Goal: Task Accomplishment & Management: Complete application form

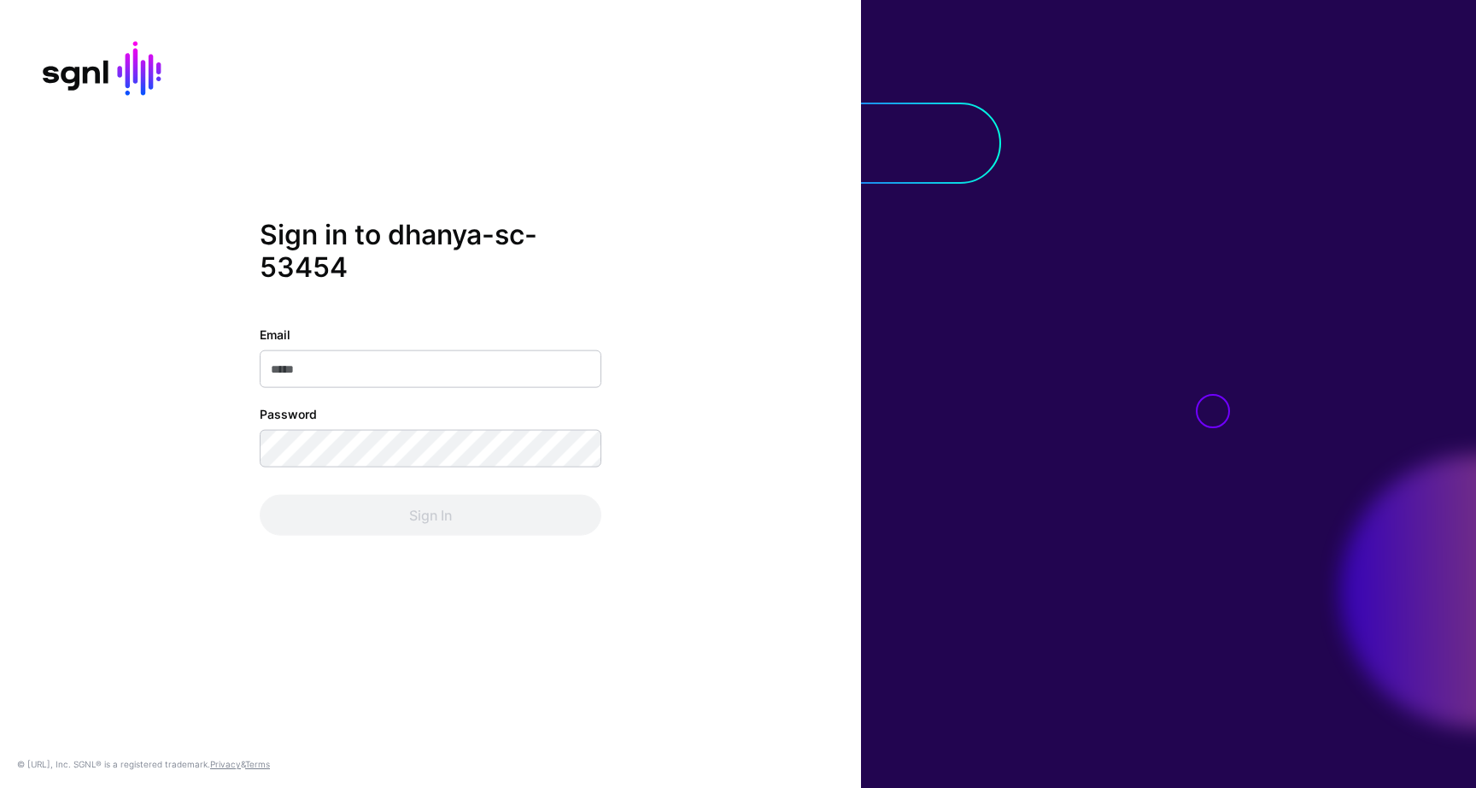
type input "**********"
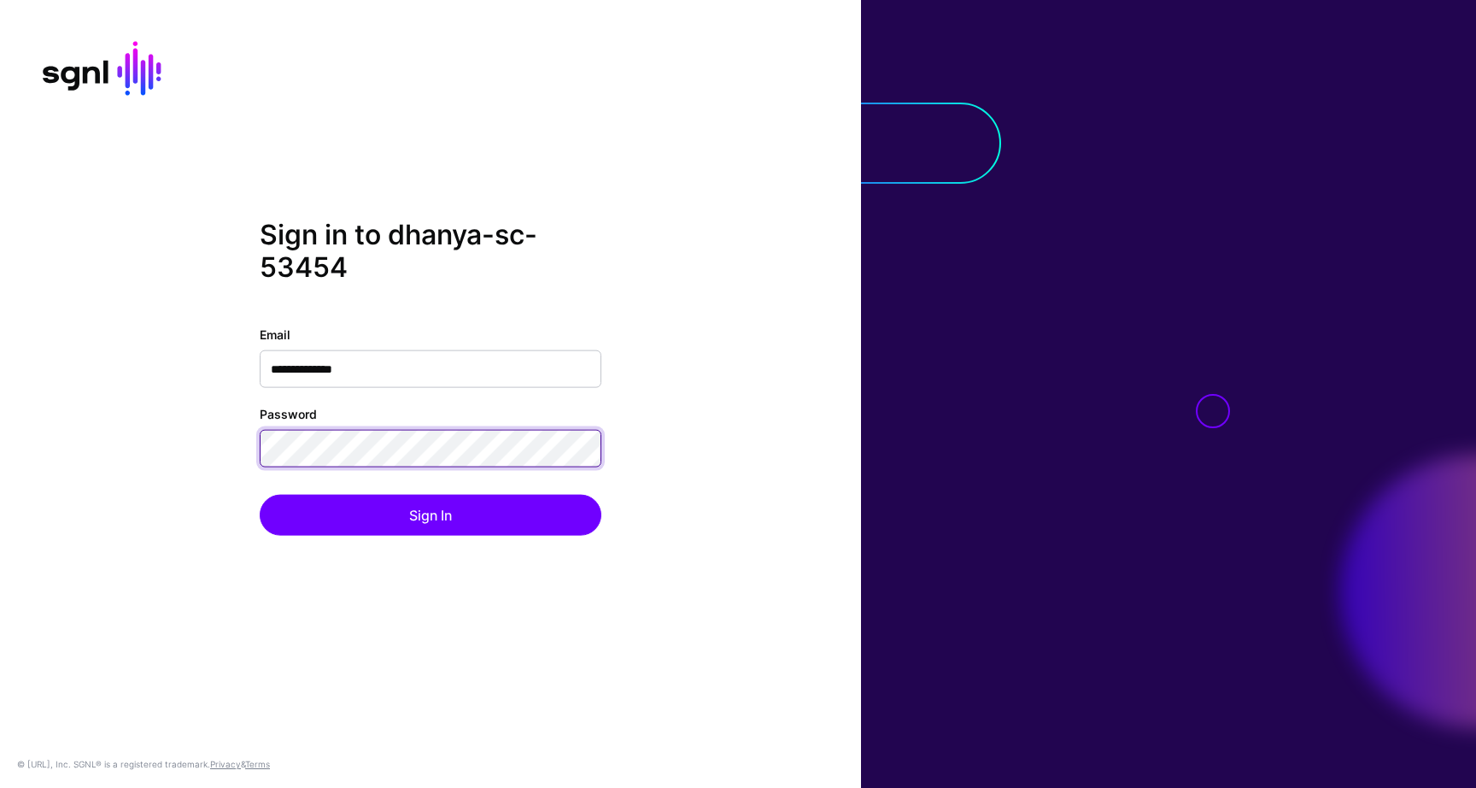
click at [216, 444] on div "**********" at bounding box center [430, 394] width 861 height 351
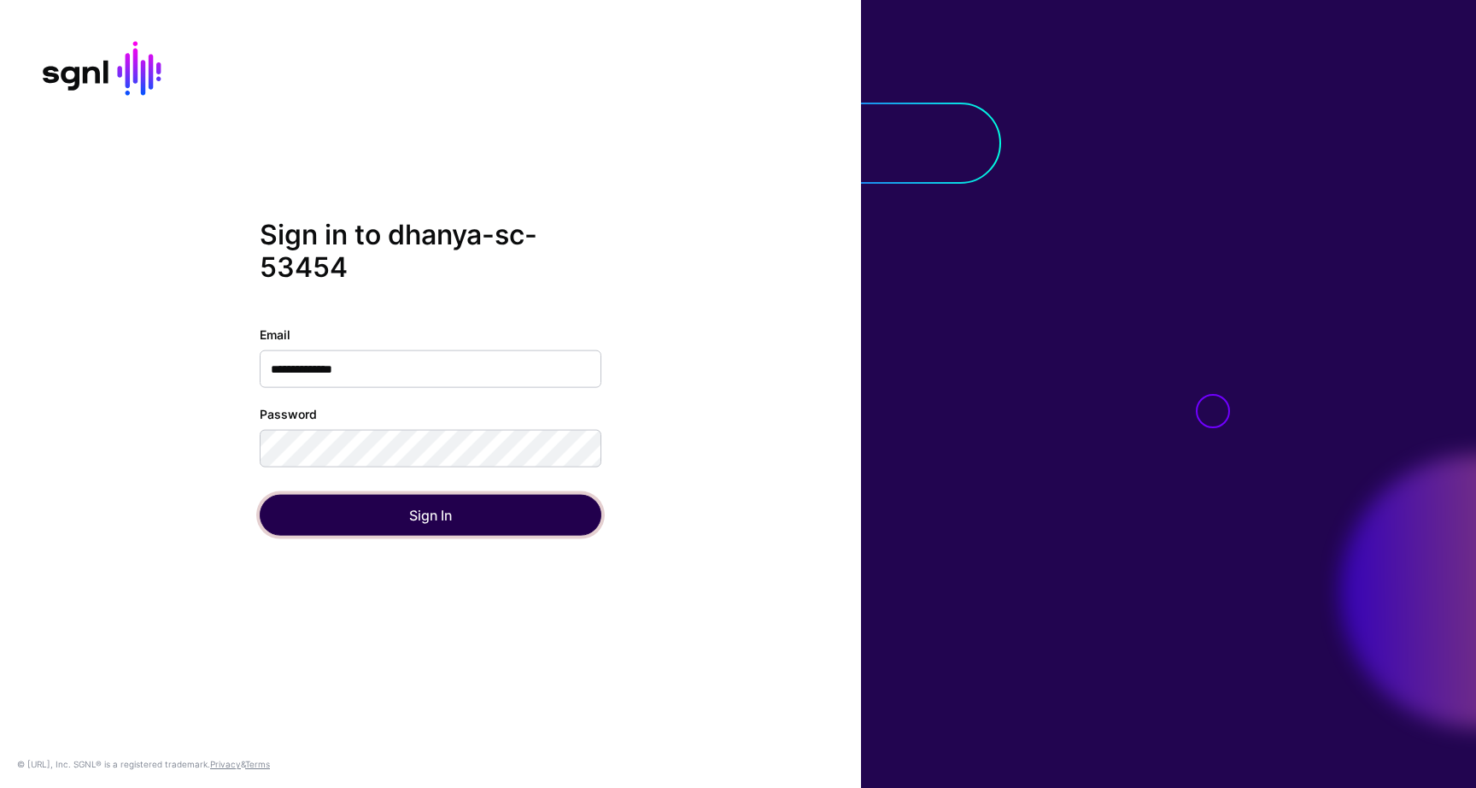
click at [308, 514] on button "Sign In" at bounding box center [431, 514] width 342 height 41
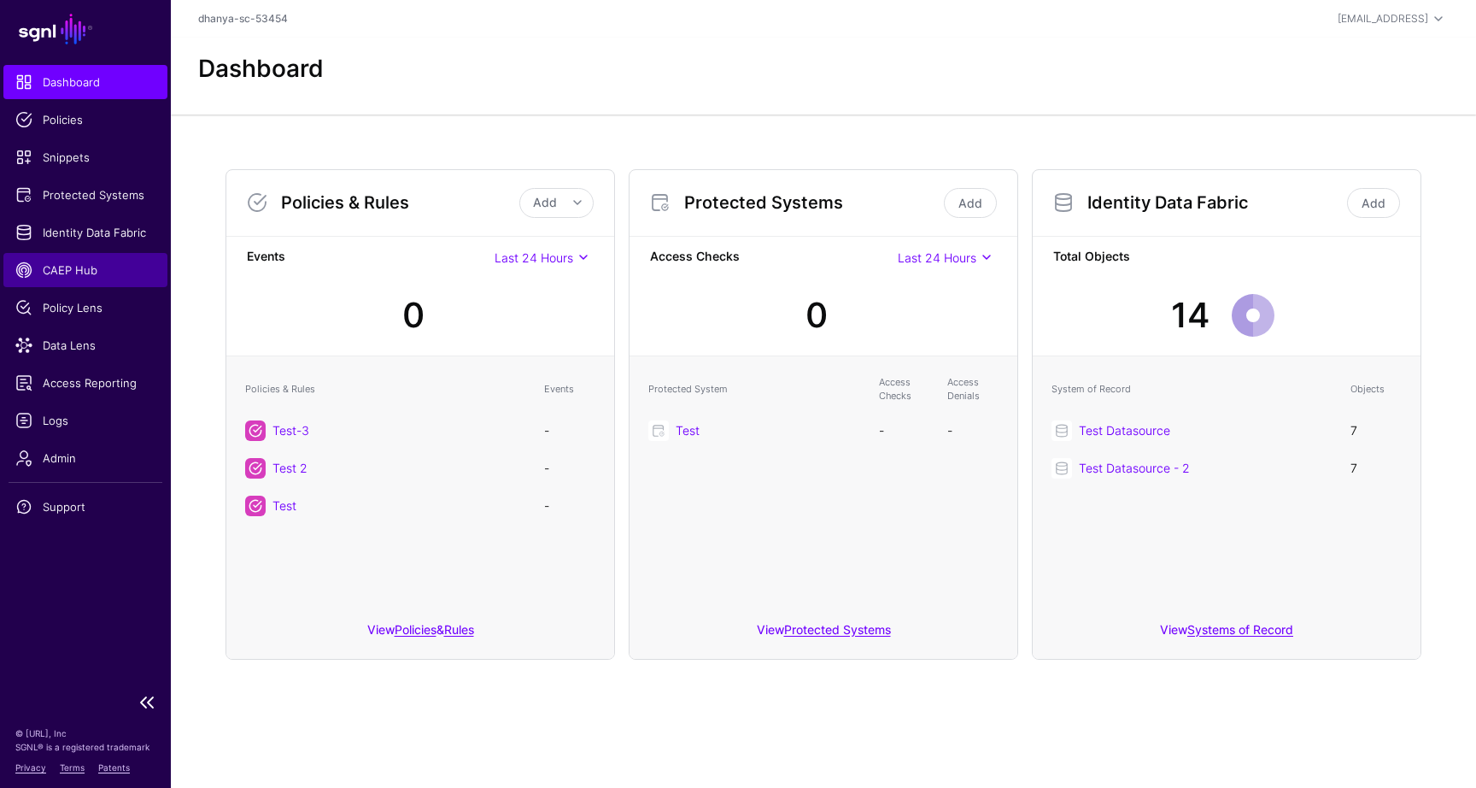
click at [58, 267] on span "CAEP Hub" at bounding box center [85, 269] width 140 height 17
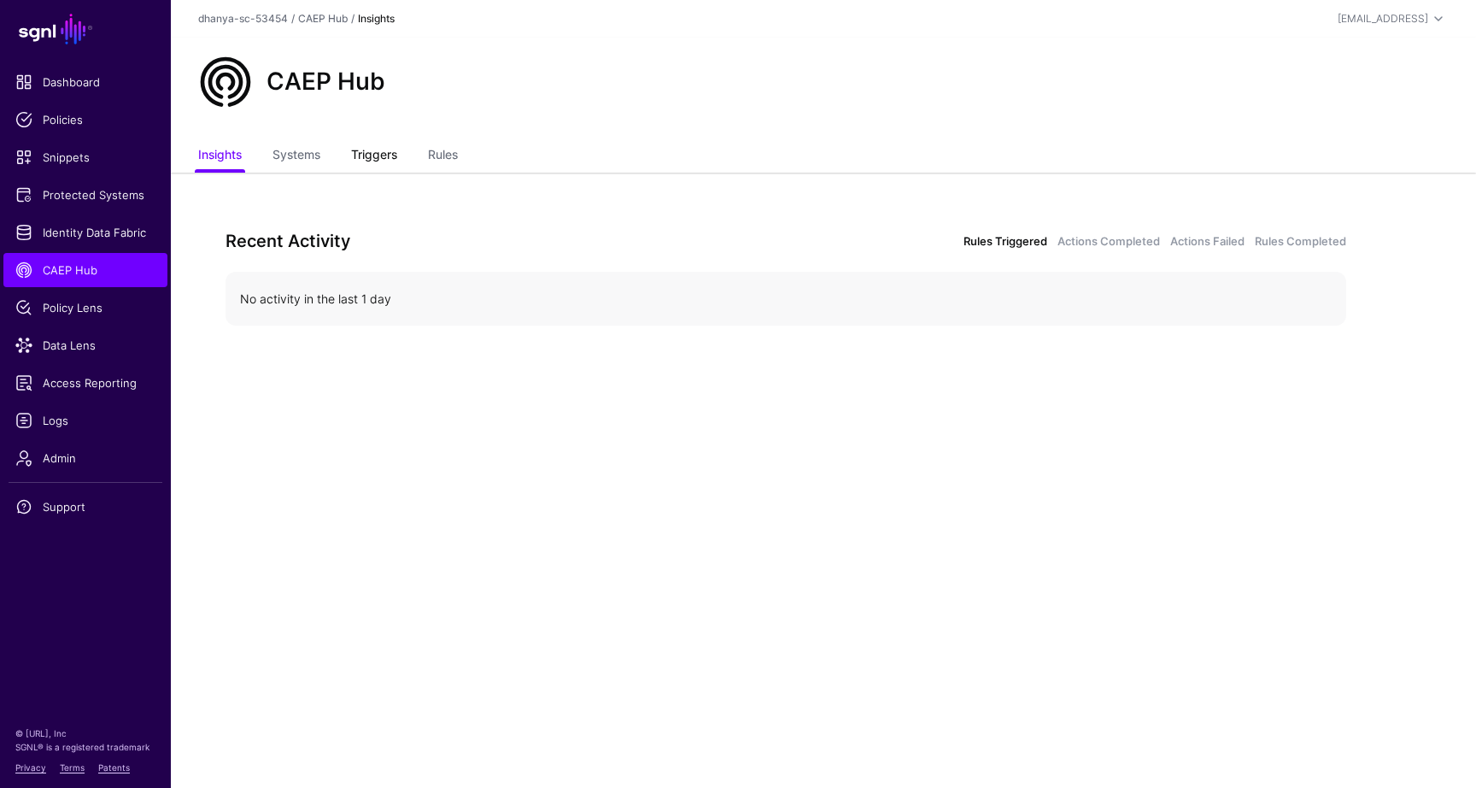
click at [368, 155] on link "Triggers" at bounding box center [374, 156] width 46 height 32
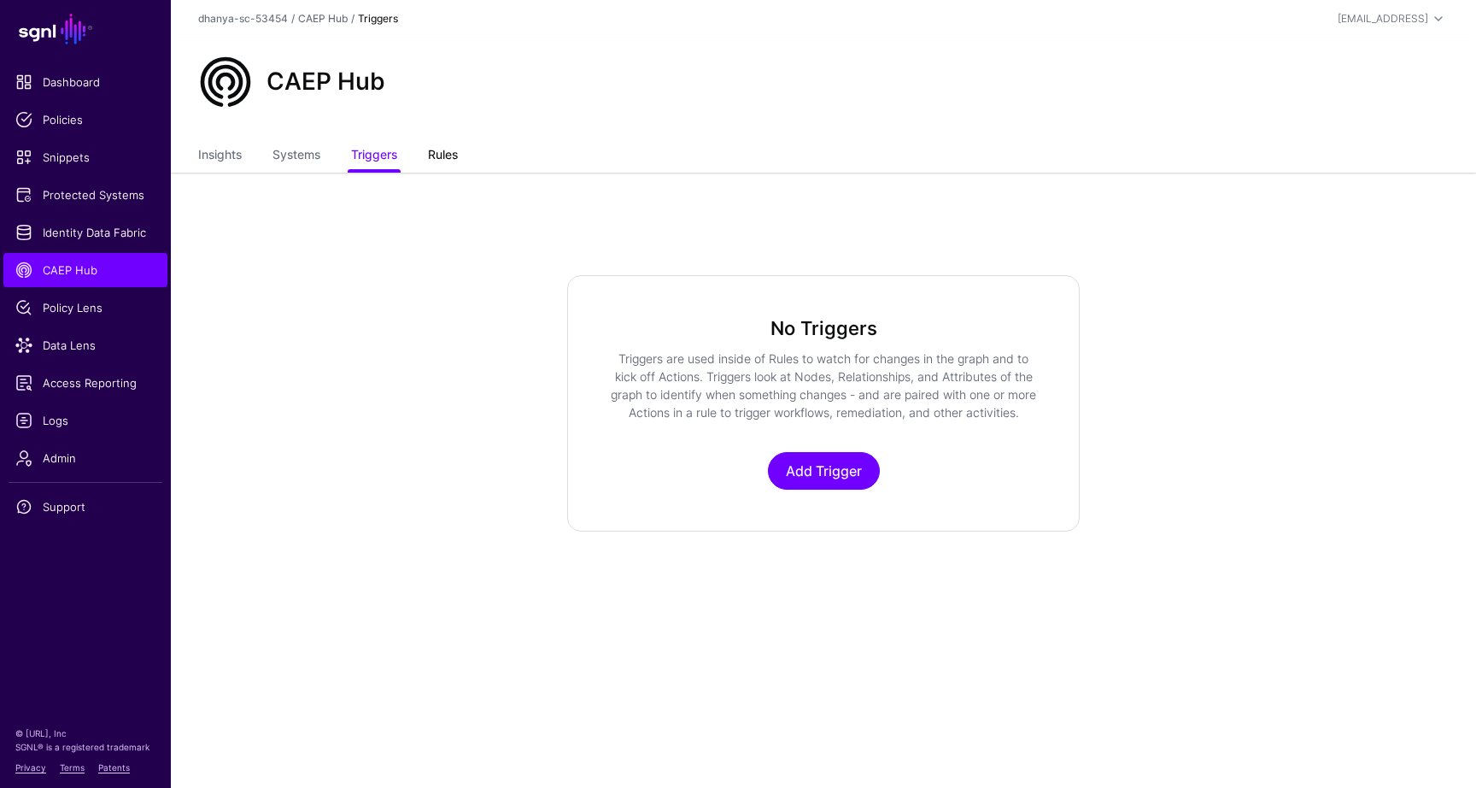
click at [438, 152] on link "Rules" at bounding box center [443, 156] width 30 height 32
click at [396, 160] on link "Triggers" at bounding box center [374, 156] width 46 height 32
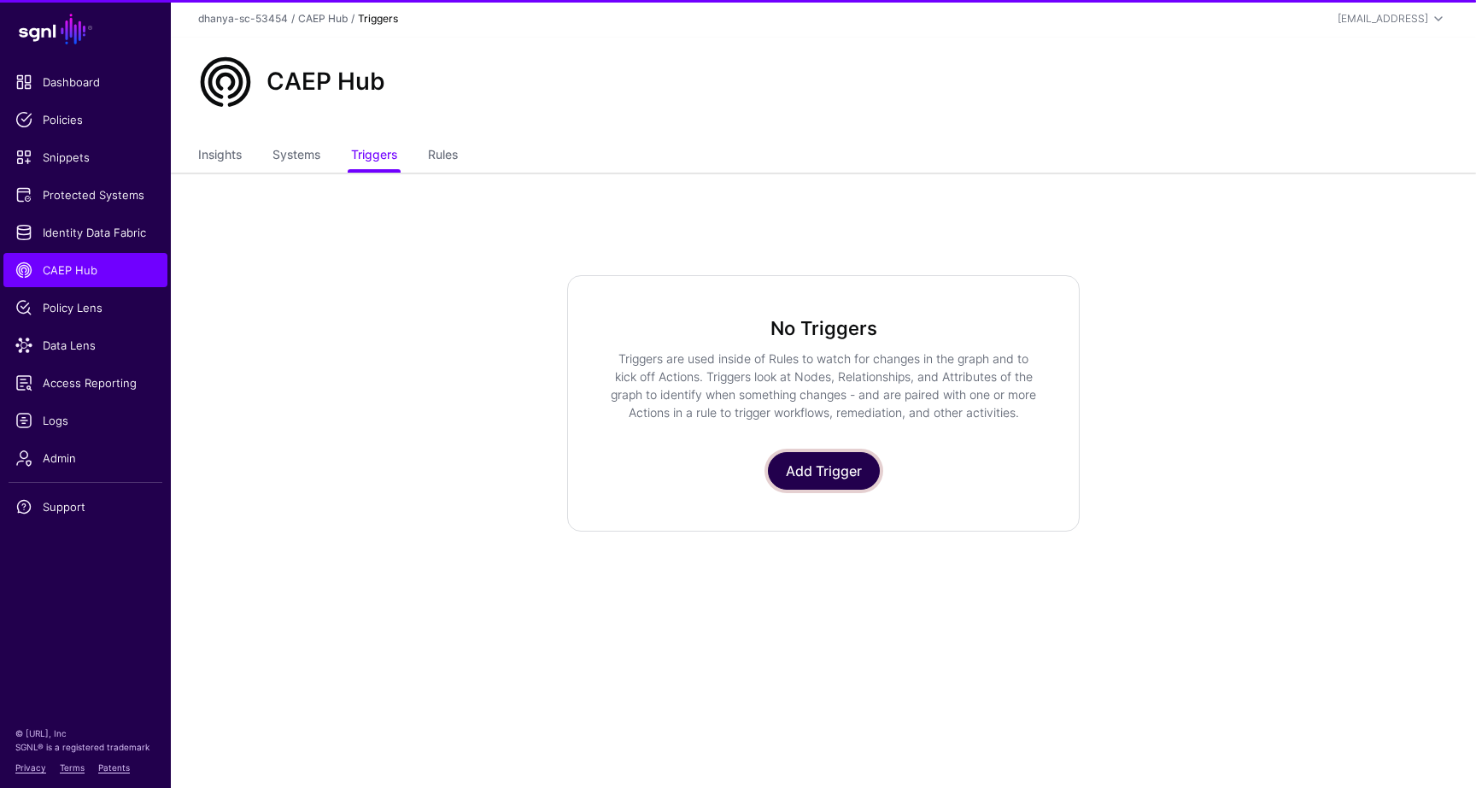
click at [826, 489] on link "Add Trigger" at bounding box center [824, 471] width 112 height 38
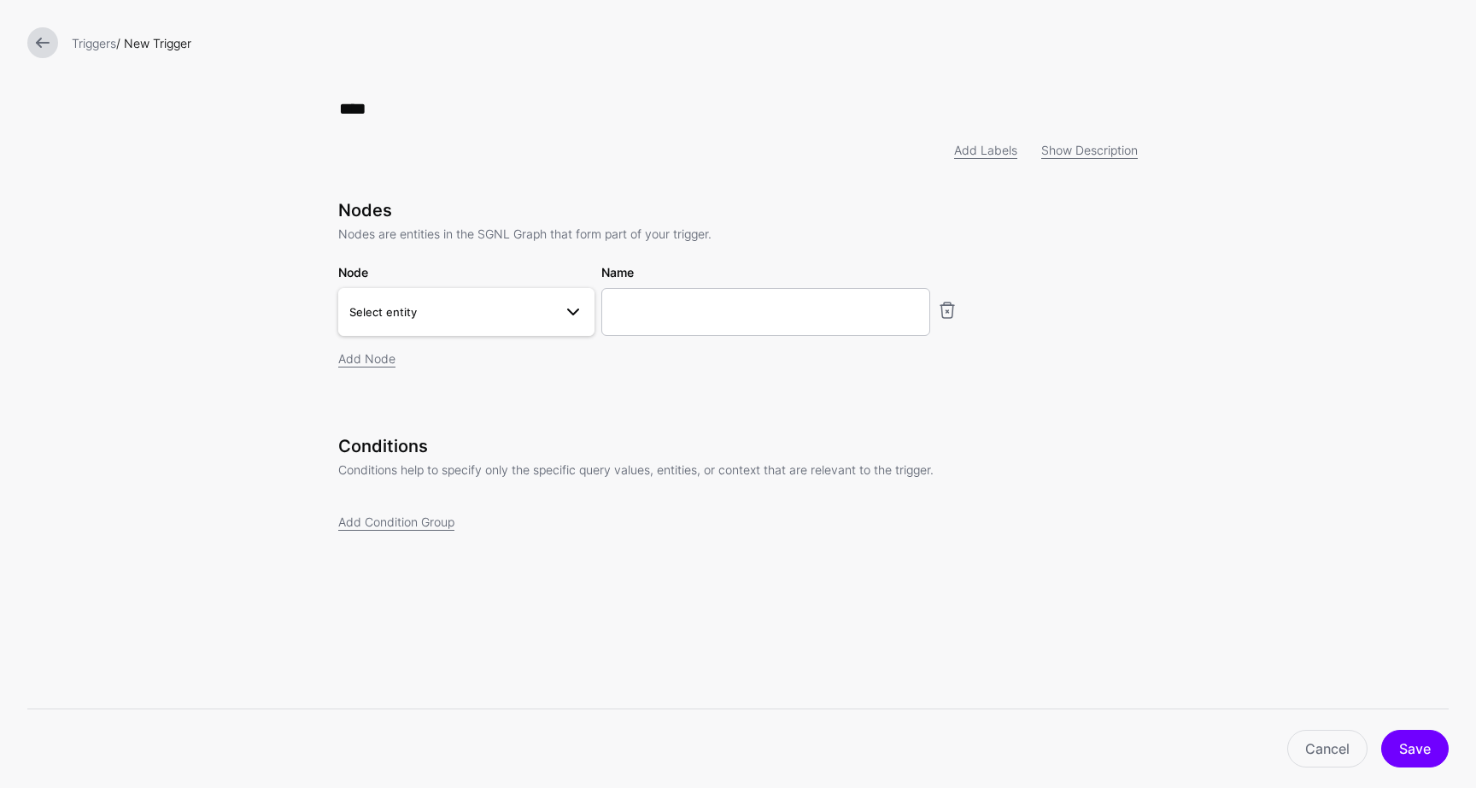
type input "****"
click at [582, 314] on span at bounding box center [573, 312] width 21 height 21
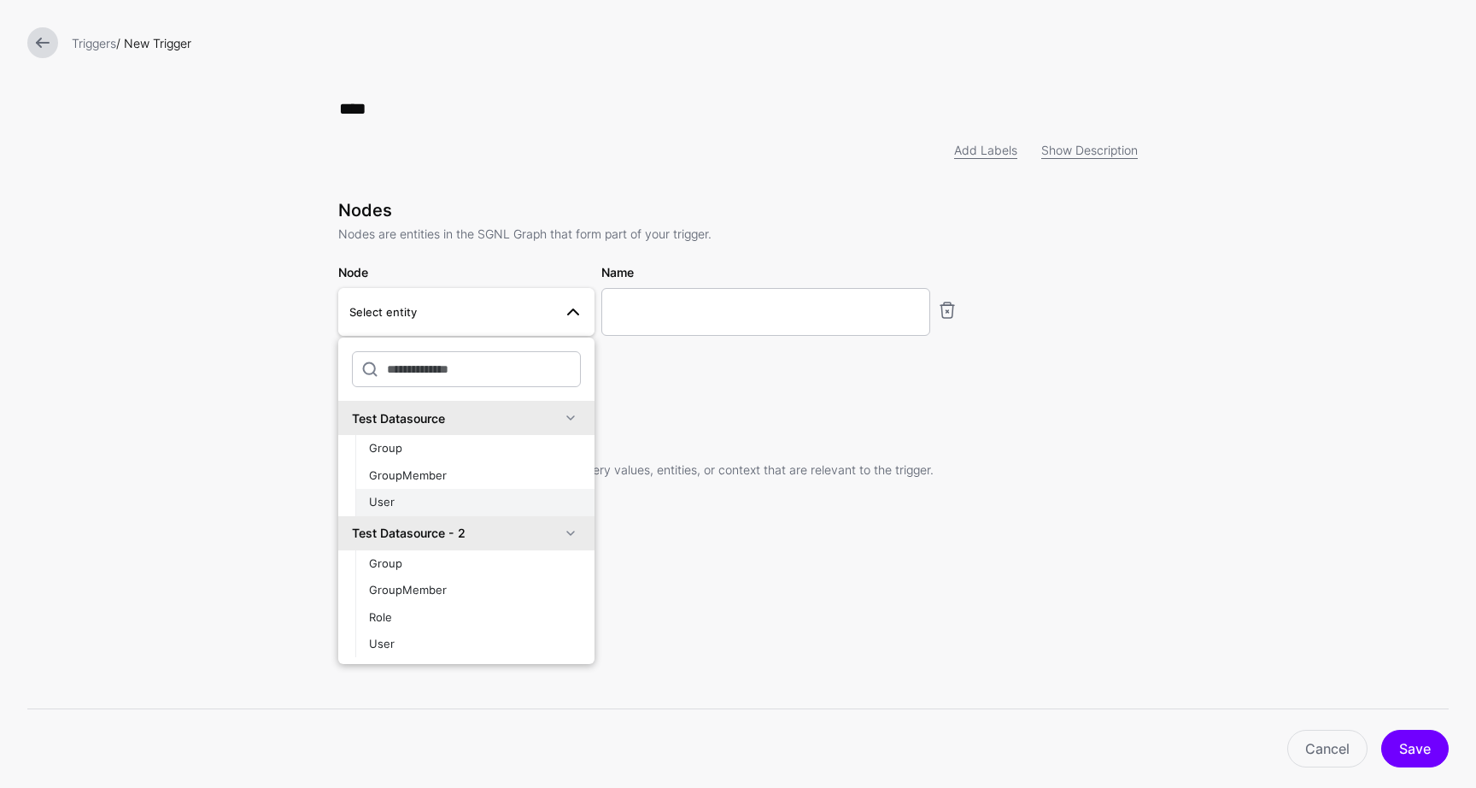
click at [492, 501] on div "User" at bounding box center [475, 502] width 212 height 17
type input "**********"
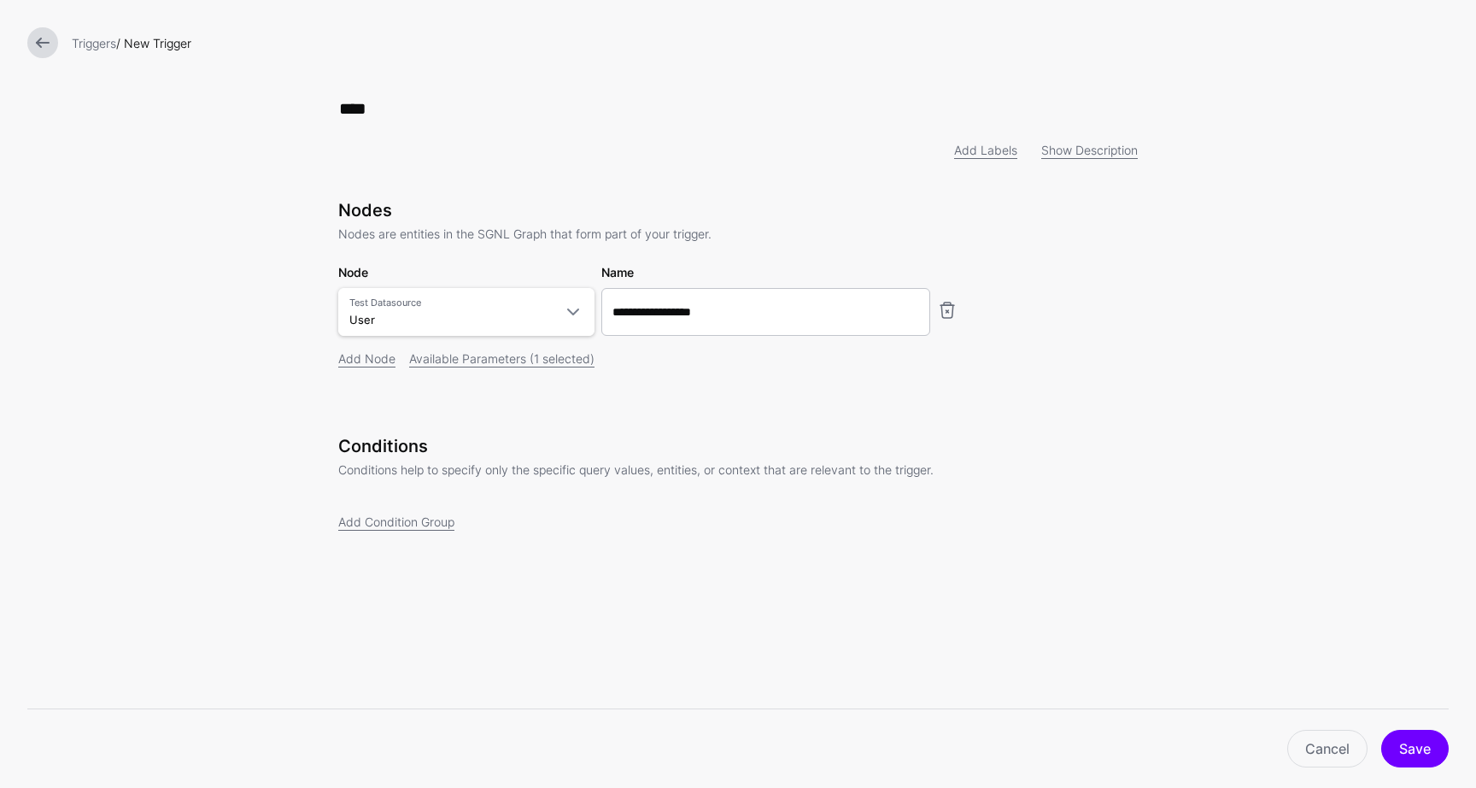
click at [390, 367] on div "Add Node" at bounding box center [366, 358] width 57 height 18
click at [388, 358] on link "Add Node" at bounding box center [366, 358] width 57 height 15
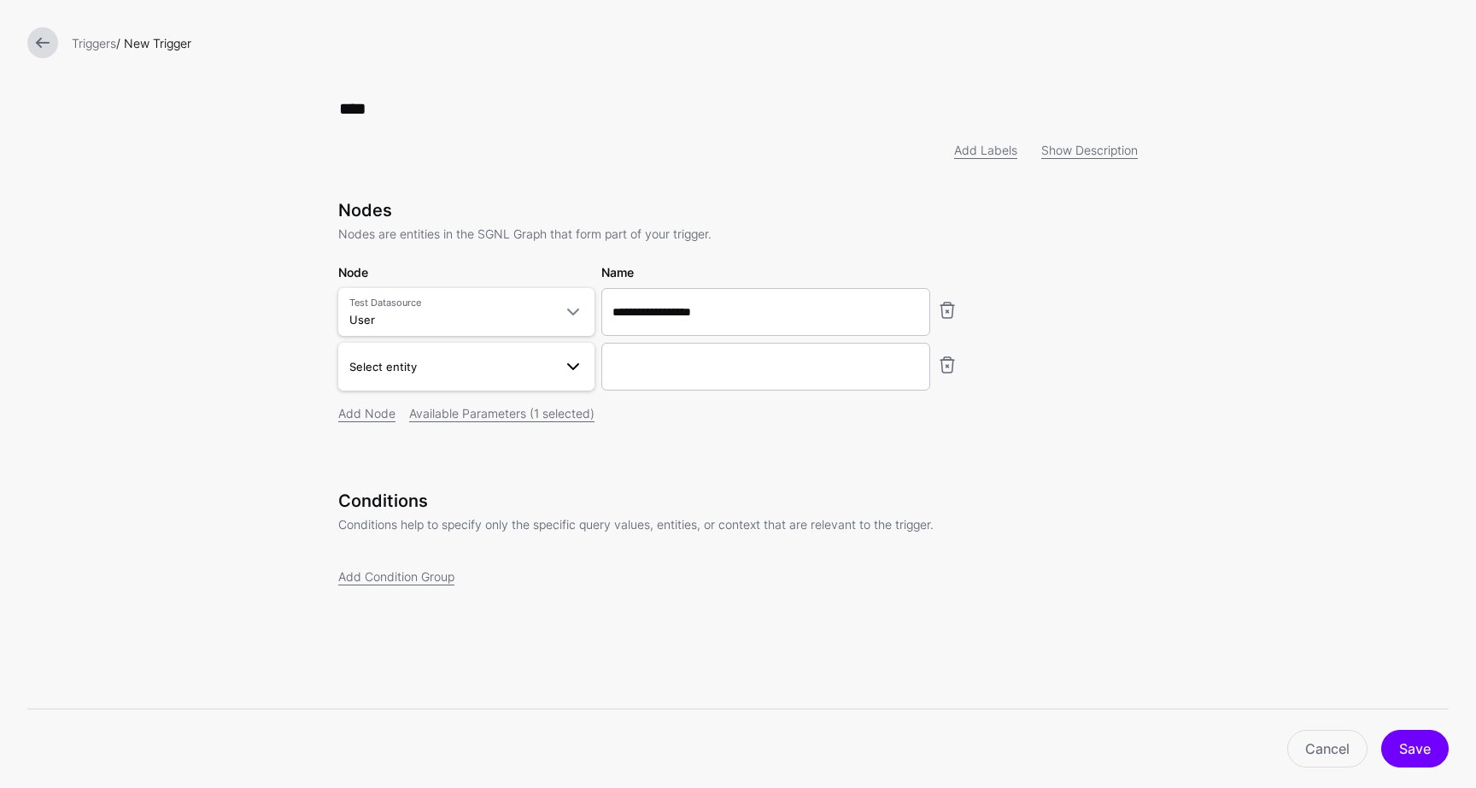
click at [391, 364] on span "Select entity" at bounding box center [382, 367] width 67 height 14
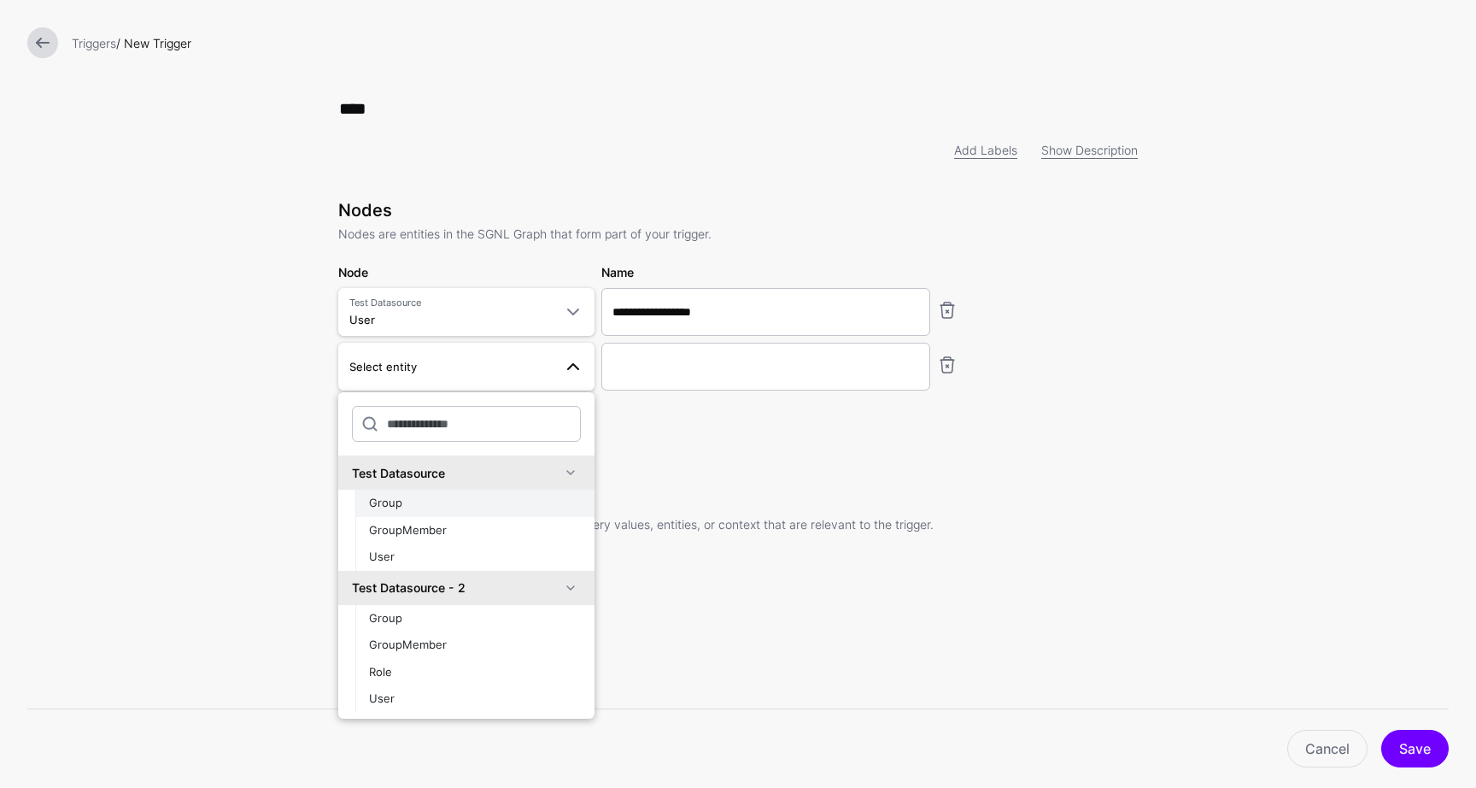
click at [401, 504] on span "Group" at bounding box center [385, 502] width 33 height 14
type input "**********"
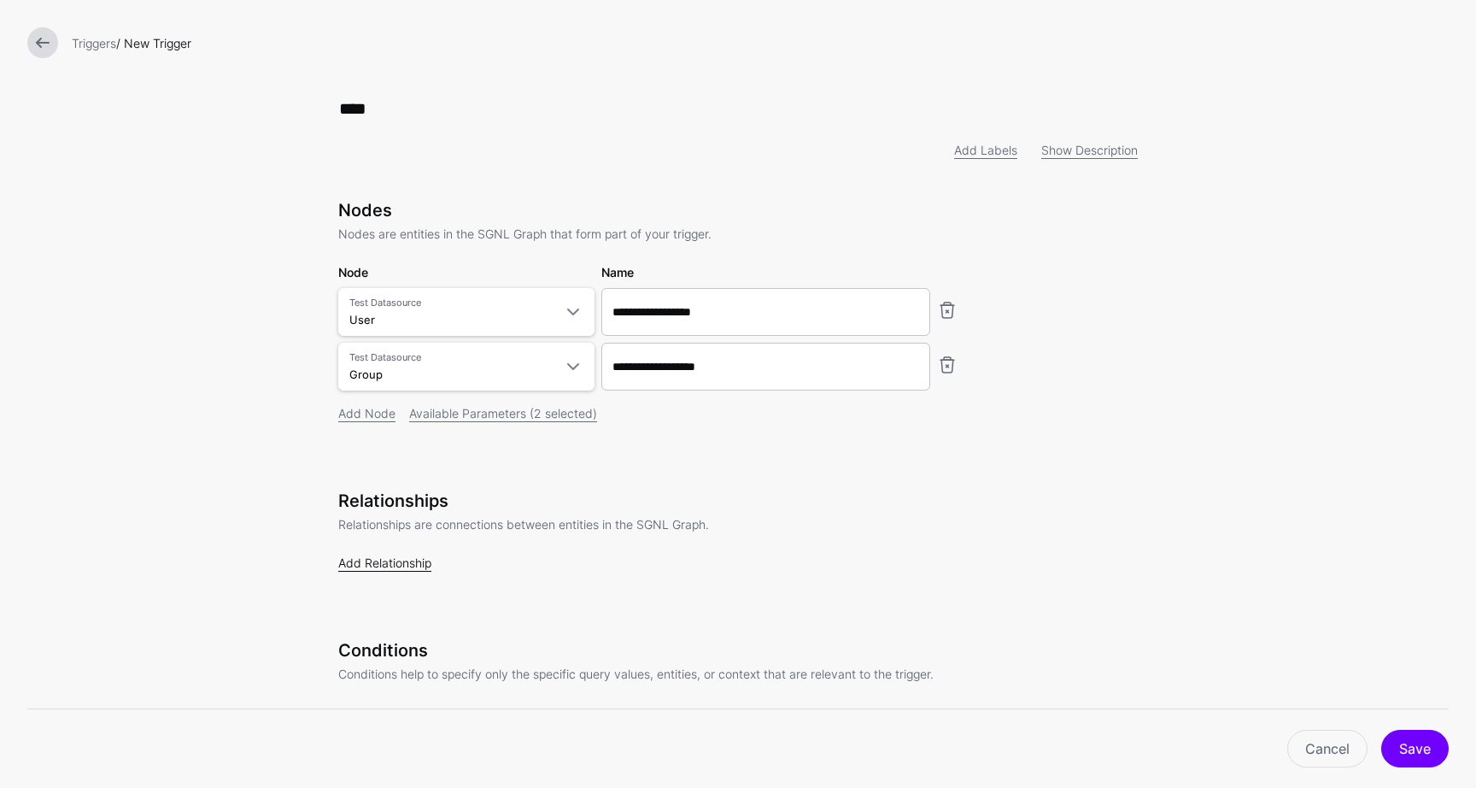
click at [395, 567] on link "Add Relationship" at bounding box center [384, 562] width 93 height 15
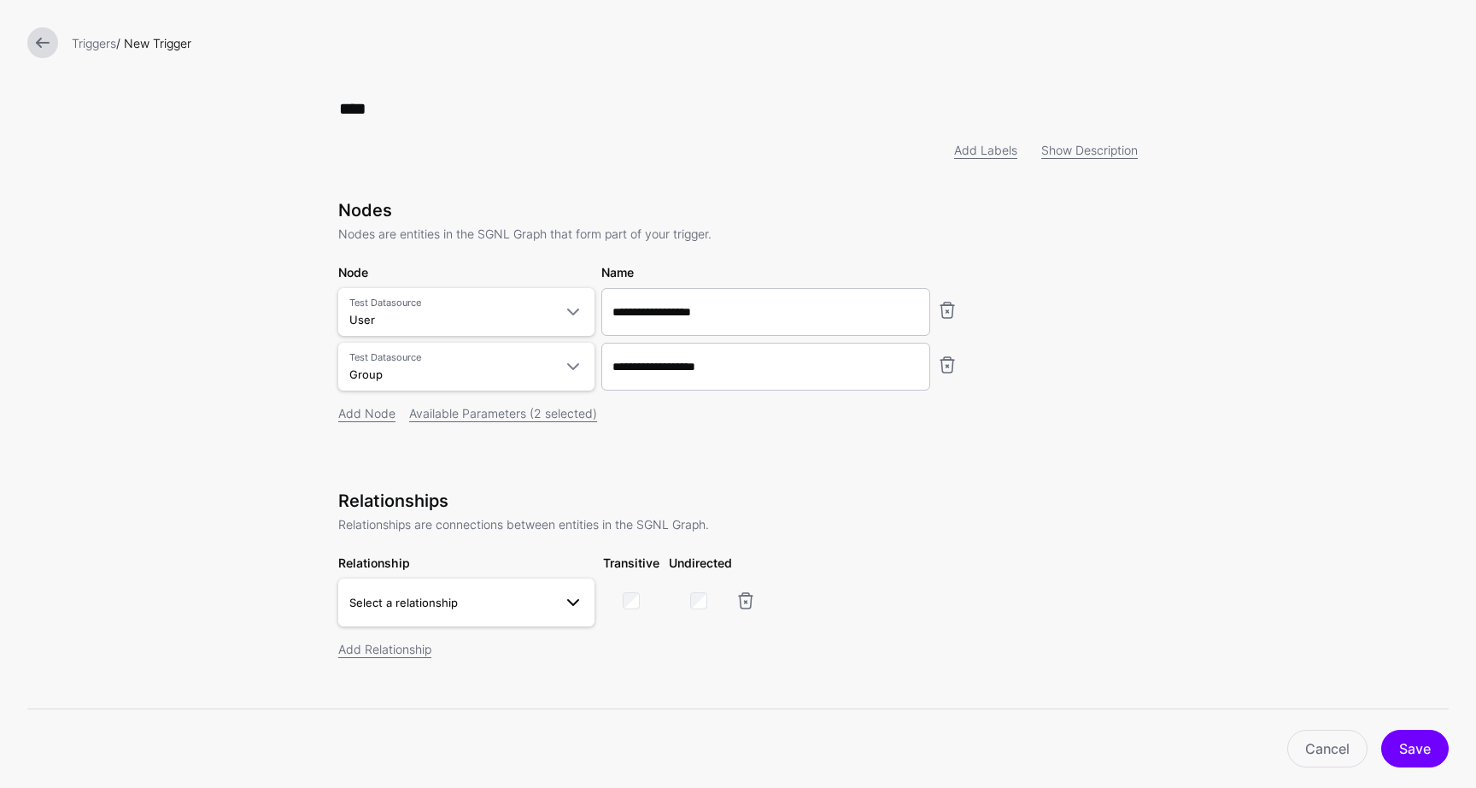
click at [406, 594] on link "Select a relationship" at bounding box center [466, 602] width 256 height 48
click at [432, 597] on span "Select a relationship" at bounding box center [450, 602] width 203 height 19
click at [893, 452] on div "**********" at bounding box center [738, 335] width 800 height 270
click at [1421, 748] on button "Save" at bounding box center [1414, 749] width 67 height 38
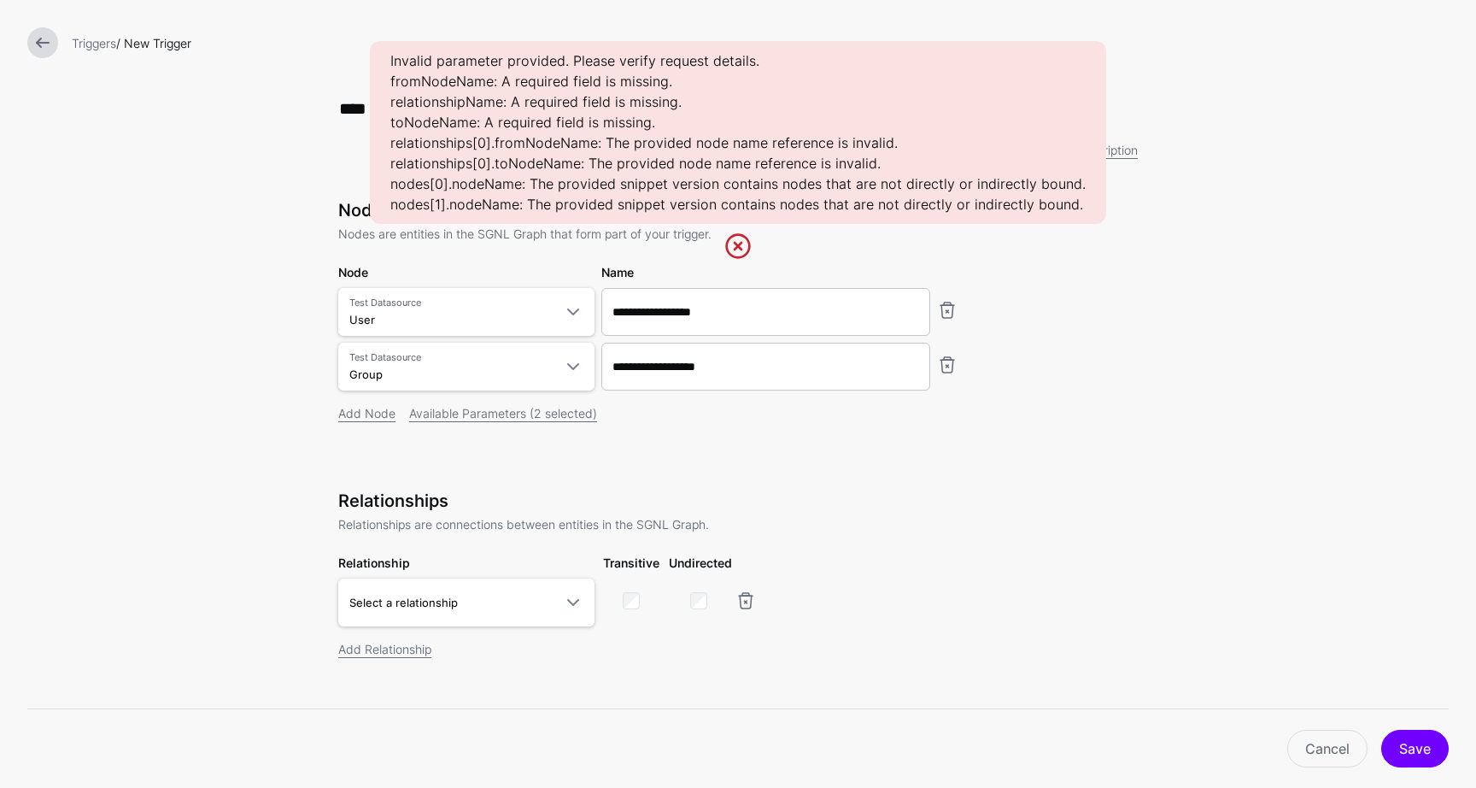
click at [1260, 644] on form "**********" at bounding box center [738, 484] width 1476 height 969
click at [741, 607] on link at bounding box center [746, 600] width 21 height 21
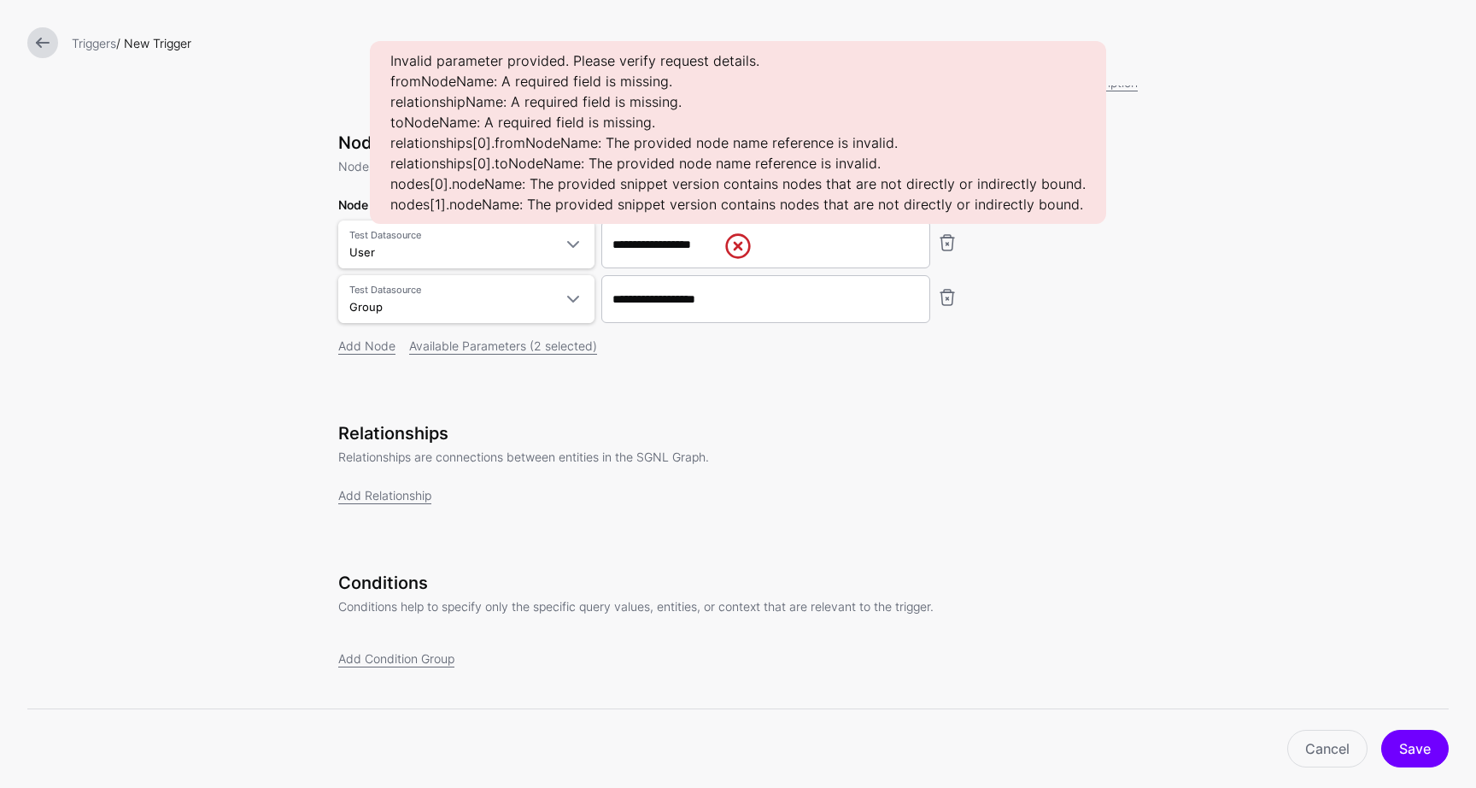
scroll to position [89, 0]
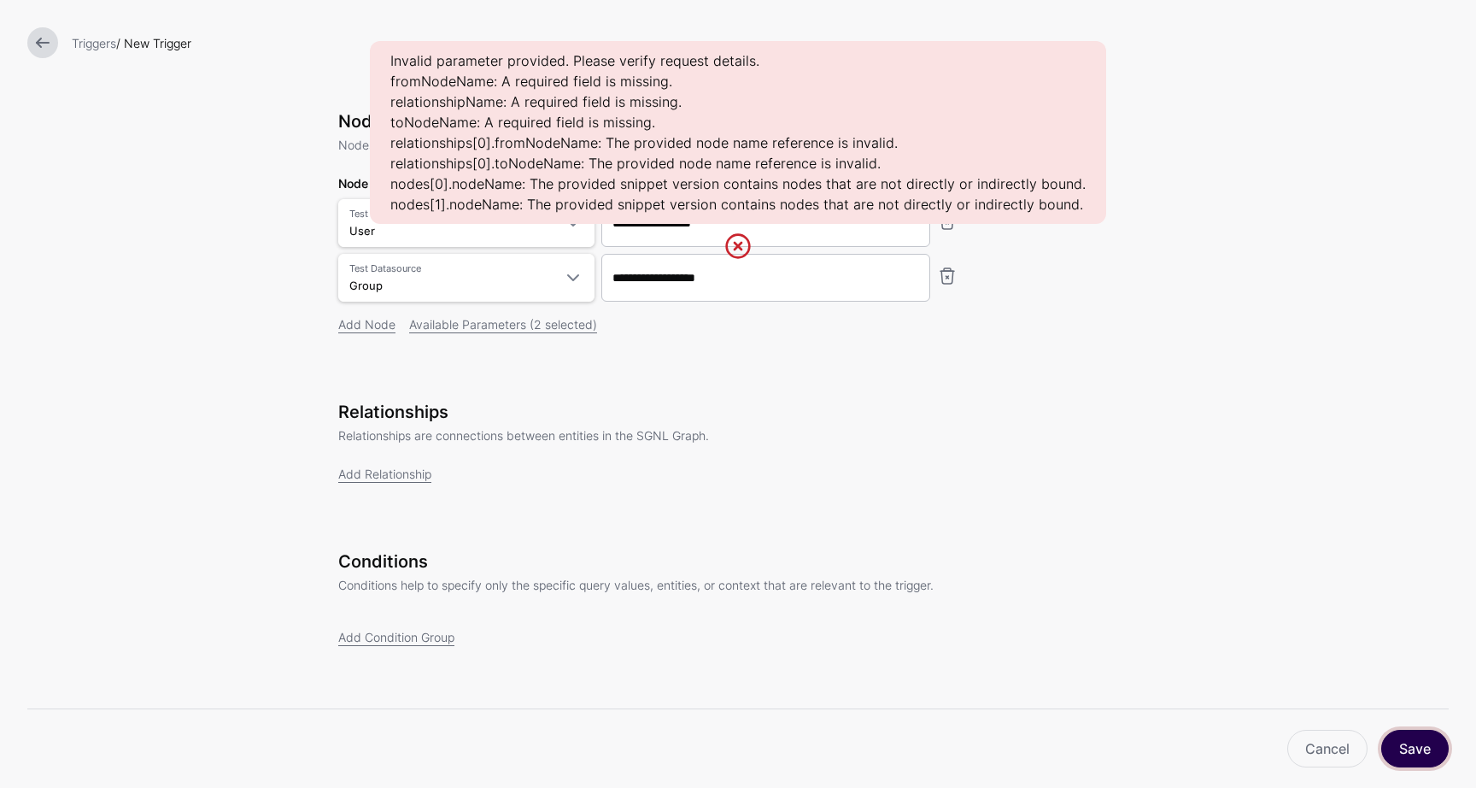
click at [1420, 751] on button "Save" at bounding box center [1414, 749] width 67 height 38
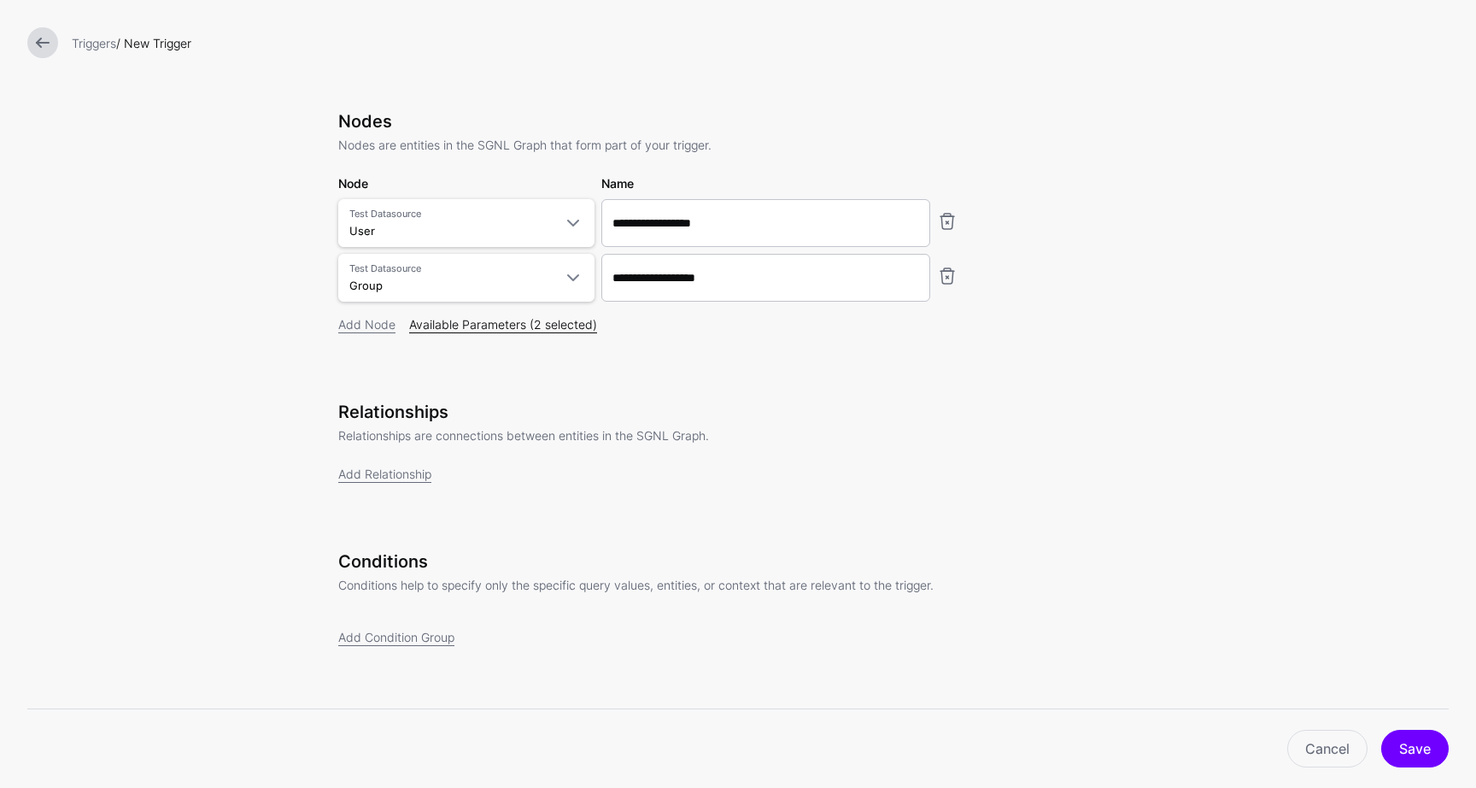
click at [551, 329] on link "Available Parameters (2 selected)" at bounding box center [503, 324] width 188 height 15
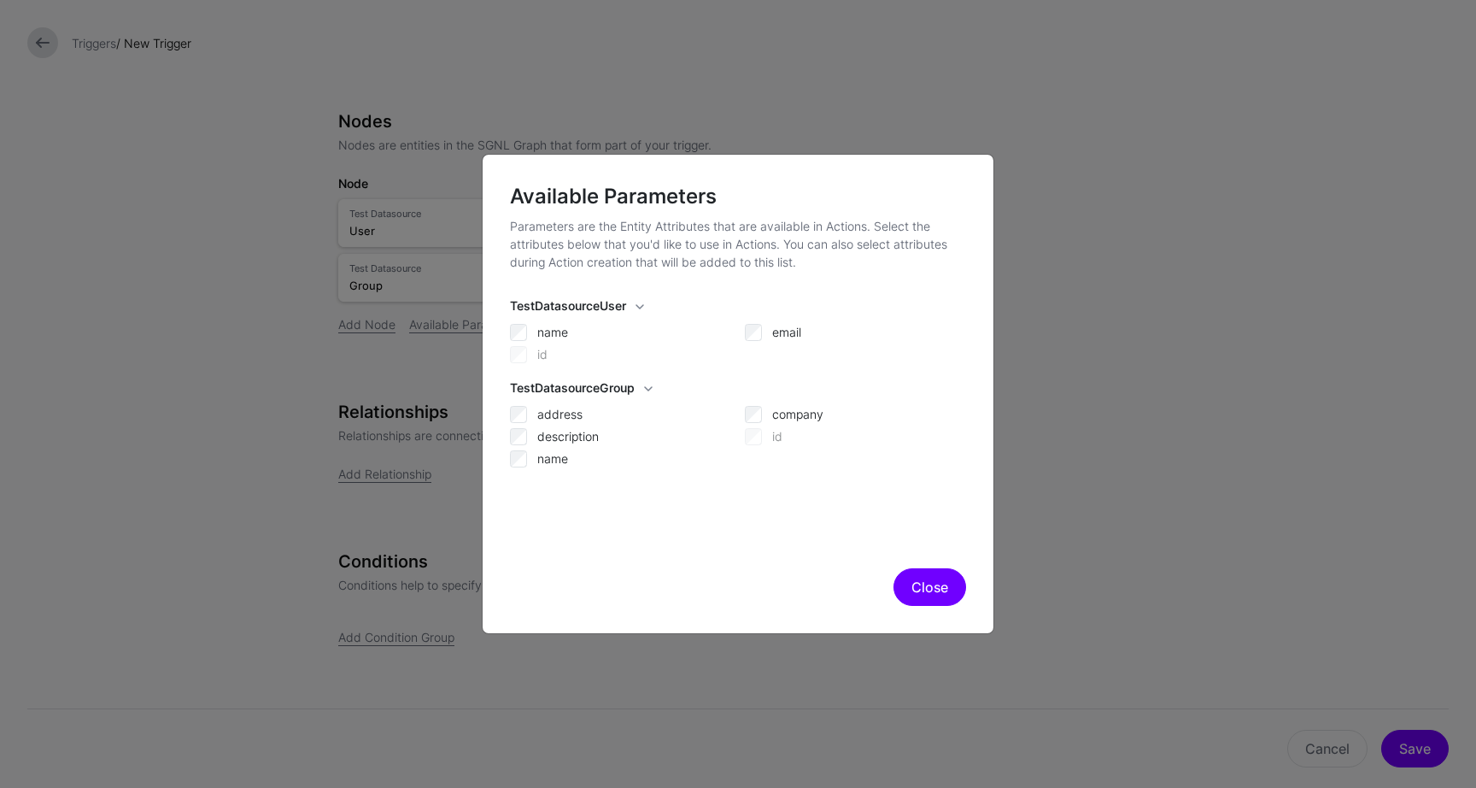
click at [519, 355] on div "id" at bounding box center [620, 353] width 221 height 21
click at [912, 586] on button "Close" at bounding box center [930, 587] width 73 height 38
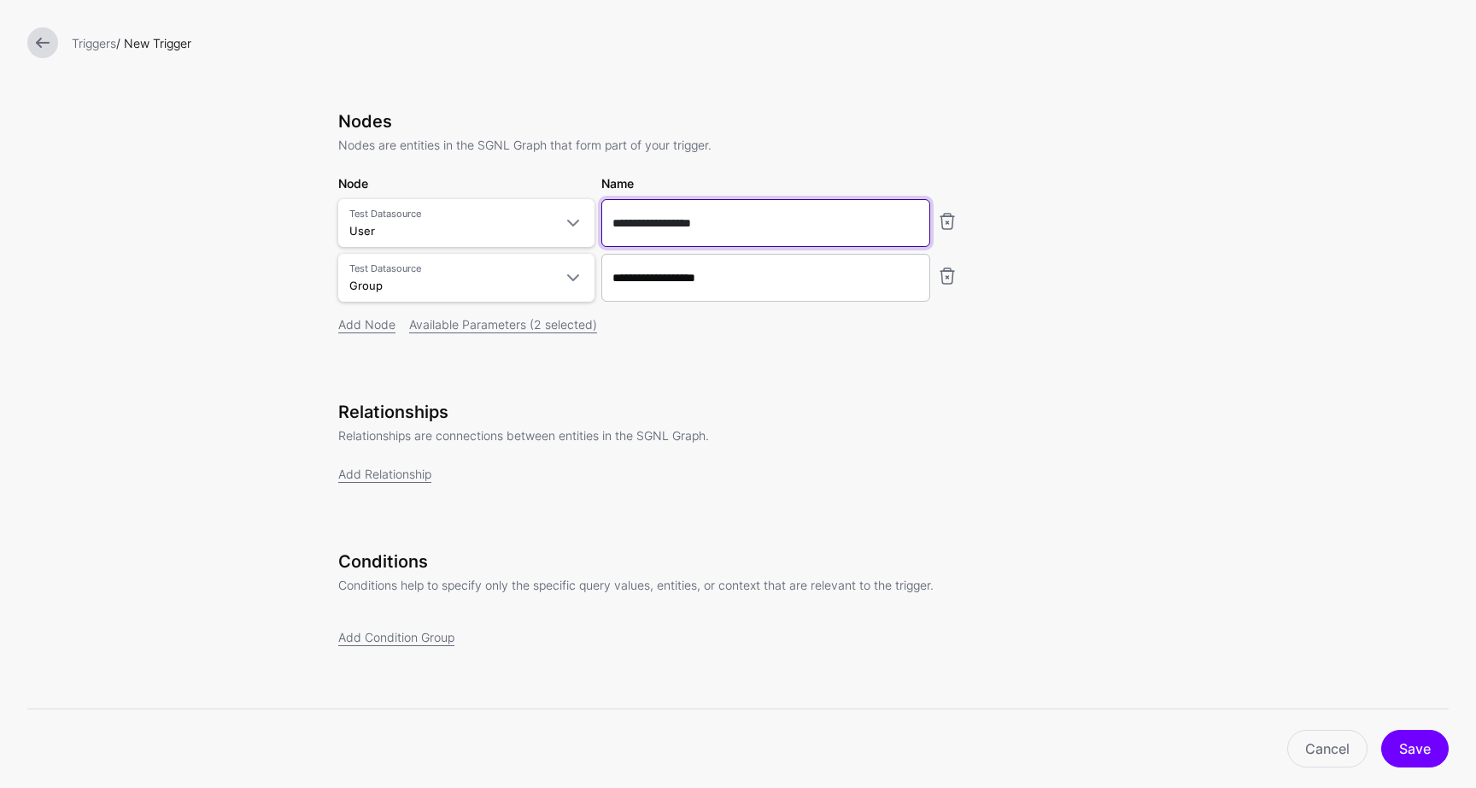
click at [771, 235] on input "**********" at bounding box center [765, 223] width 329 height 48
click at [1406, 742] on button "Save" at bounding box center [1414, 749] width 67 height 38
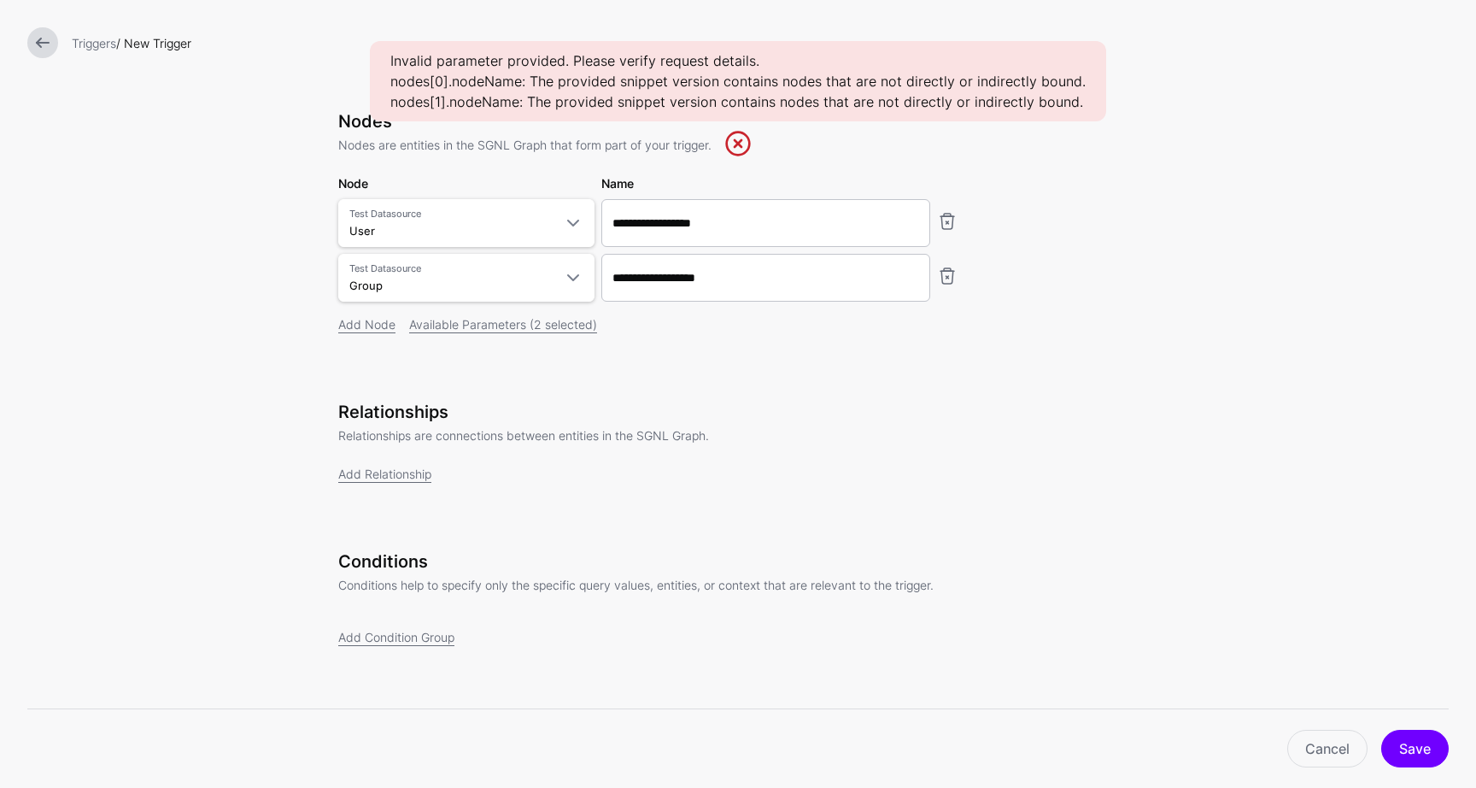
click at [972, 448] on div "Relationships Relationships are connections between entities in the SGNL Graph.…" at bounding box center [738, 441] width 800 height 81
click at [743, 148] on link at bounding box center [737, 143] width 27 height 27
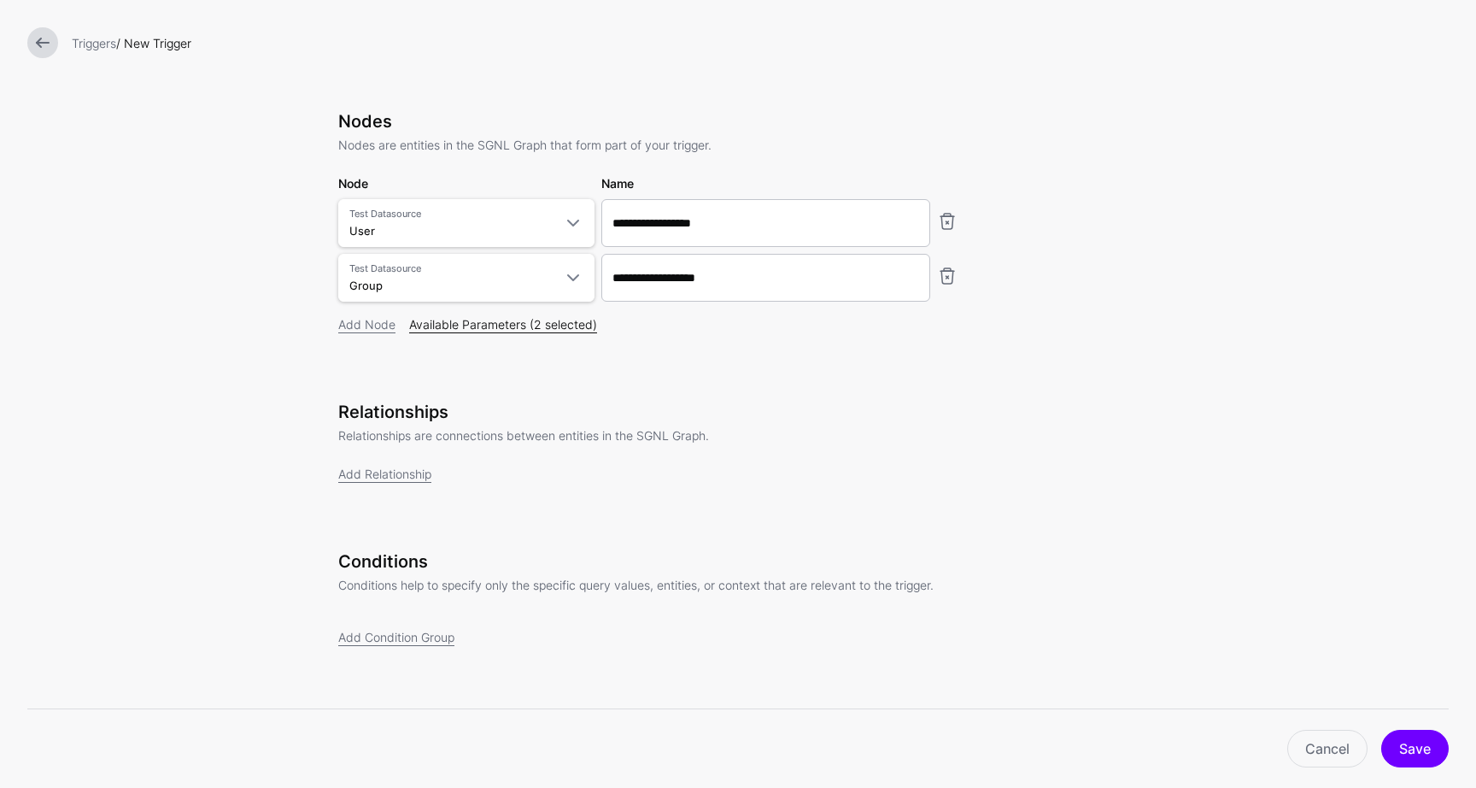
click at [577, 326] on link "Available Parameters (2 selected)" at bounding box center [503, 324] width 188 height 15
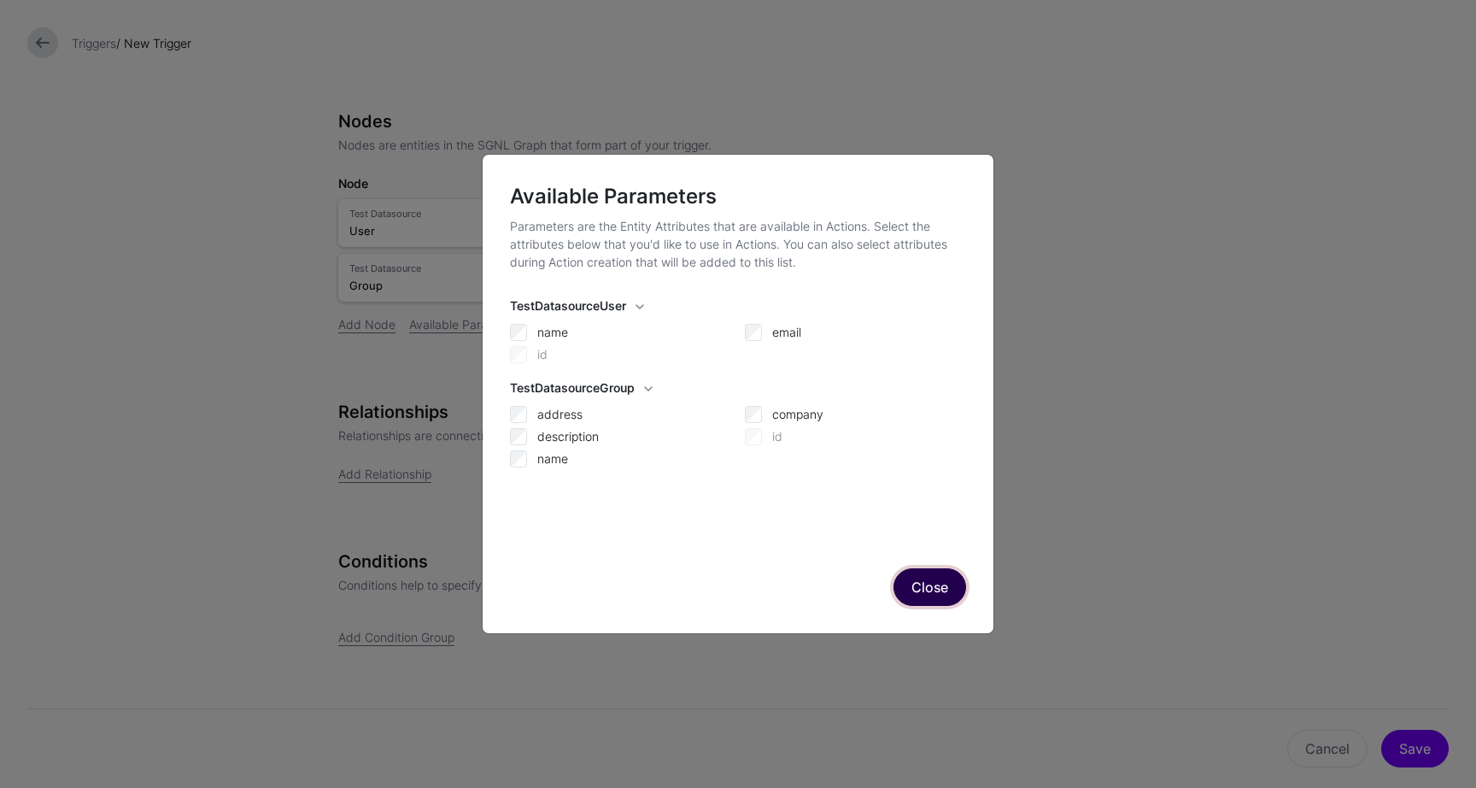
click at [932, 583] on button "Close" at bounding box center [930, 587] width 73 height 38
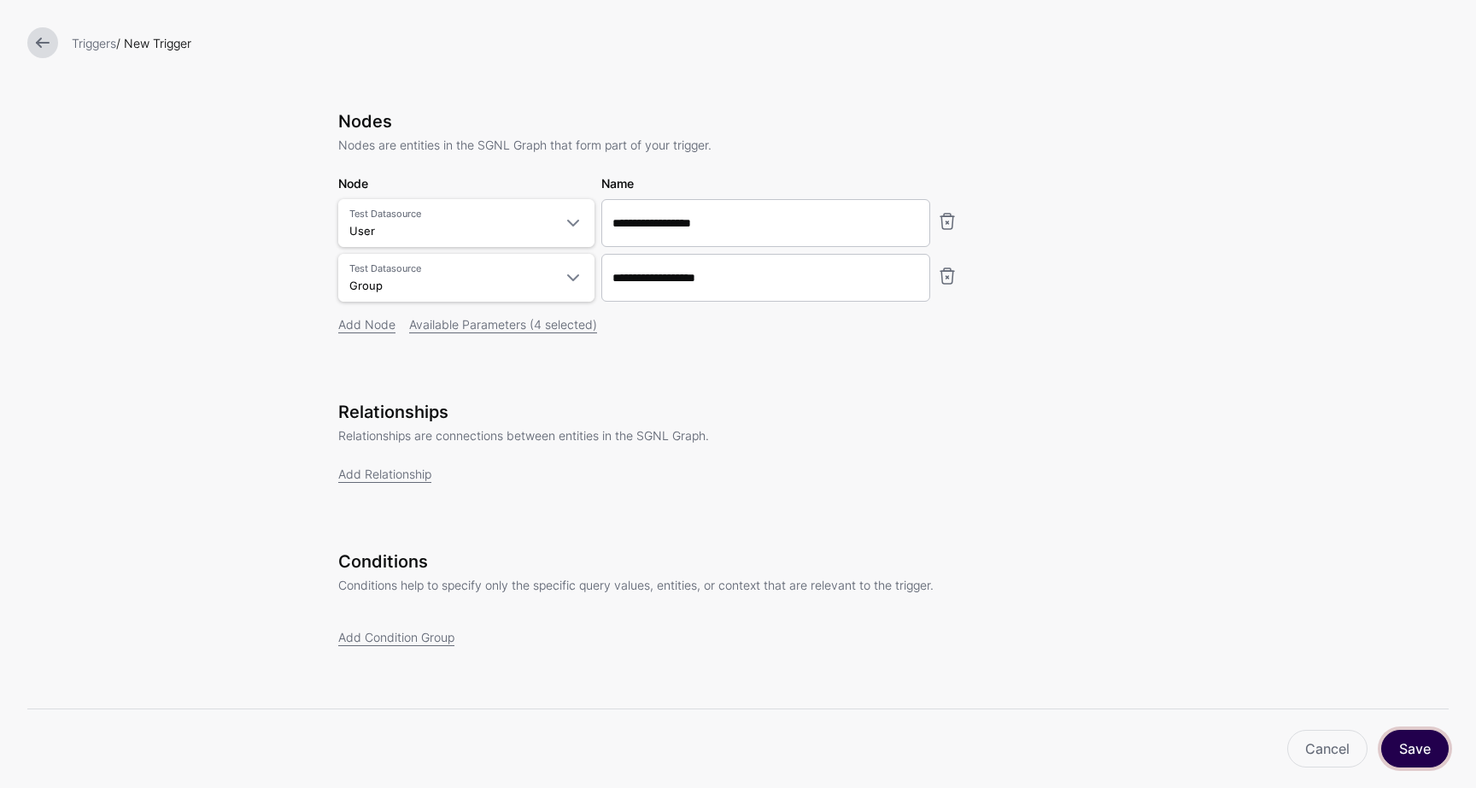
click at [1410, 745] on button "Save" at bounding box center [1414, 749] width 67 height 38
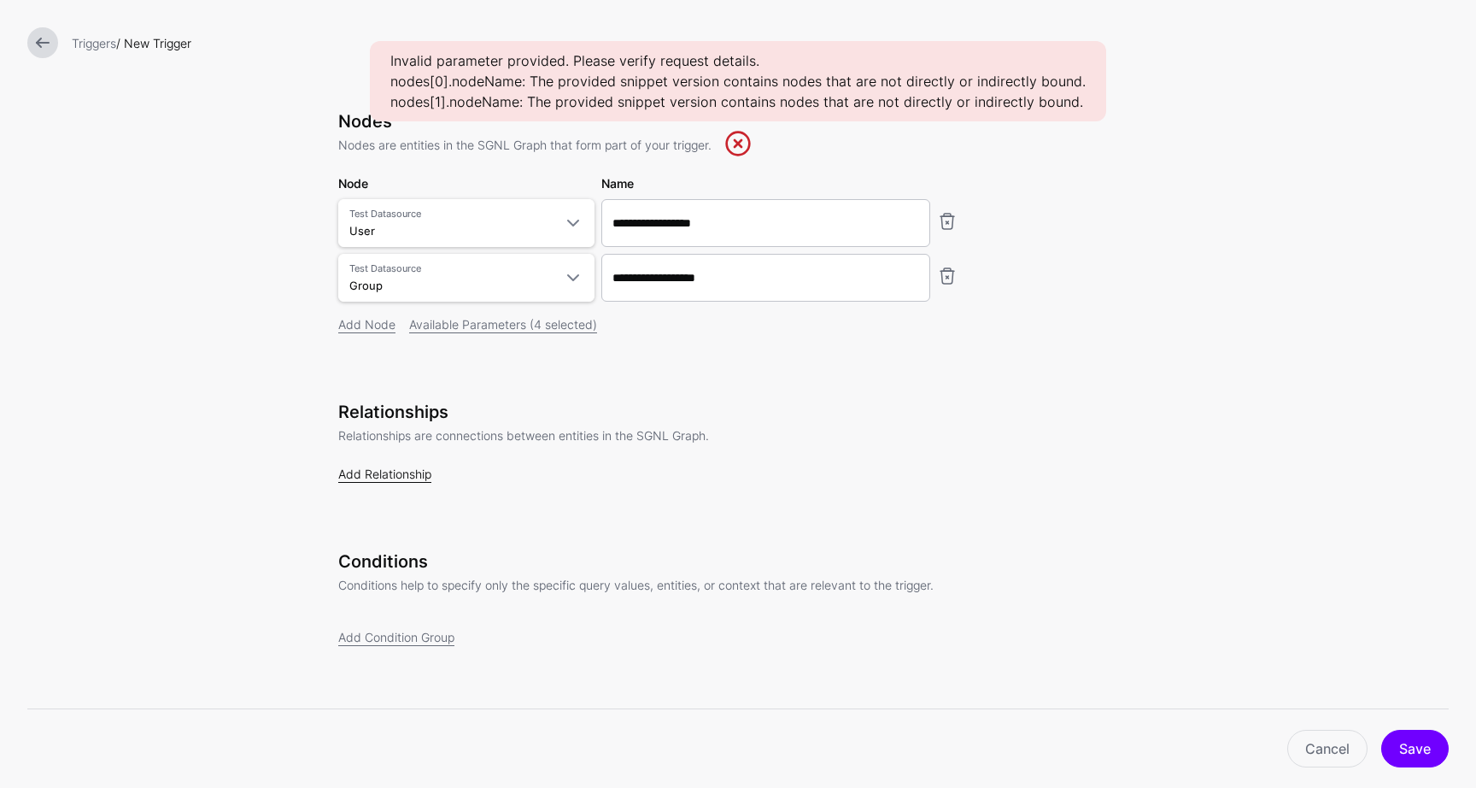
click at [385, 477] on link "Add Relationship" at bounding box center [384, 473] width 93 height 15
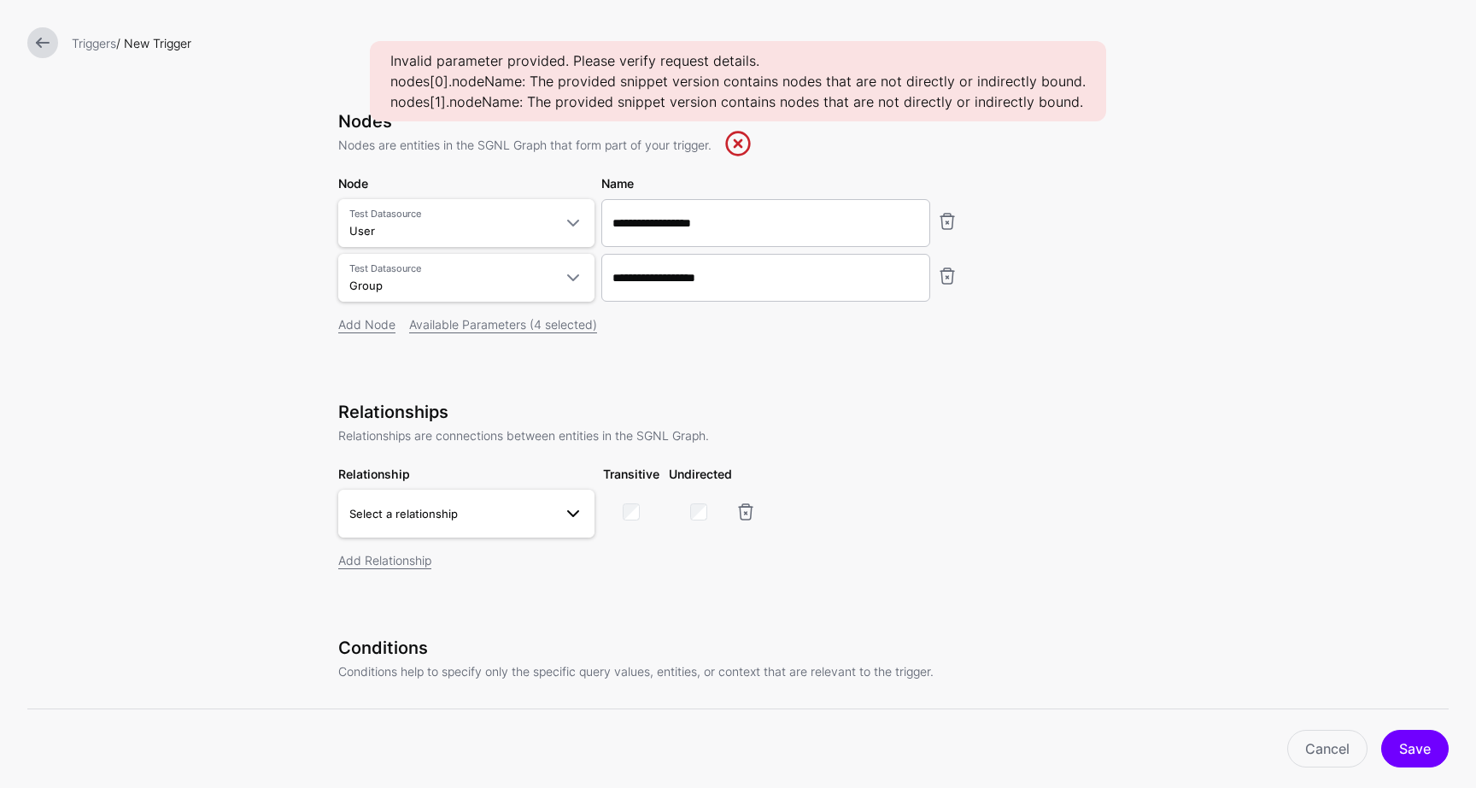
click at [410, 519] on span "Select a relationship" at bounding box center [403, 514] width 108 height 14
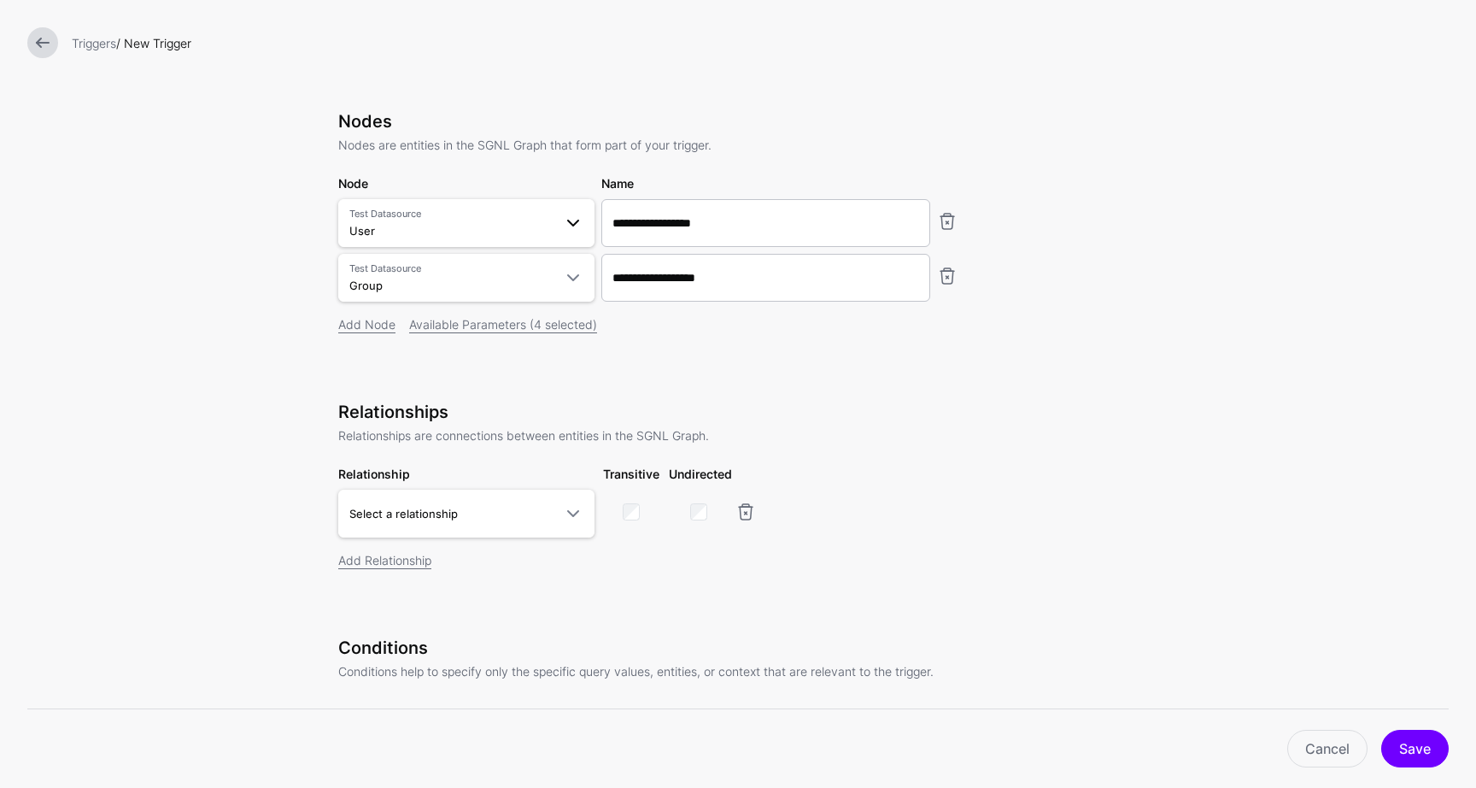
click at [566, 228] on span at bounding box center [573, 223] width 21 height 21
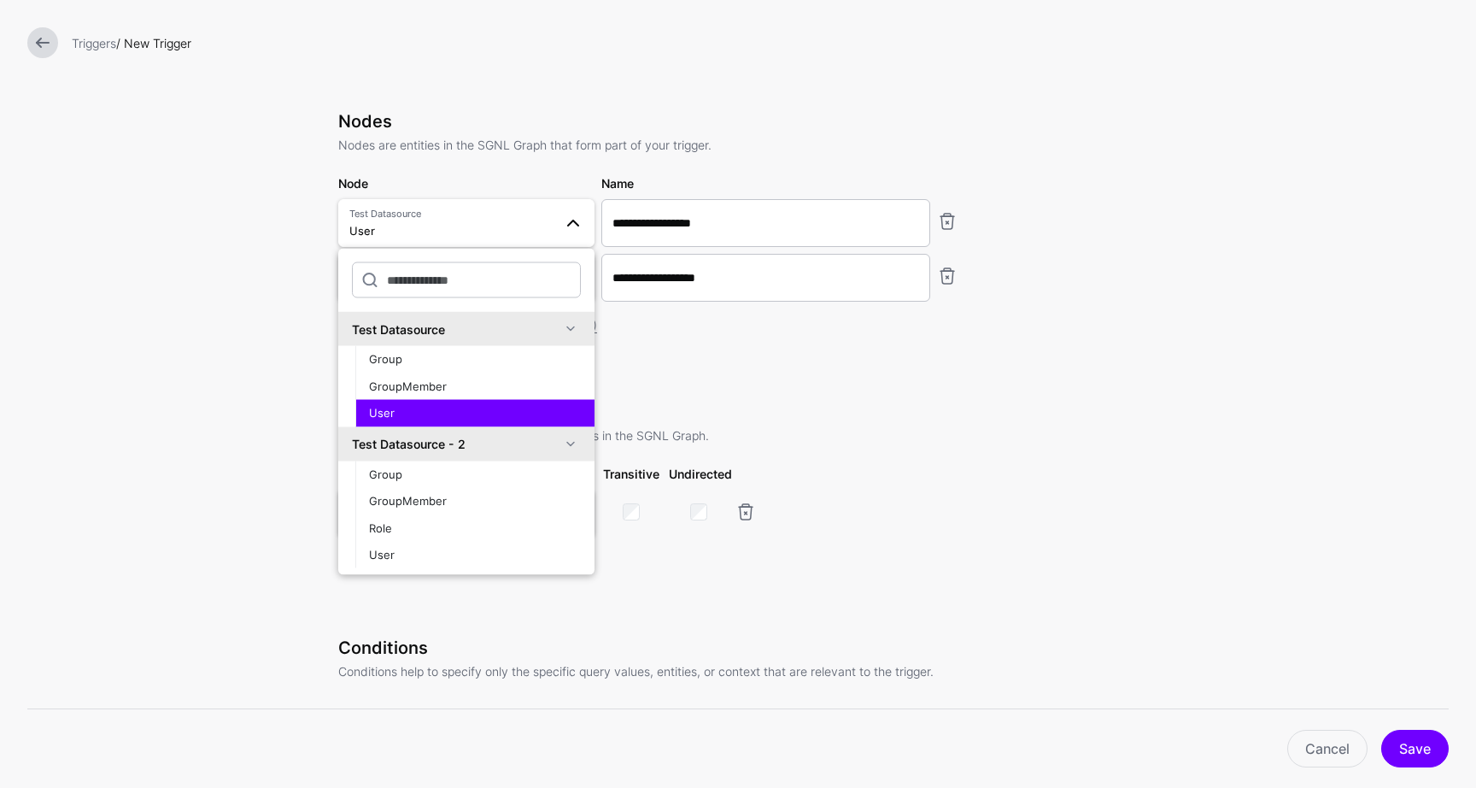
click at [261, 276] on form "**********" at bounding box center [738, 395] width 1476 height 969
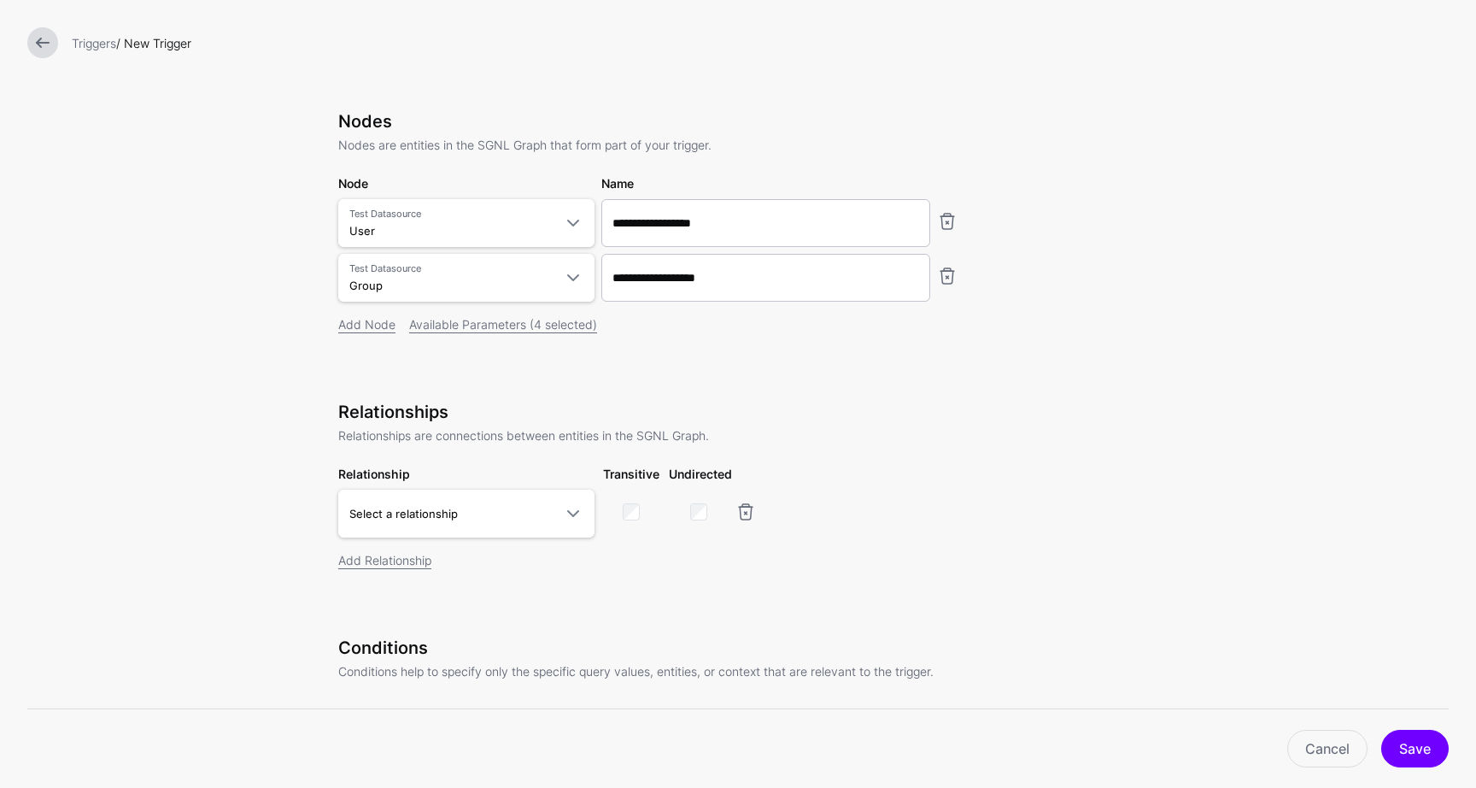
scroll to position [0, 0]
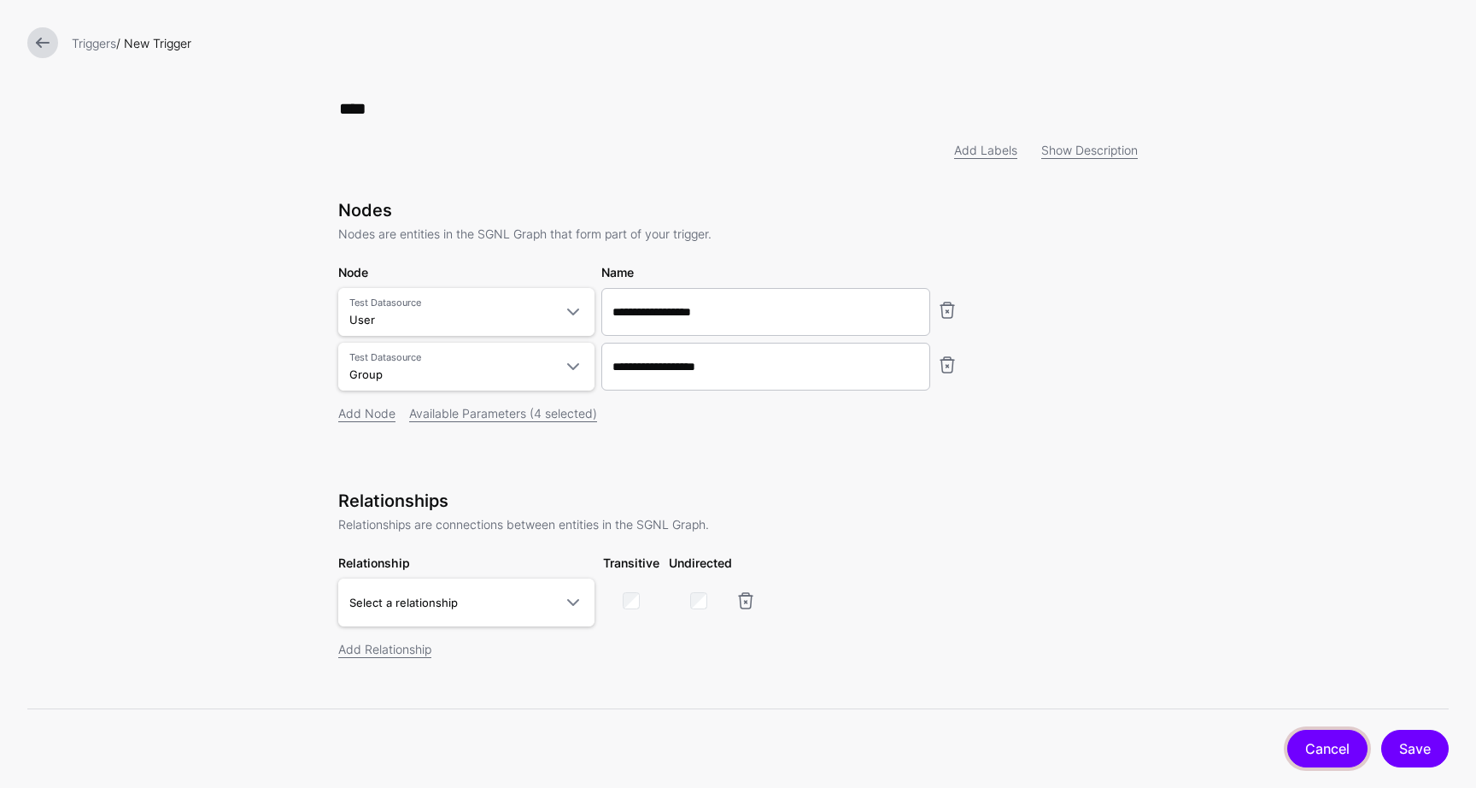
click at [1316, 733] on link "Cancel" at bounding box center [1327, 749] width 80 height 38
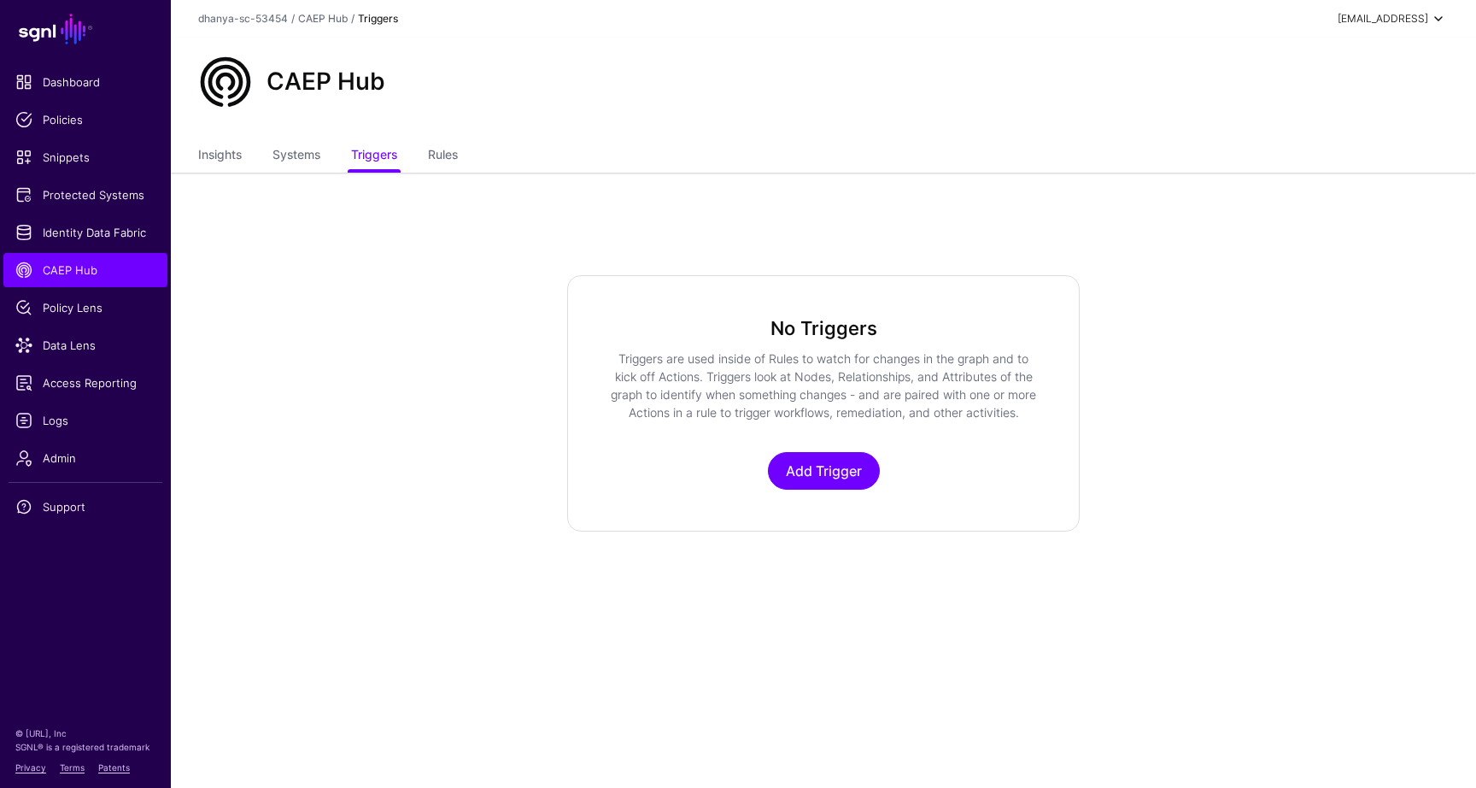
click at [1371, 18] on div "[EMAIL_ADDRESS]" at bounding box center [1383, 18] width 91 height 15
click at [1331, 144] on div "Log out" at bounding box center [1313, 148] width 43 height 15
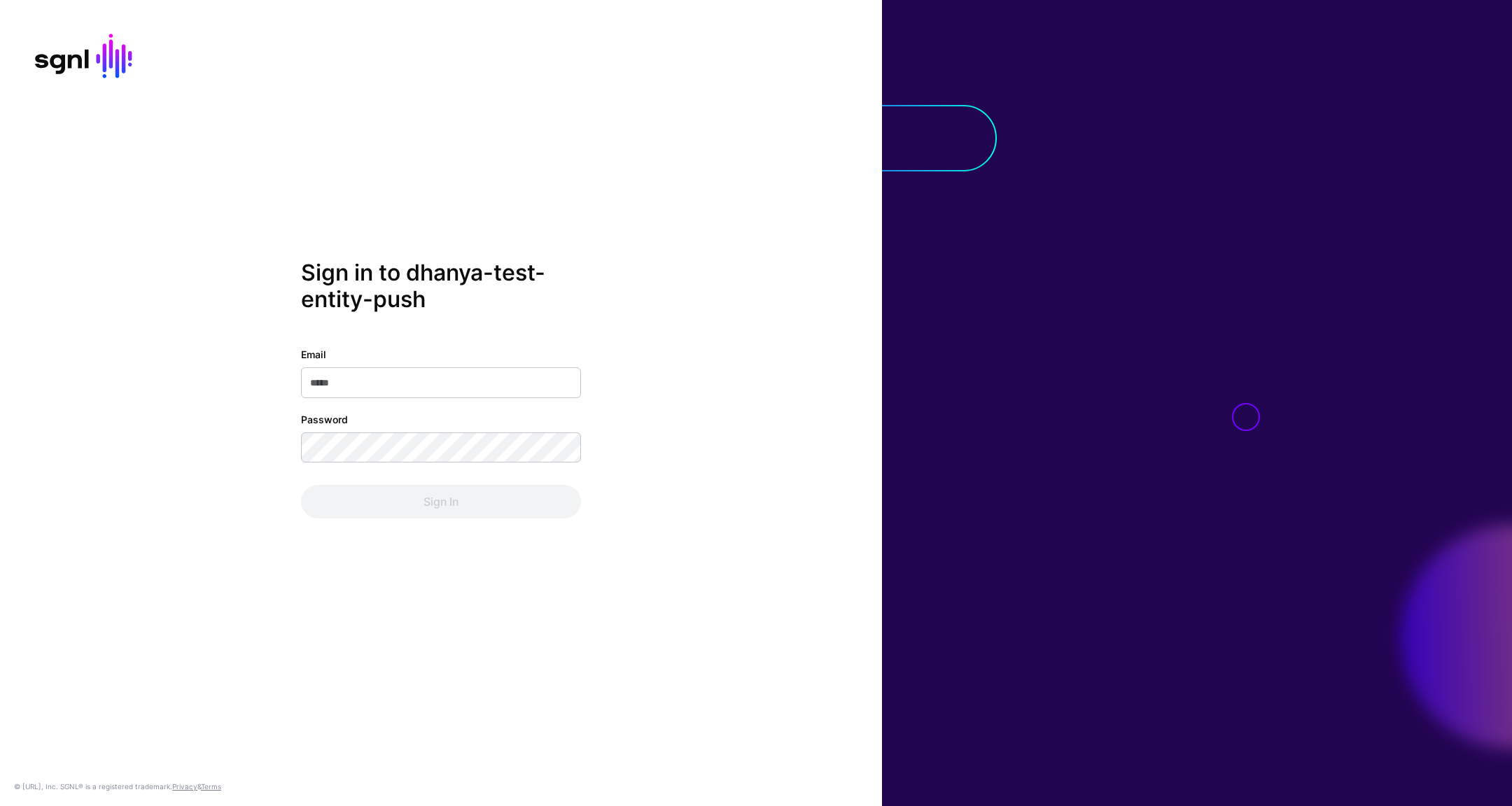
click at [416, 394] on input "Email" at bounding box center [441, 383] width 280 height 31
type input "**********"
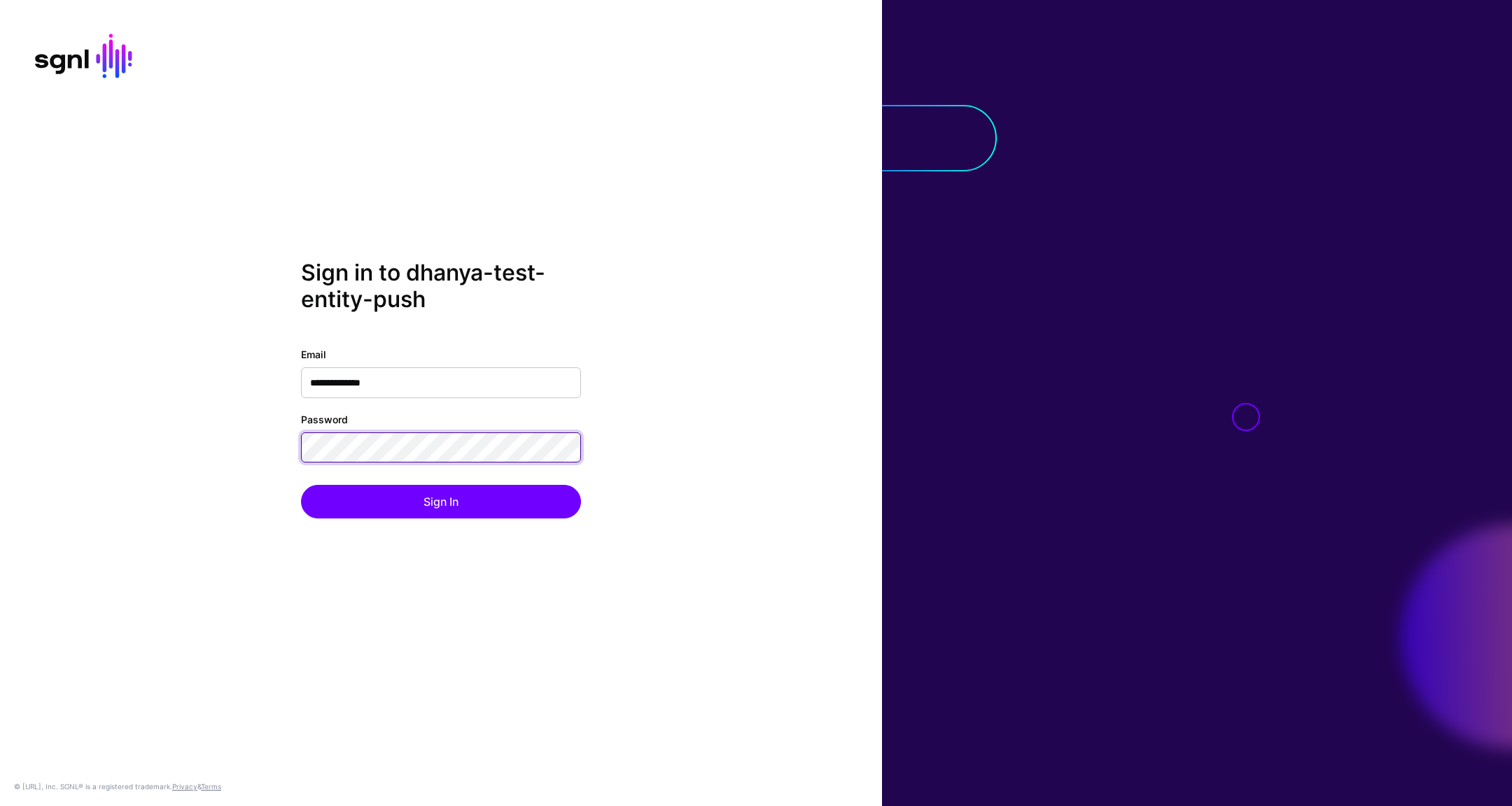
click at [266, 449] on div "**********" at bounding box center [441, 403] width 882 height 287
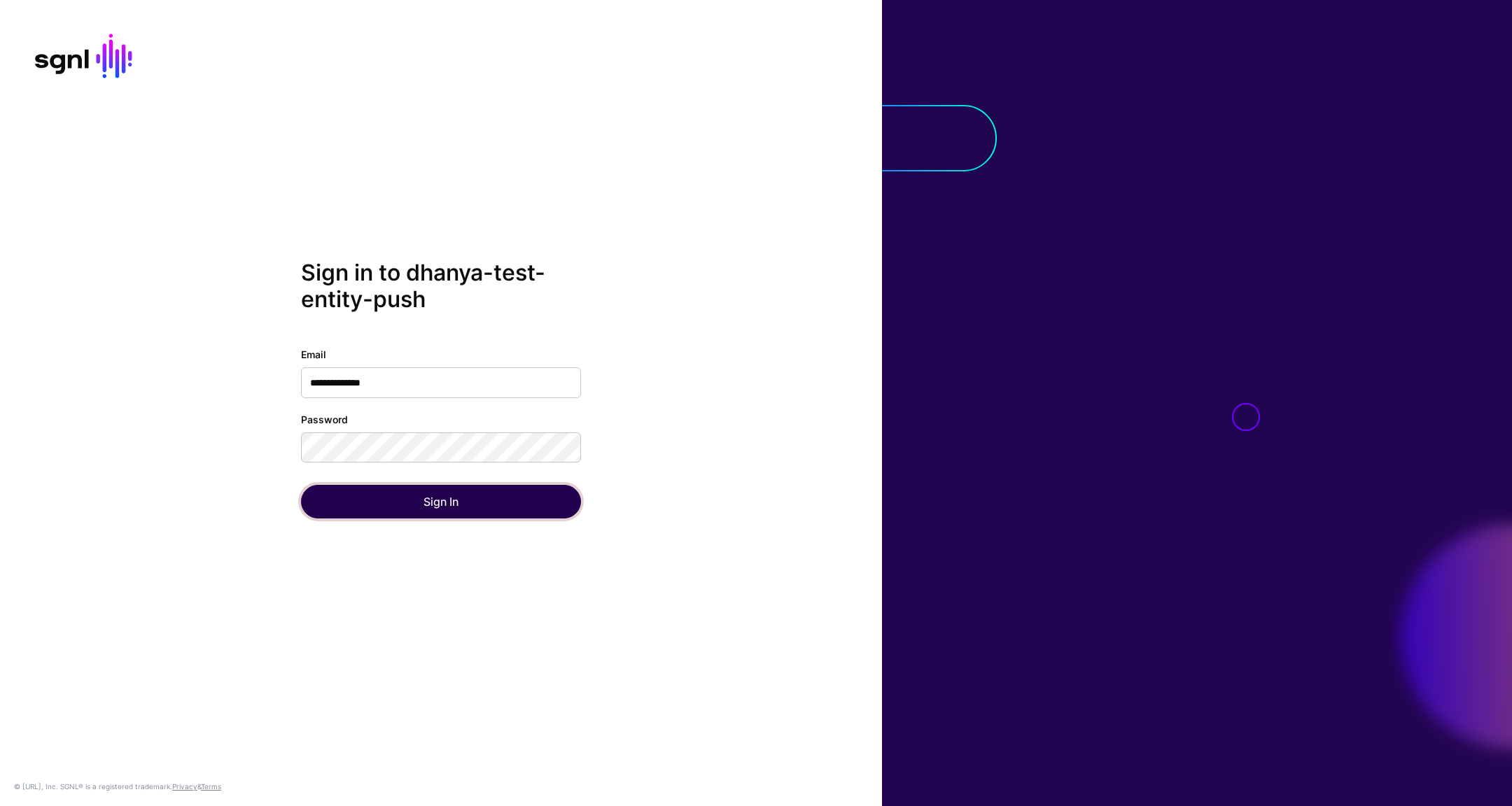
click at [343, 500] on button "Sign In" at bounding box center [441, 501] width 280 height 34
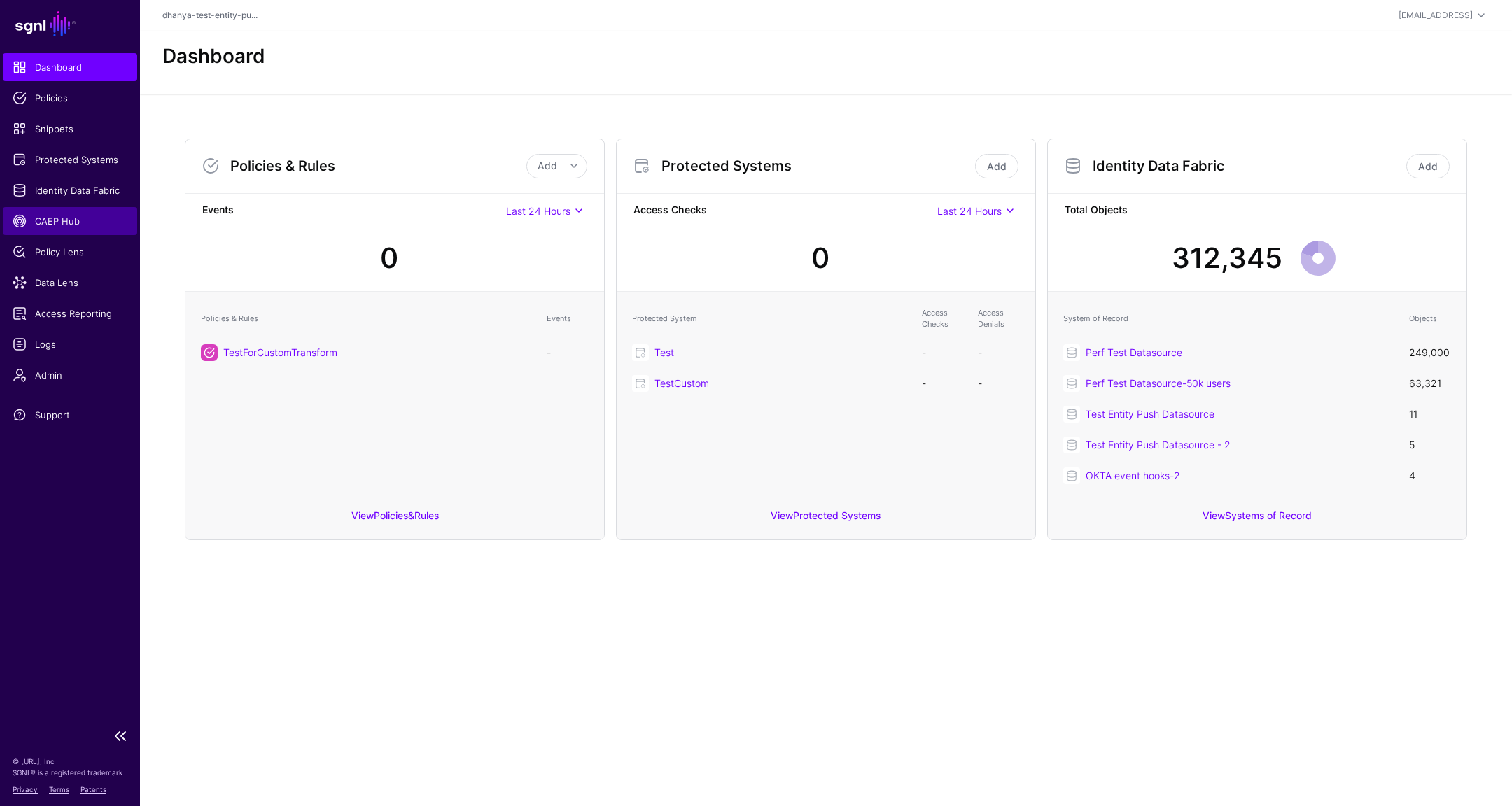
click at [65, 223] on span "CAEP Hub" at bounding box center [70, 220] width 115 height 14
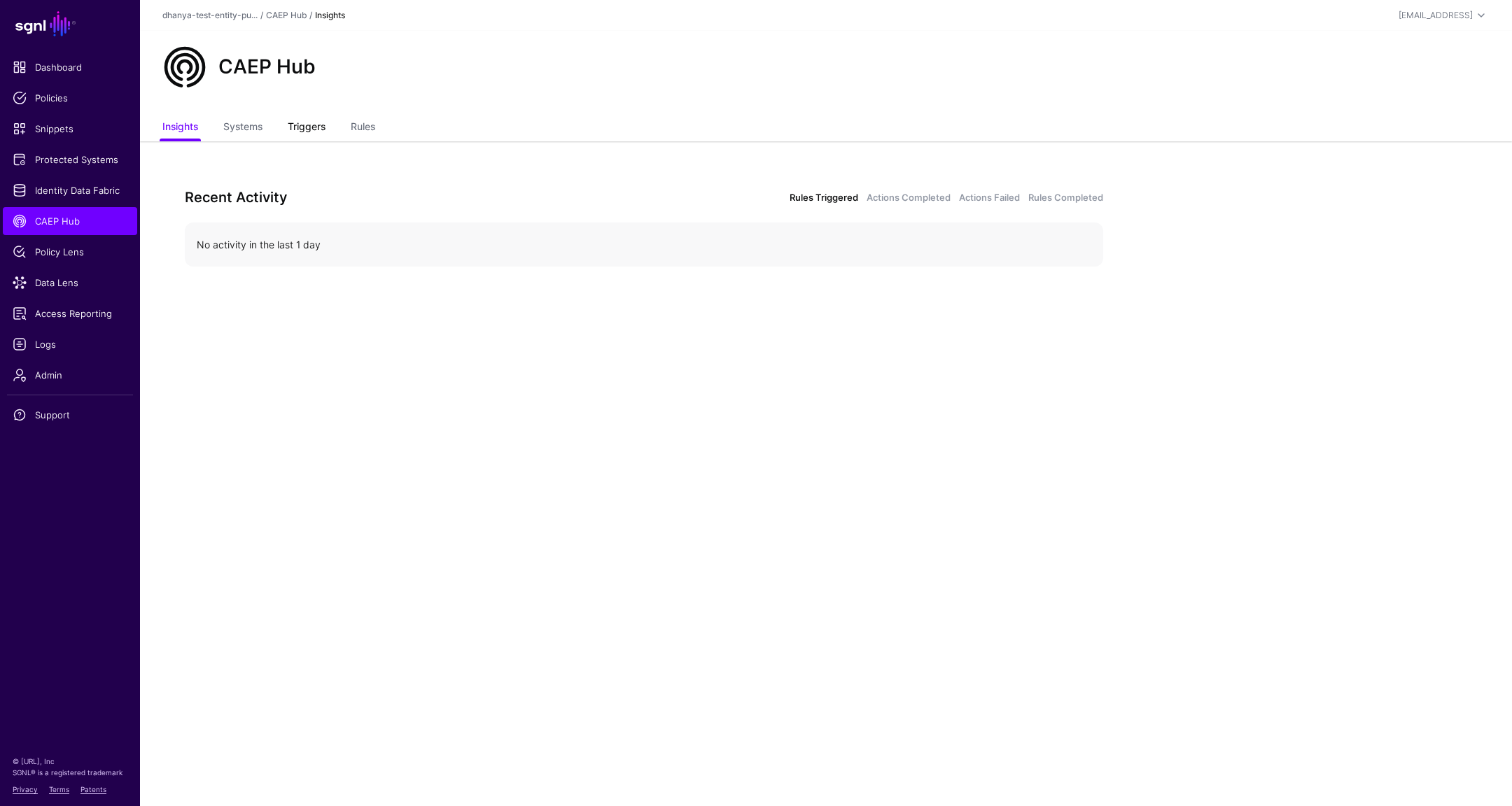
click at [320, 129] on link "Triggers" at bounding box center [306, 128] width 38 height 26
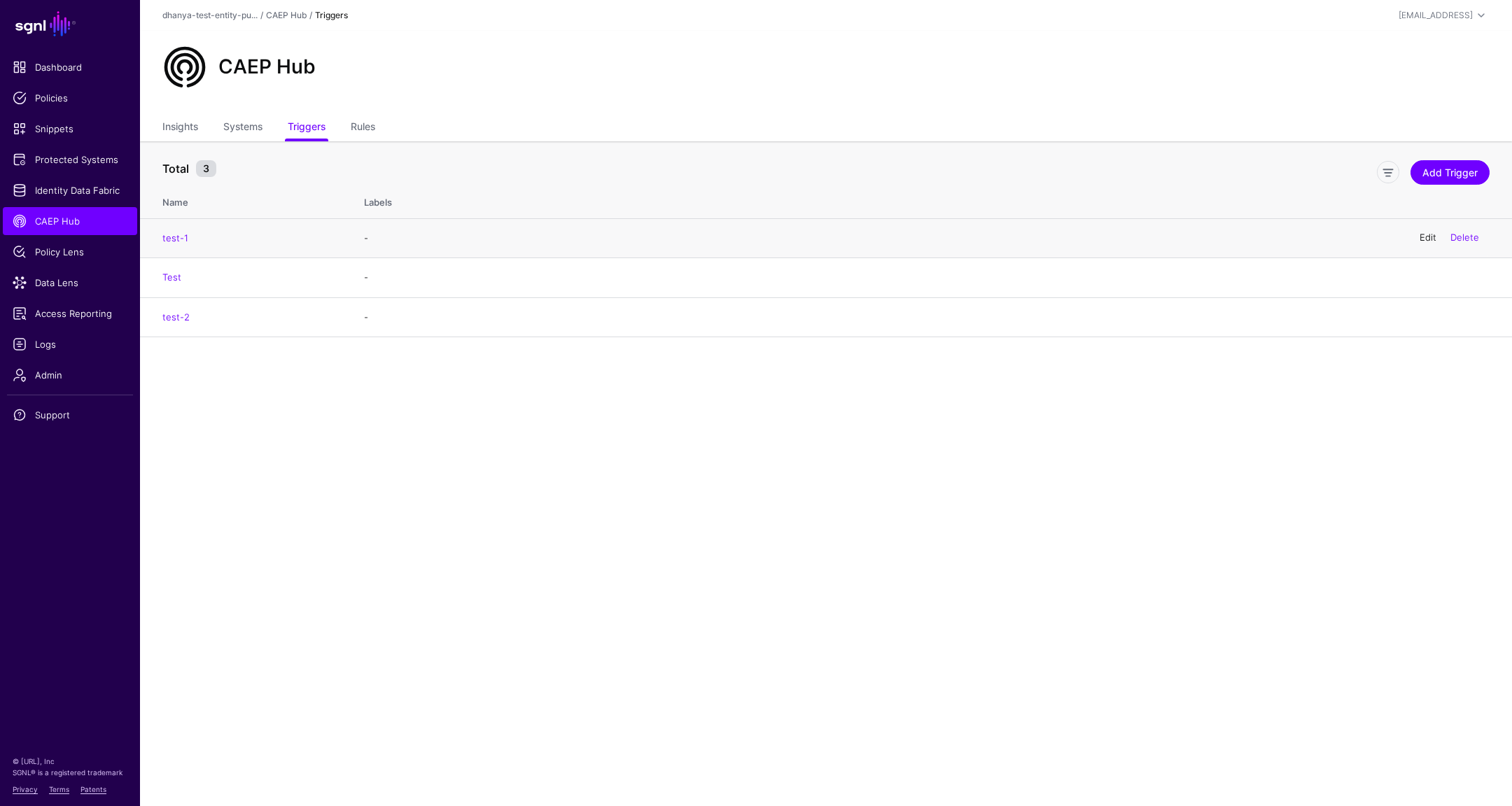
click at [1428, 236] on link "Edit" at bounding box center [1428, 238] width 17 height 11
click at [369, 122] on link "Rules" at bounding box center [363, 128] width 25 height 26
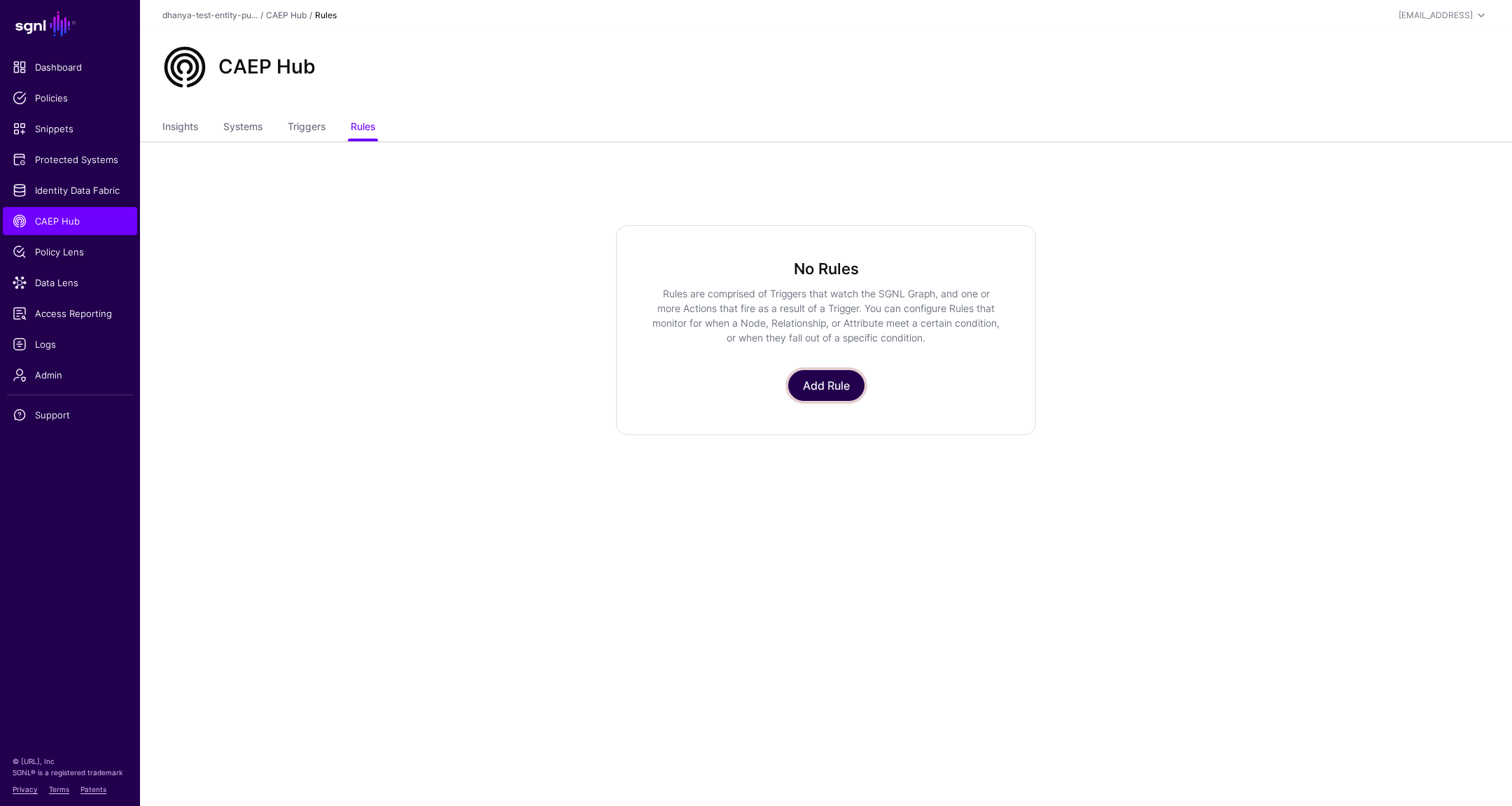
click at [835, 391] on link "Add Rule" at bounding box center [826, 386] width 76 height 31
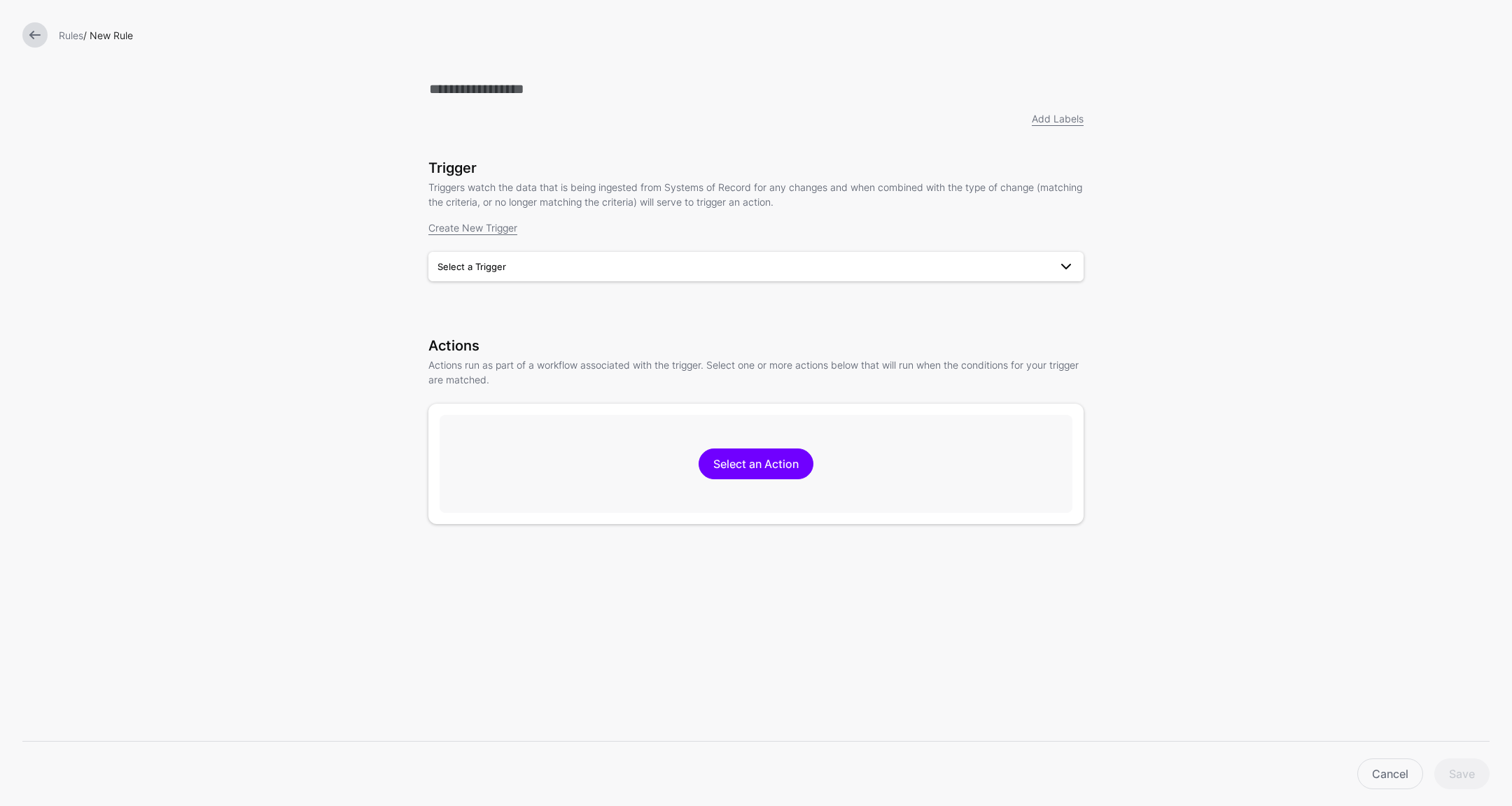
click at [751, 271] on span "Select a Trigger" at bounding box center [743, 266] width 612 height 16
click at [730, 300] on div "test-1" at bounding box center [756, 298] width 633 height 14
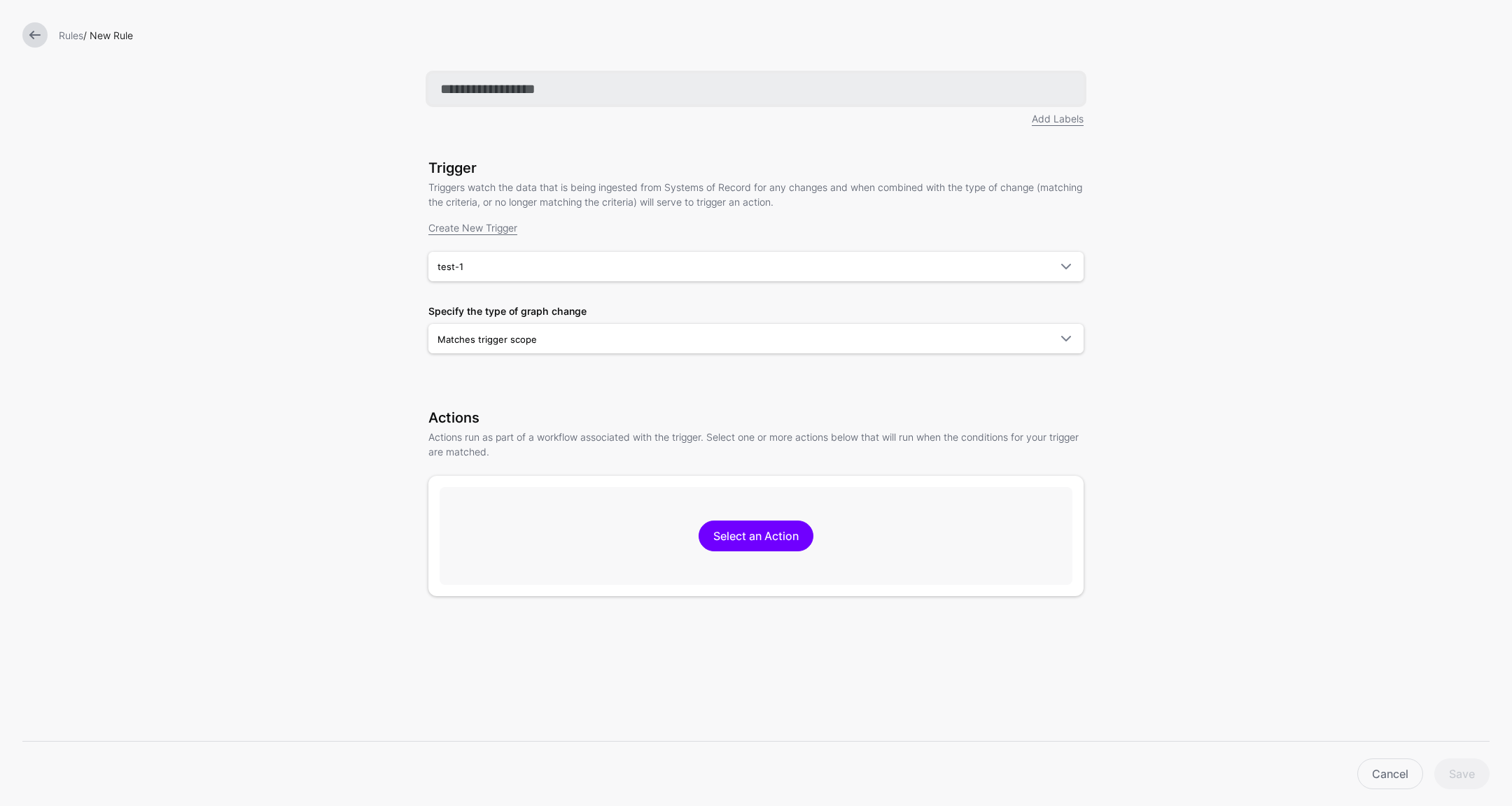
click at [841, 84] on input "text" at bounding box center [756, 89] width 656 height 31
type input "****"
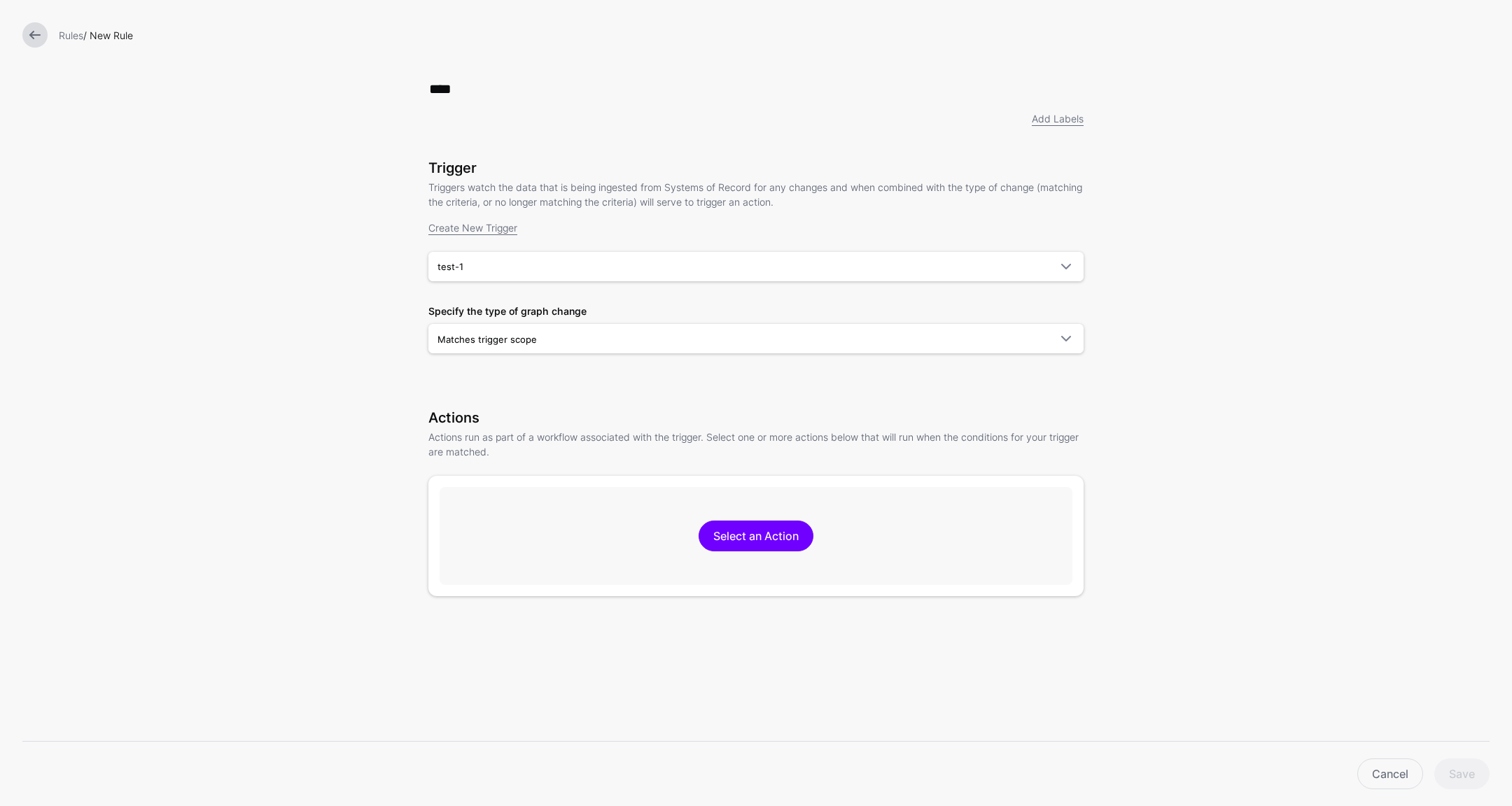
click at [806, 540] on div "Select an Action" at bounding box center [756, 537] width 633 height 98
click at [785, 543] on link "Select an Action" at bounding box center [756, 537] width 115 height 31
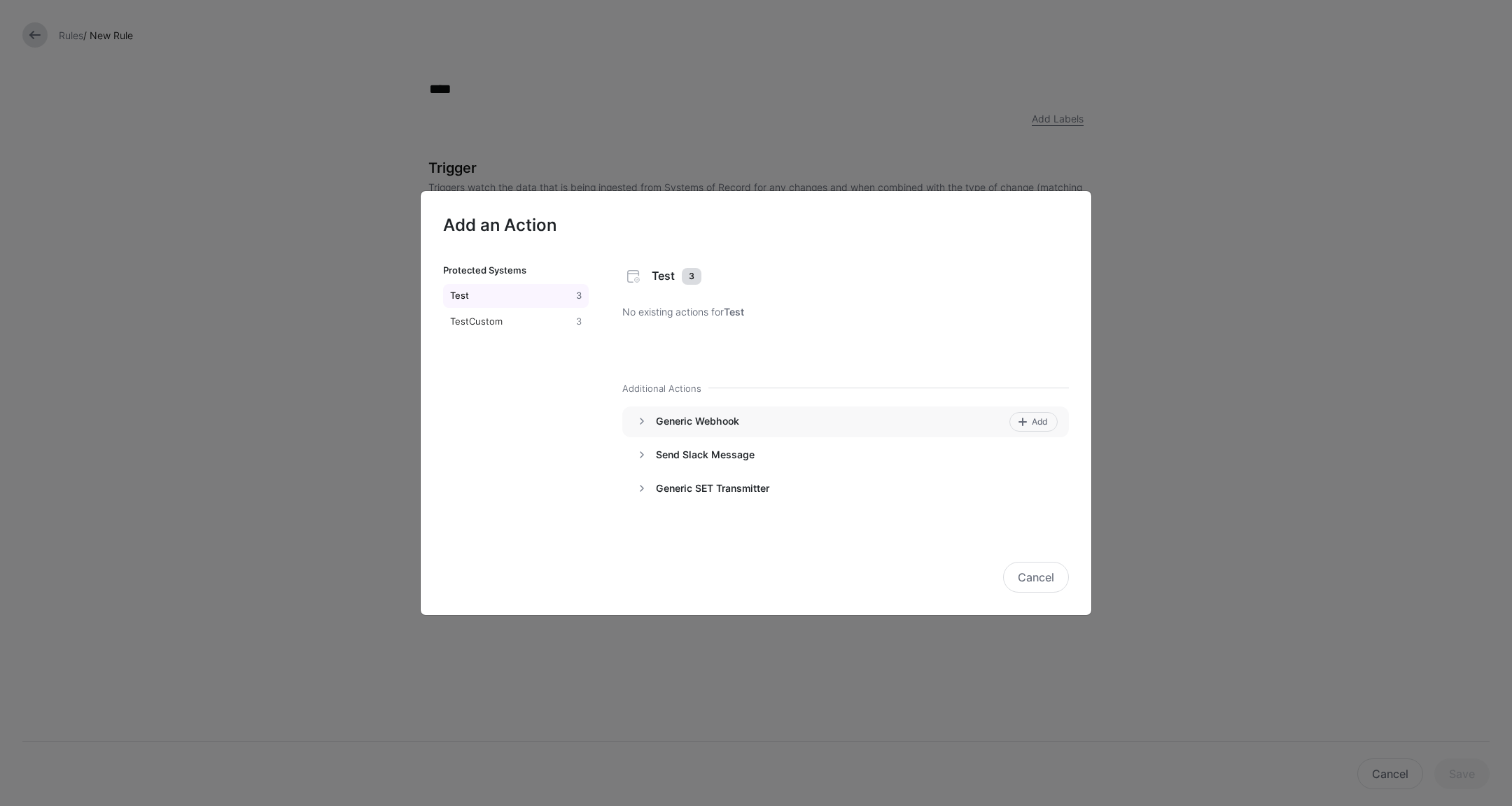
click at [707, 428] on h4 "Generic Webhook" at bounding box center [829, 421] width 348 height 12
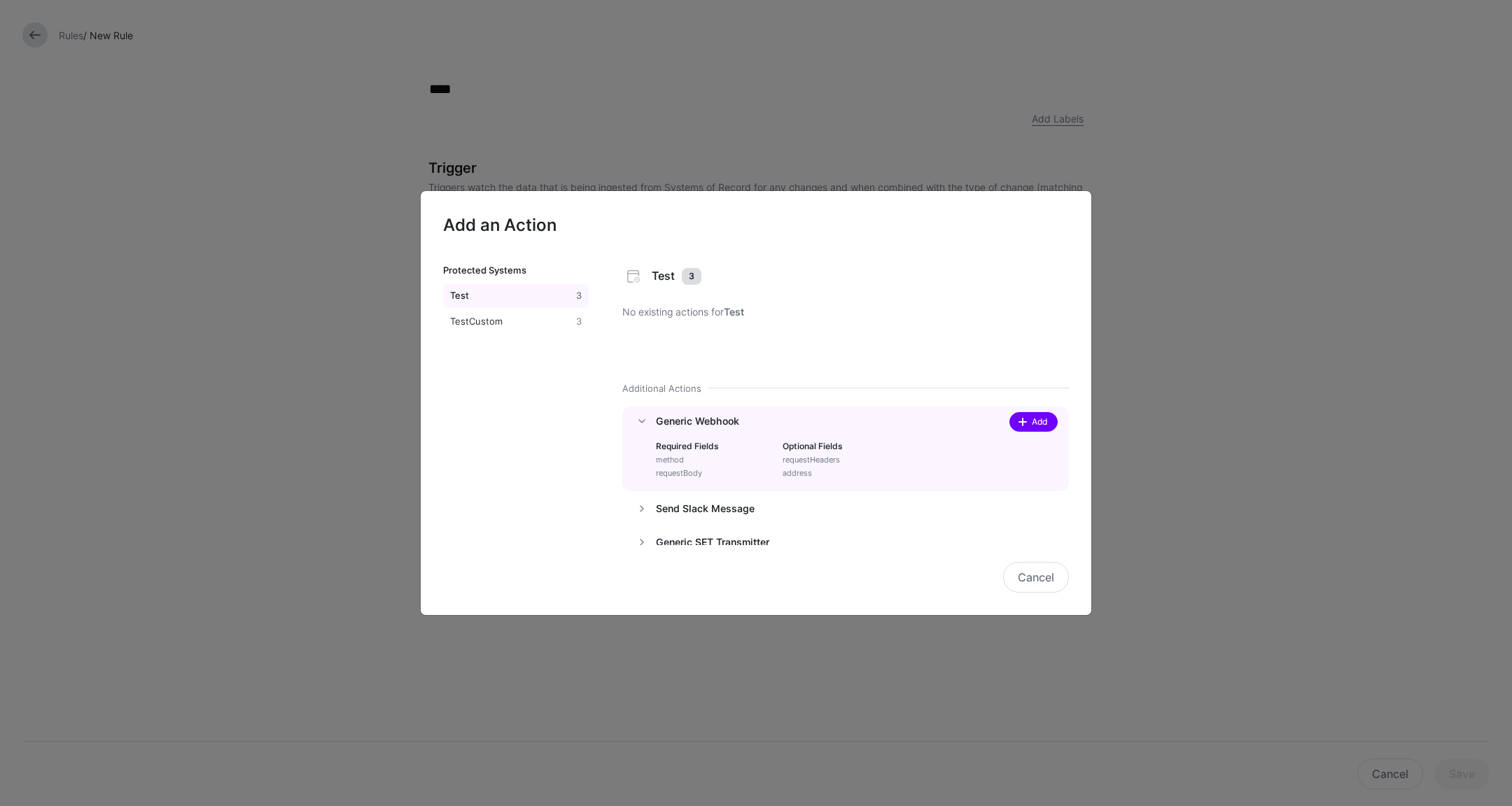
click at [1017, 422] on span at bounding box center [1023, 422] width 11 height 11
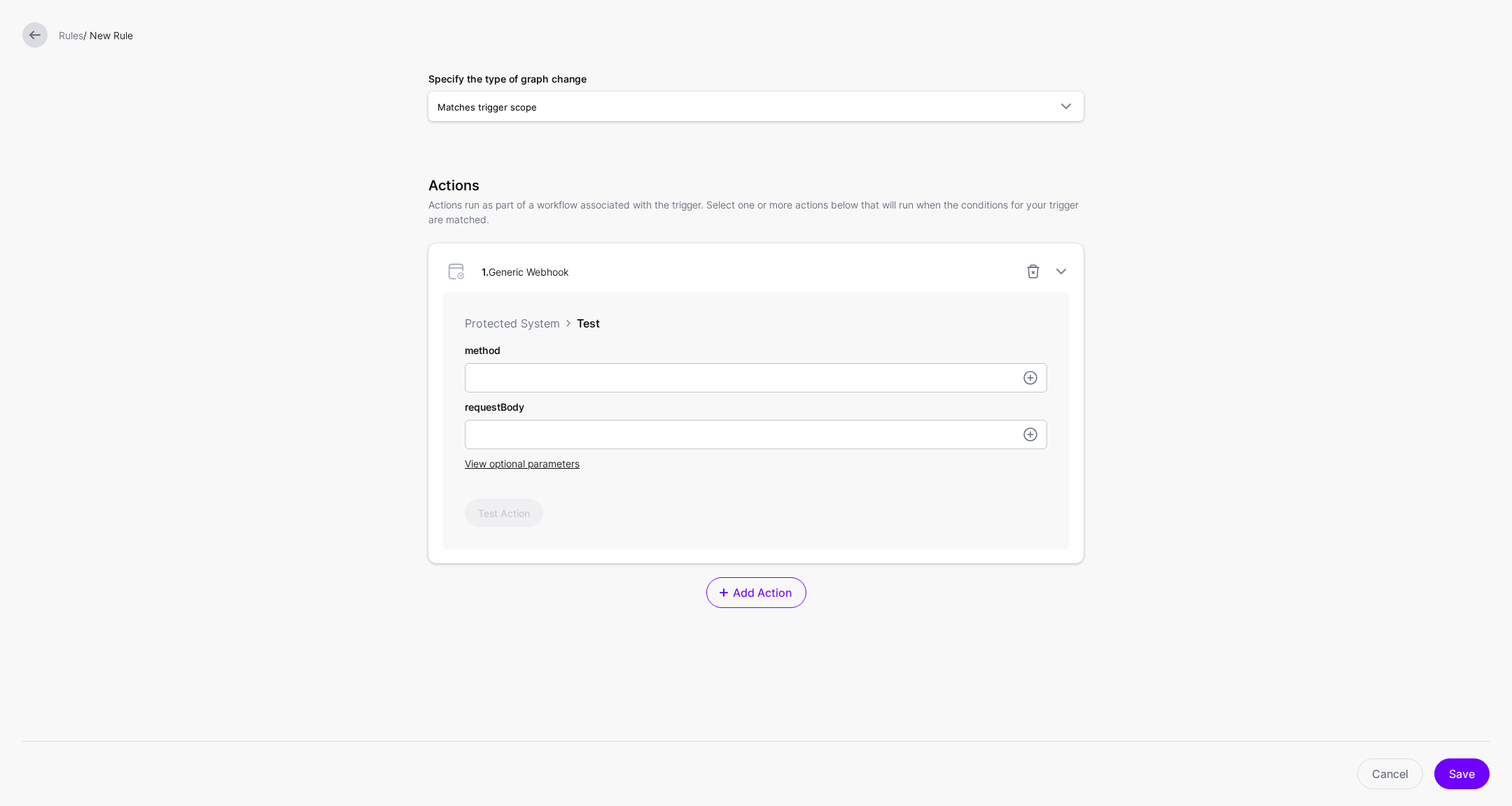
scroll to position [251, 0]
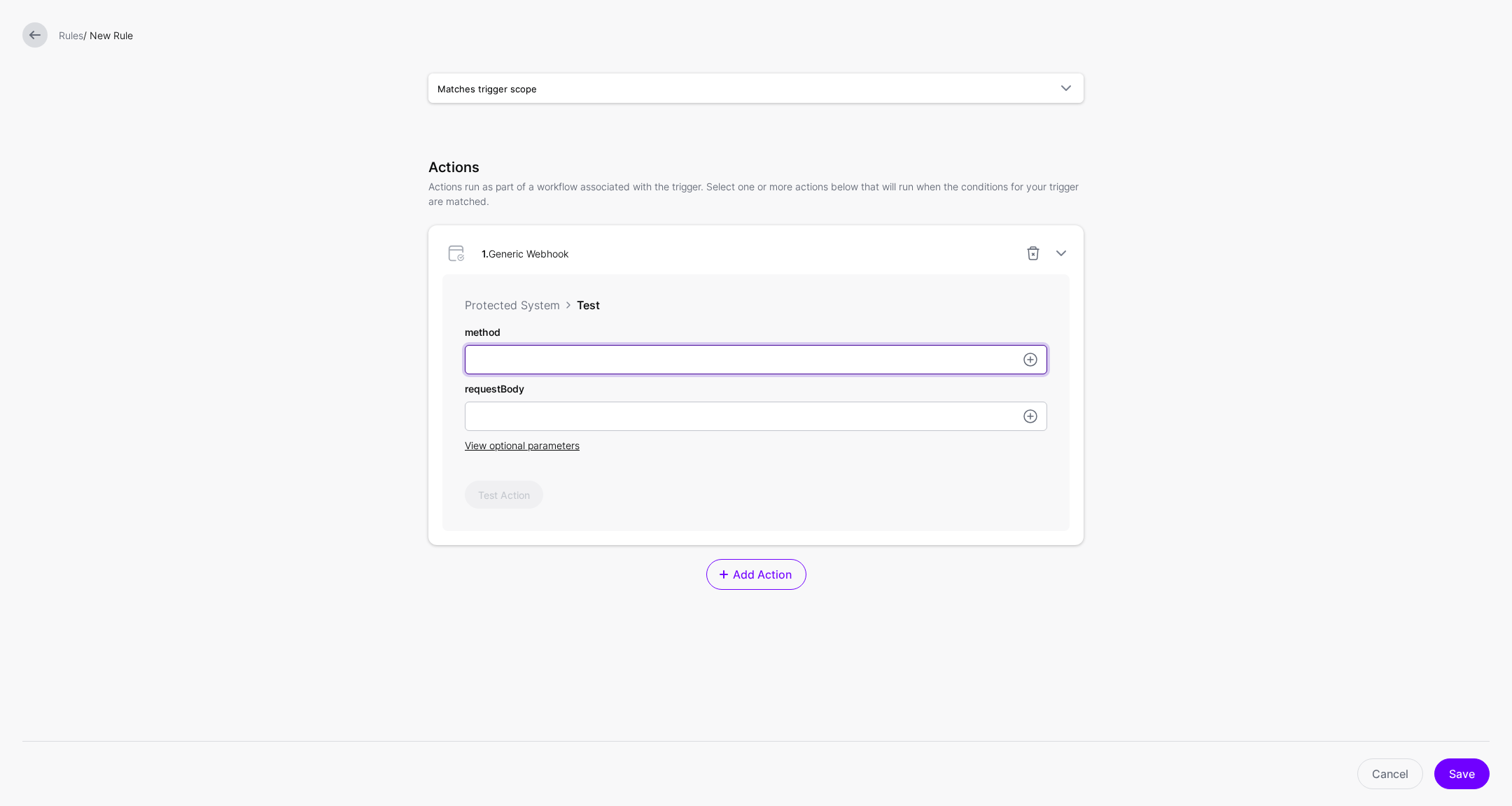
click at [767, 367] on input "method" at bounding box center [756, 360] width 583 height 29
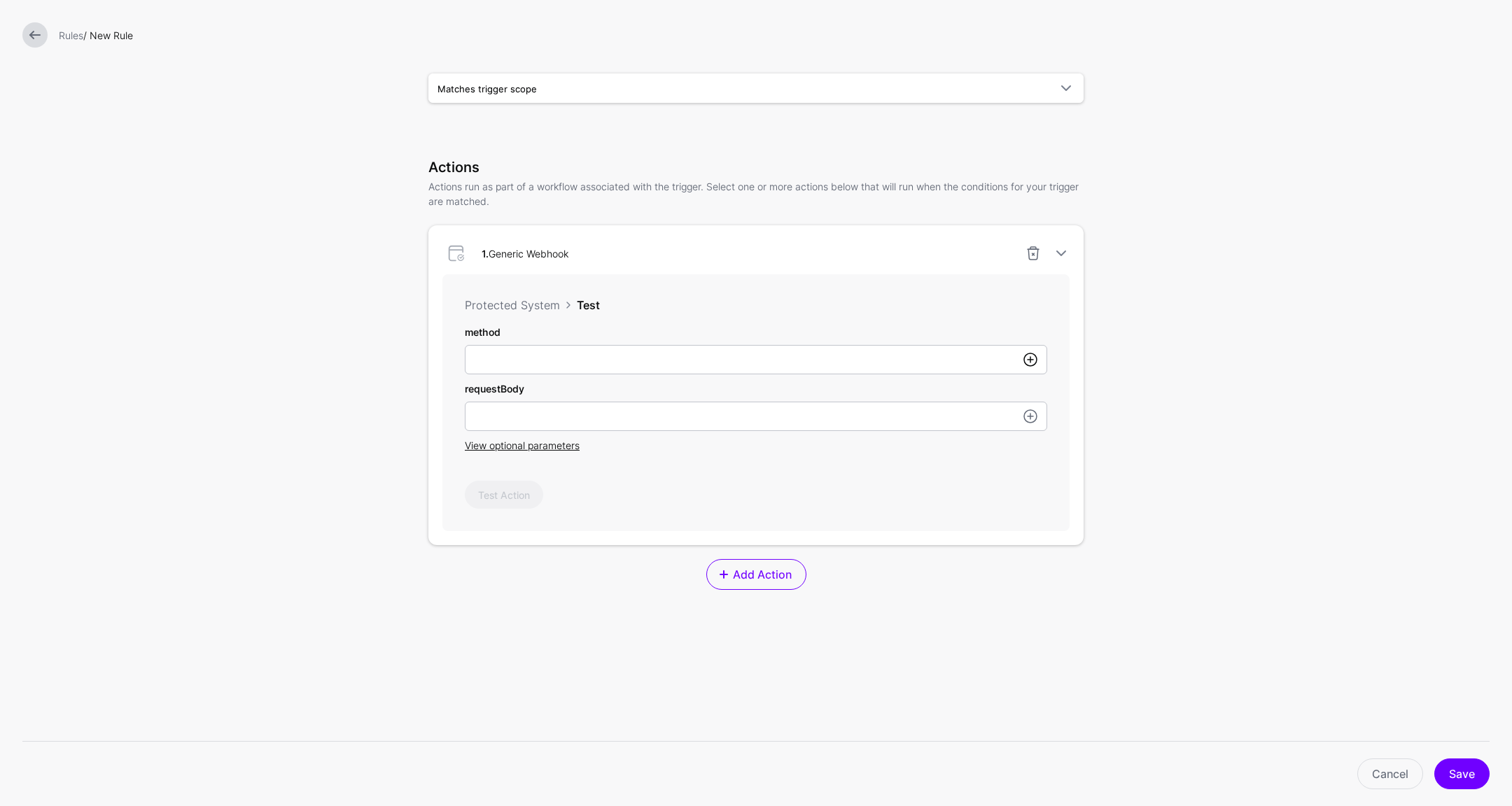
click at [1024, 357] on link at bounding box center [1030, 360] width 17 height 17
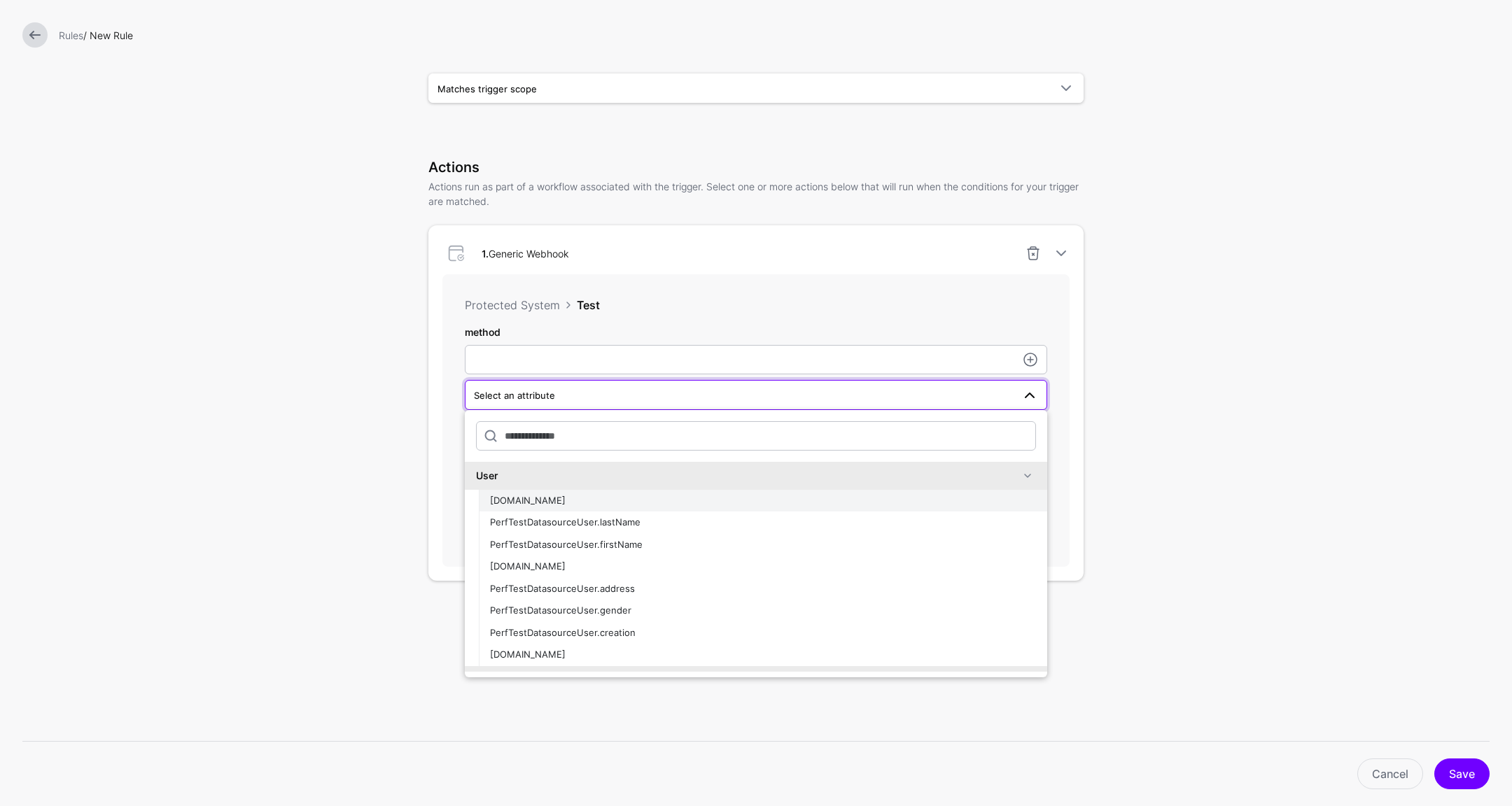
click at [681, 496] on div "[DOMAIN_NAME]" at bounding box center [763, 500] width 546 height 14
type input "**********"
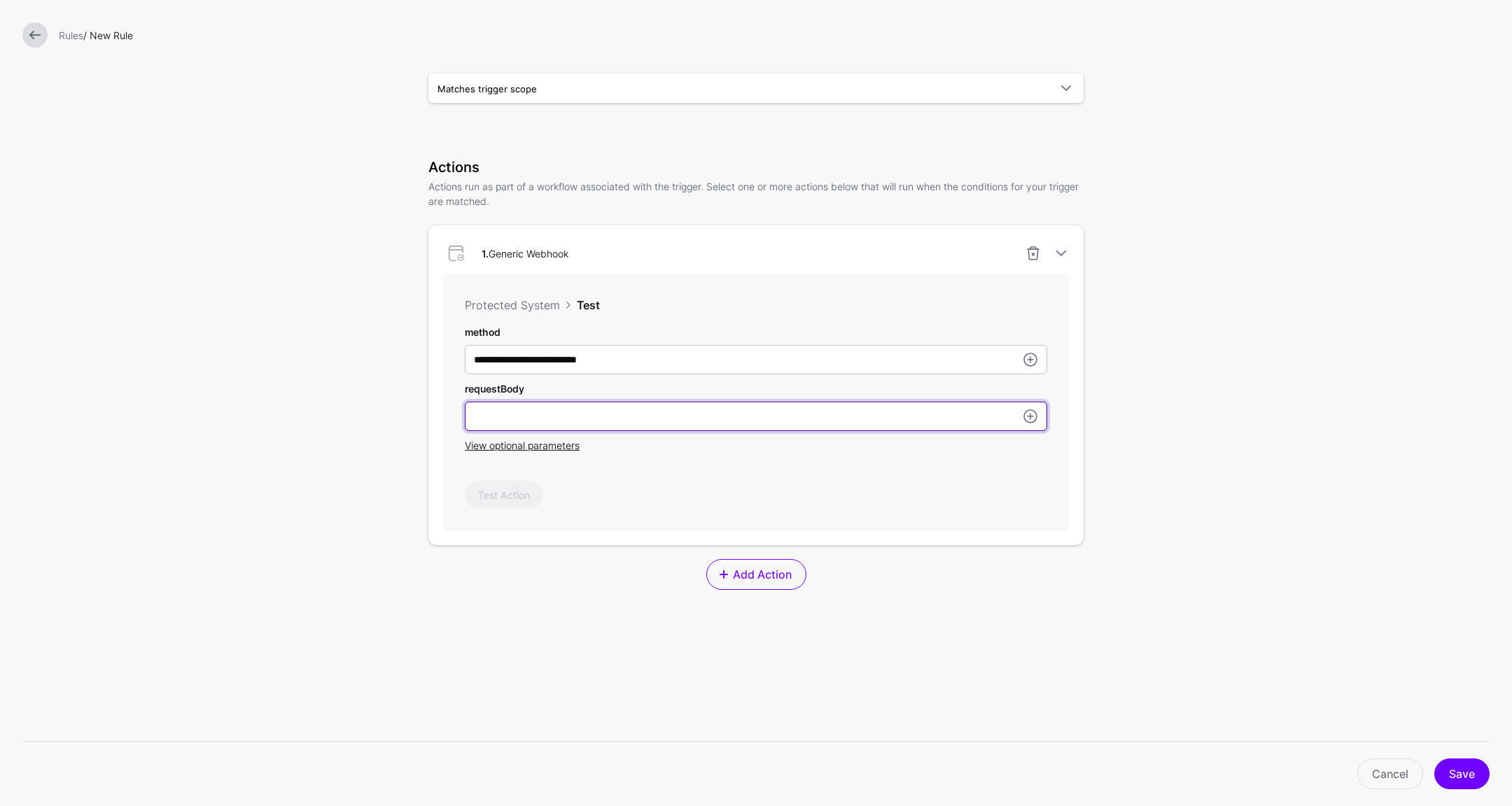
click at [711, 419] on input "method" at bounding box center [756, 416] width 583 height 29
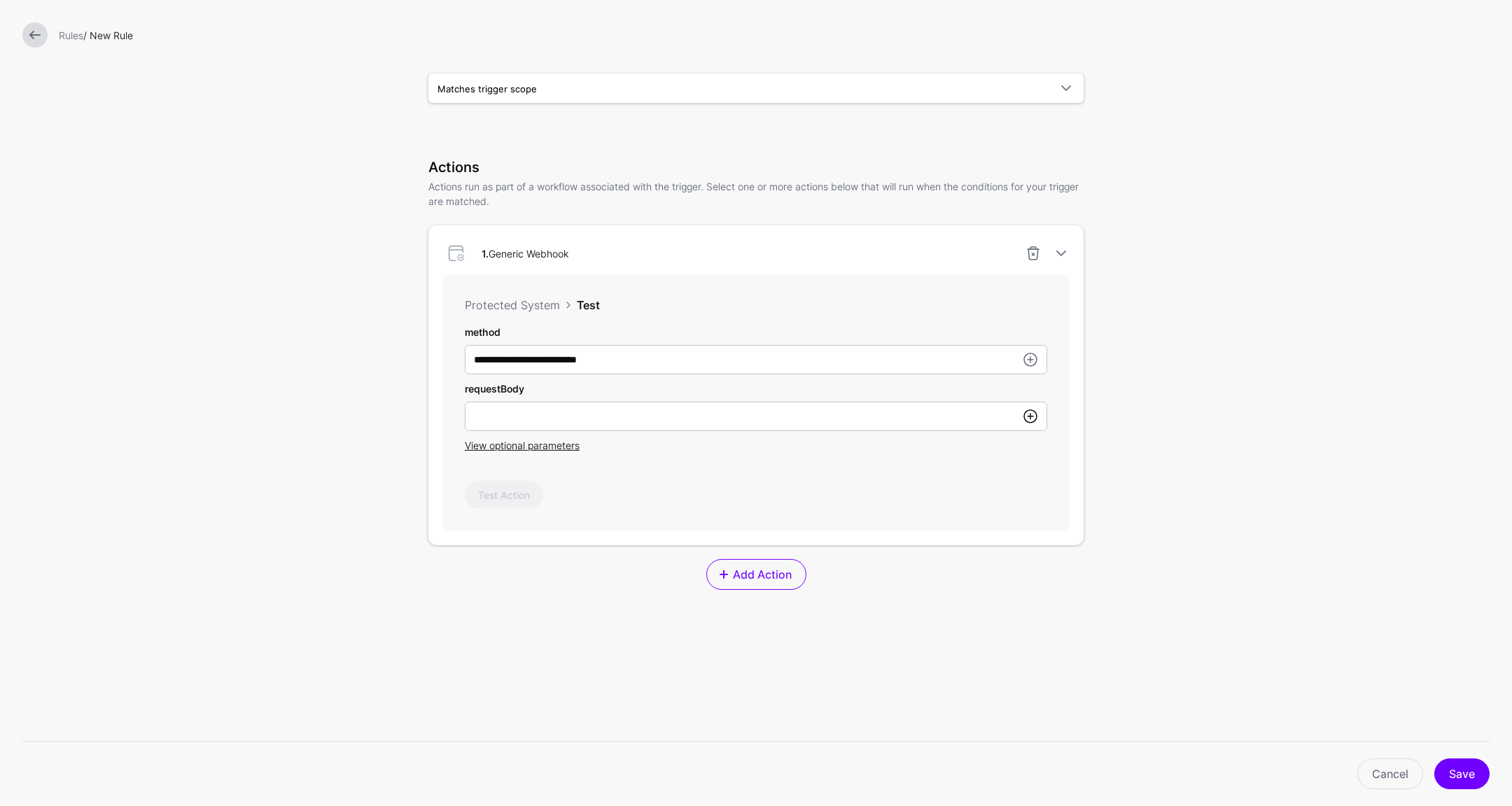
click at [1023, 415] on link at bounding box center [1030, 416] width 17 height 17
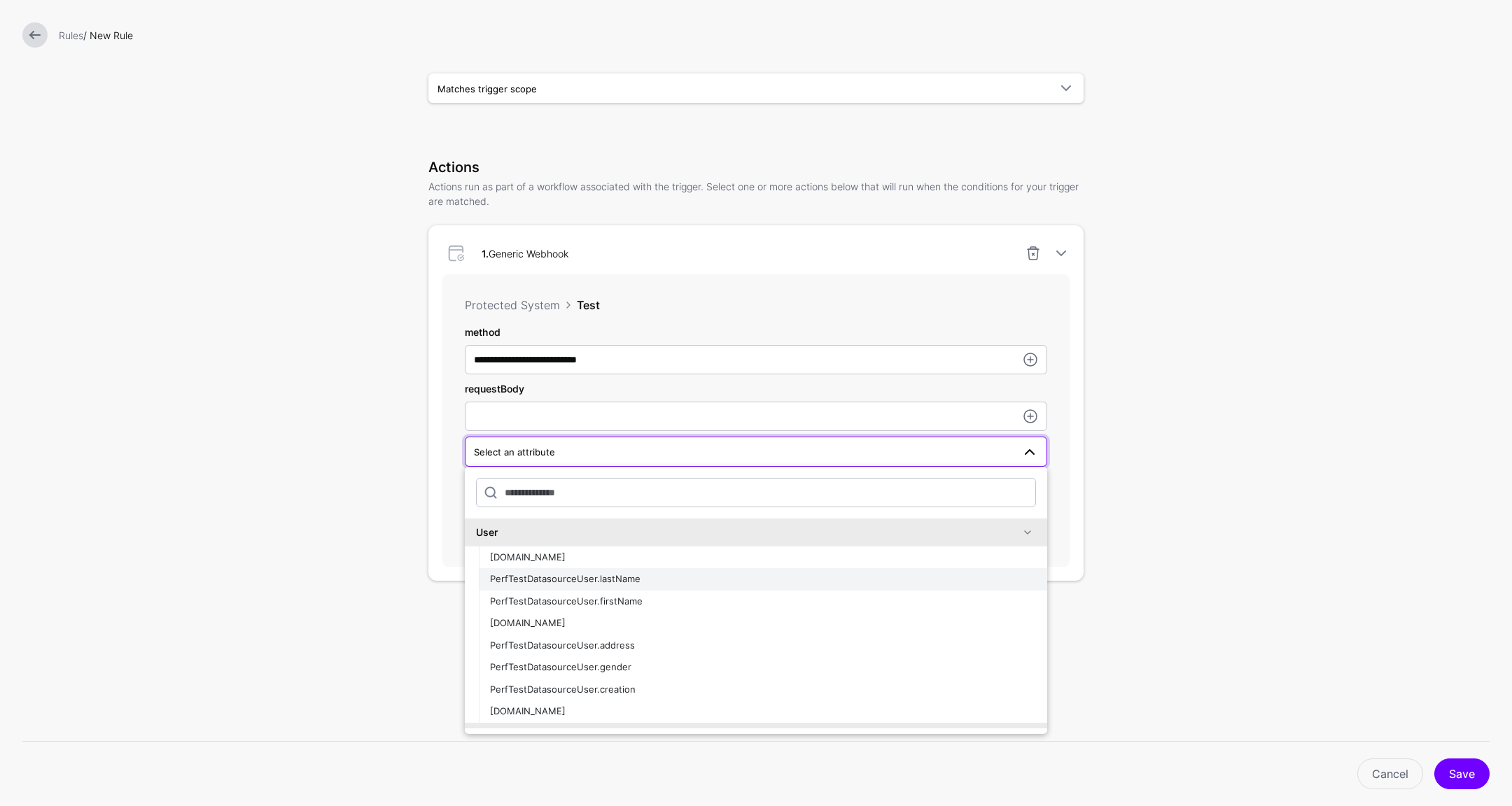
click at [779, 568] on button "PerfTestDatasourceUser.lastName" at bounding box center [763, 579] width 569 height 22
type input "**********"
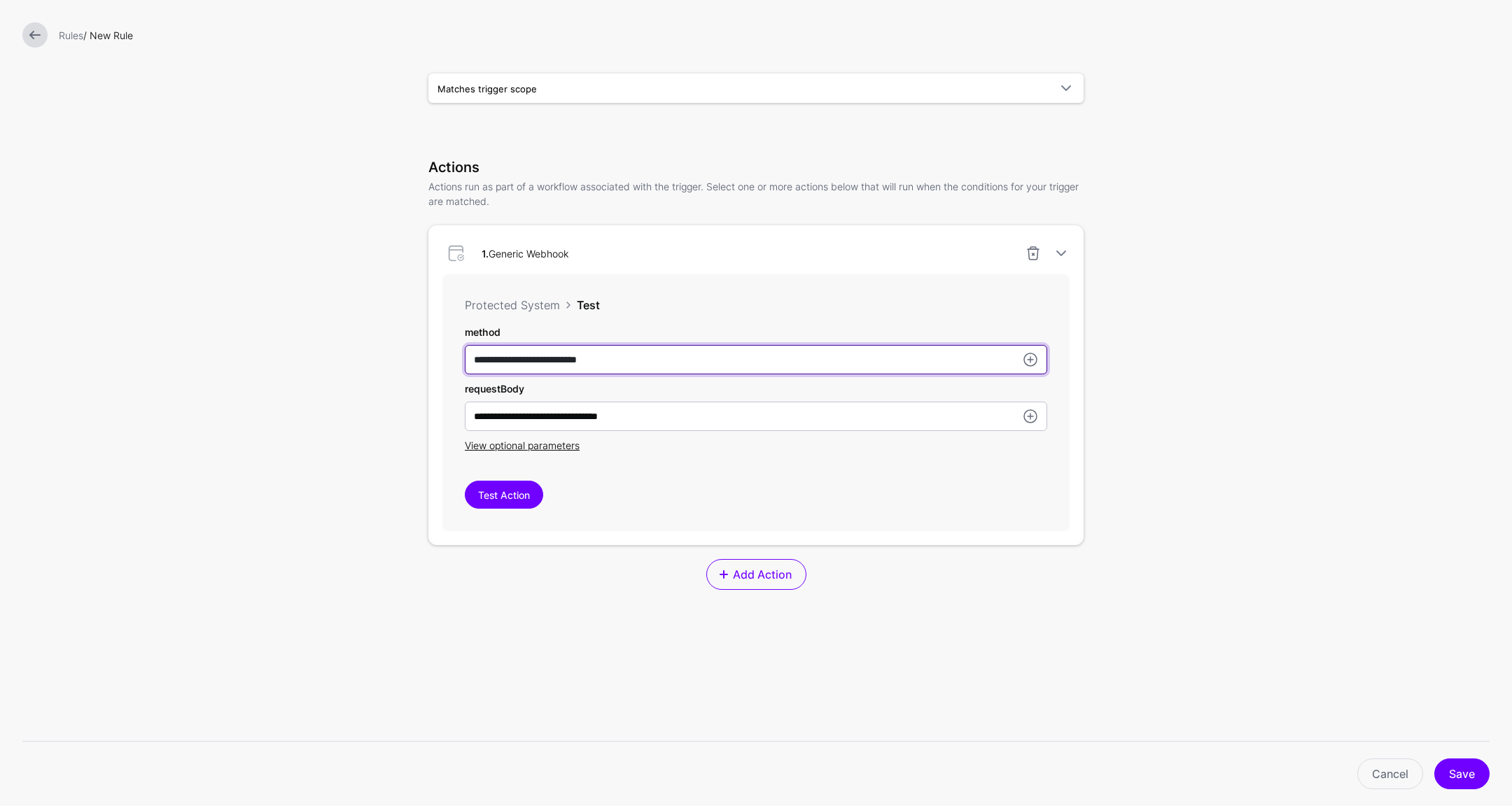
click at [643, 361] on input "**********" at bounding box center [756, 360] width 583 height 29
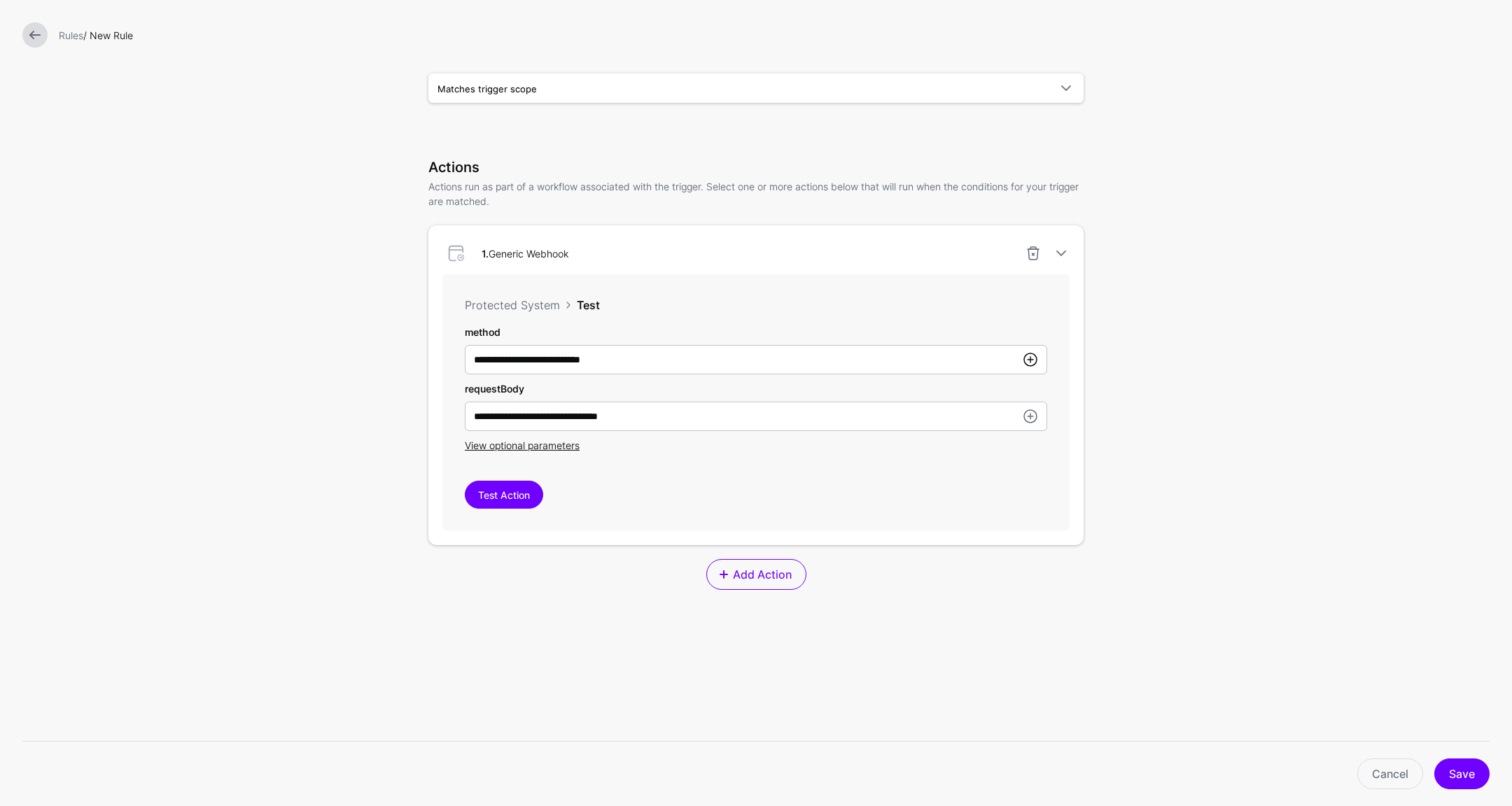
click at [1025, 360] on link at bounding box center [1030, 360] width 17 height 17
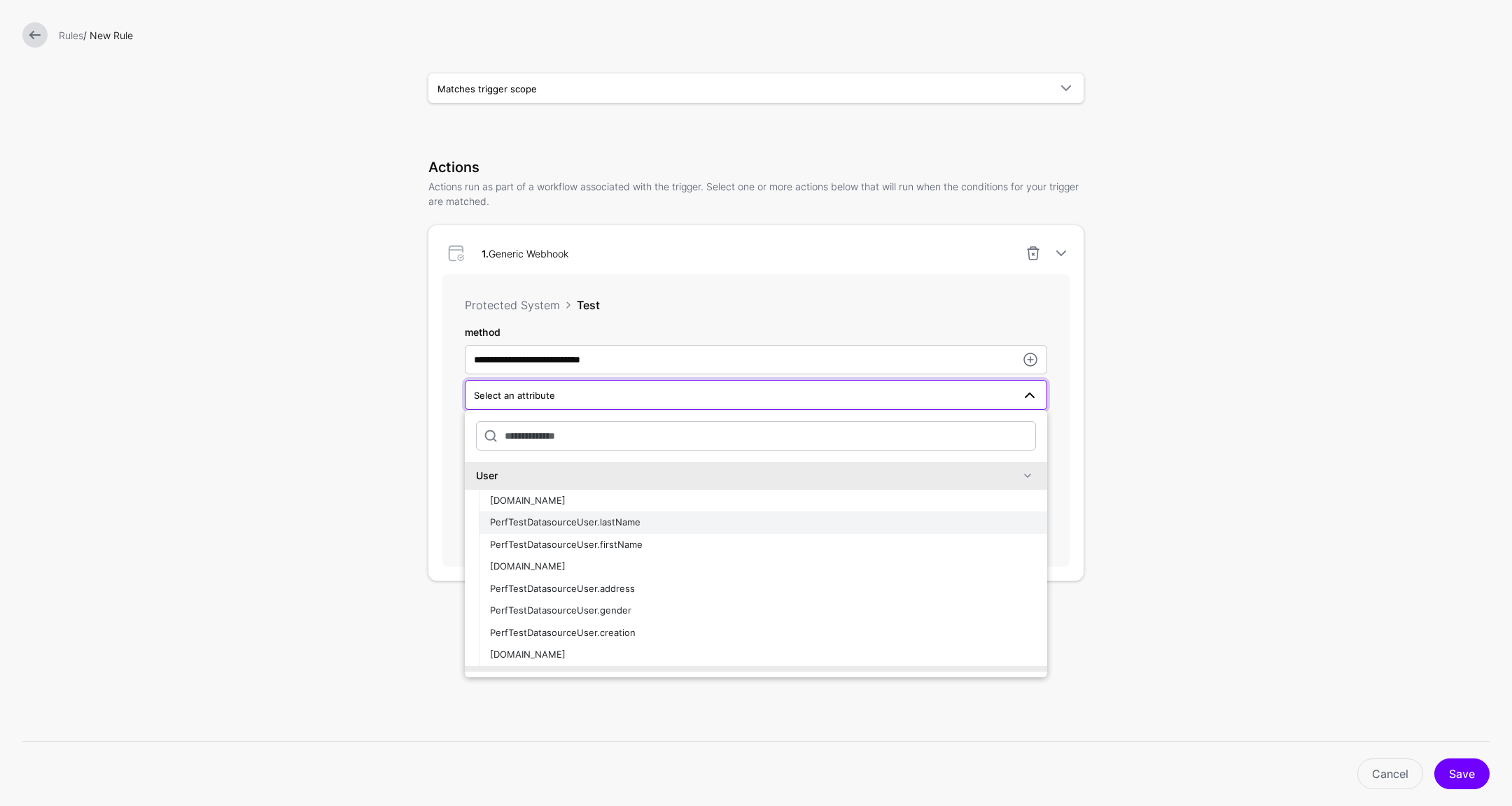
click at [717, 526] on div "PerfTestDatasourceUser.lastName" at bounding box center [763, 523] width 546 height 14
type input "**********"
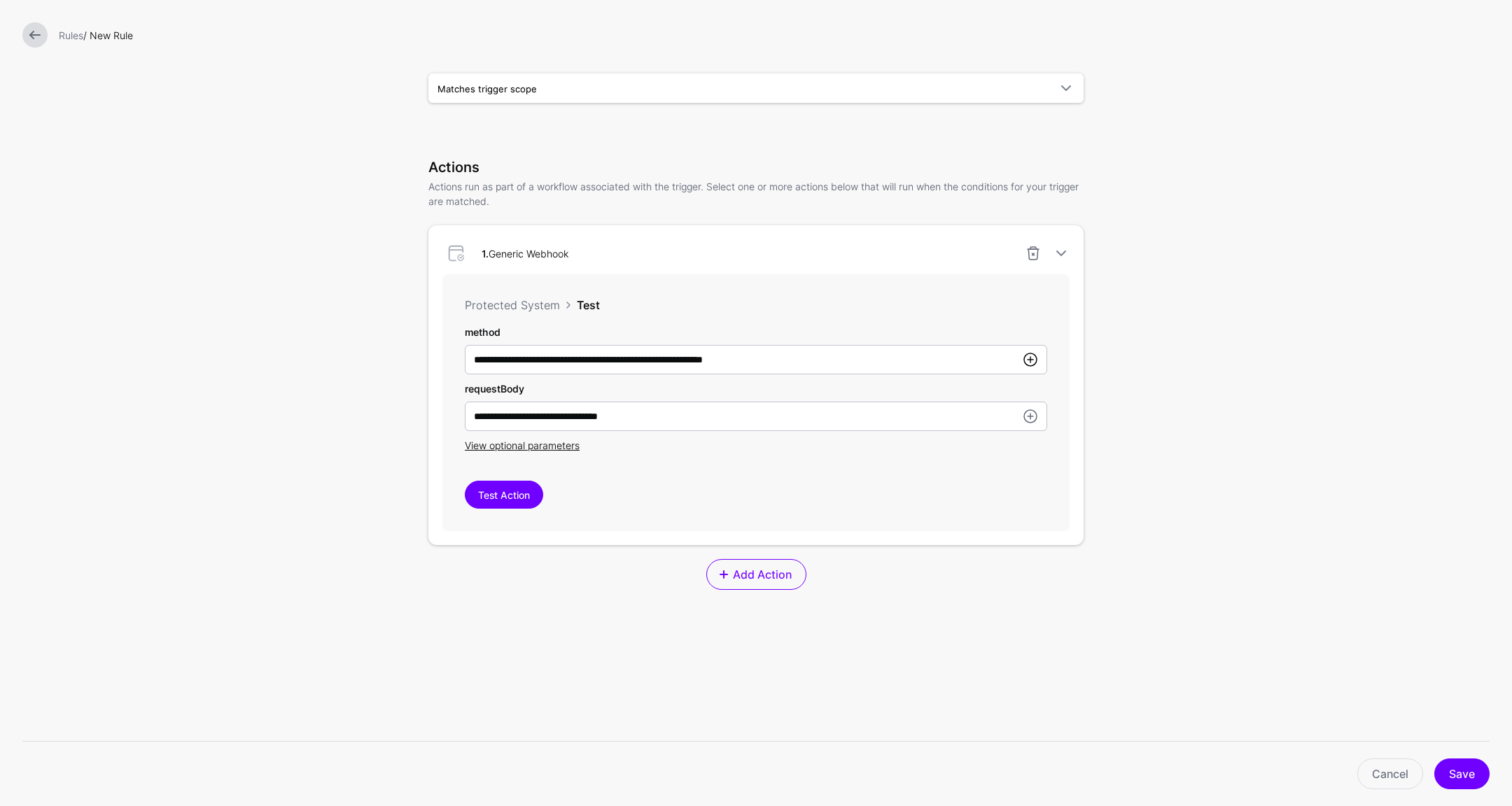
click at [1024, 360] on link at bounding box center [1030, 360] width 17 height 17
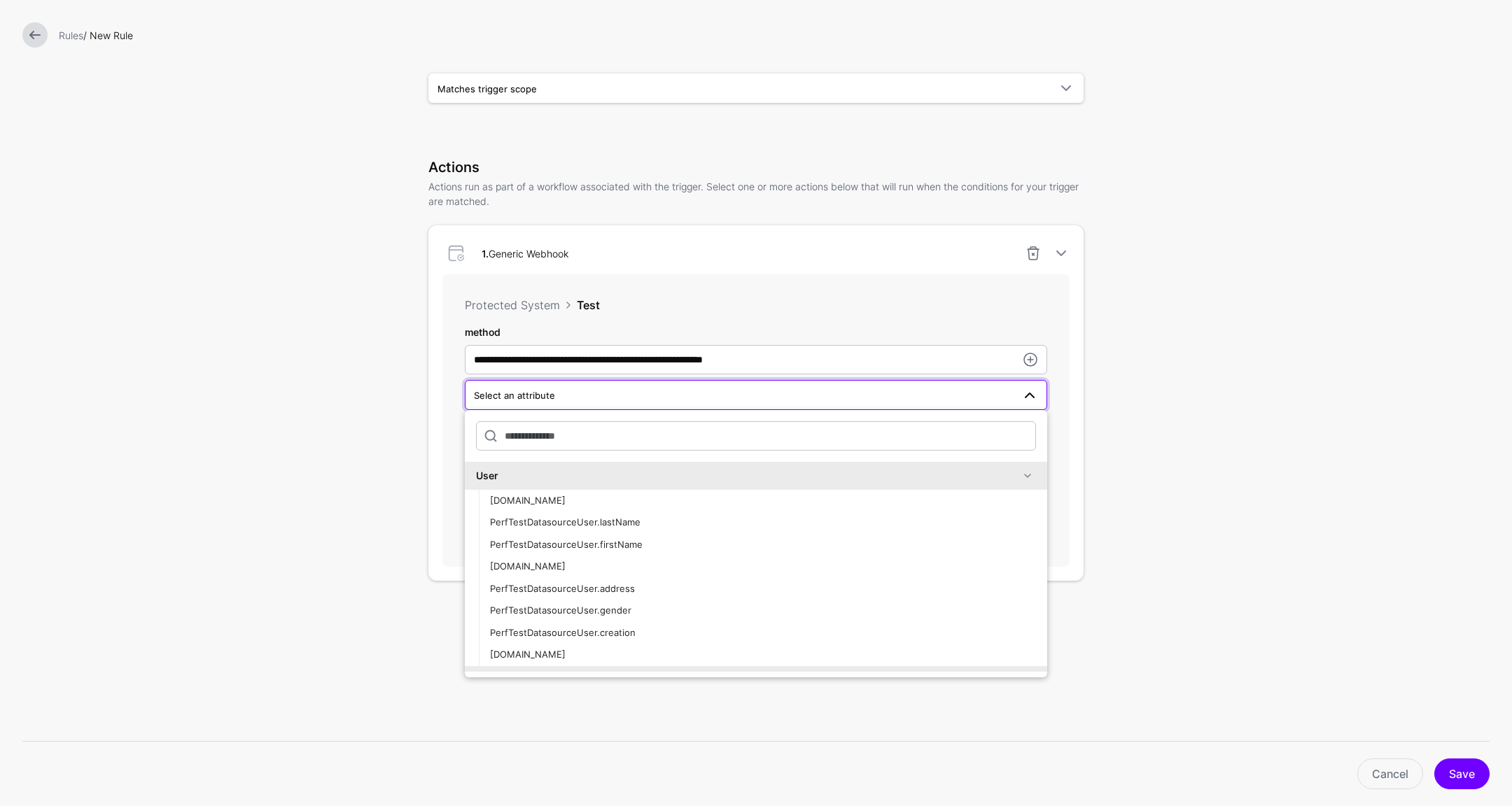
click at [1105, 322] on form "**********" at bounding box center [756, 341] width 1512 height 1184
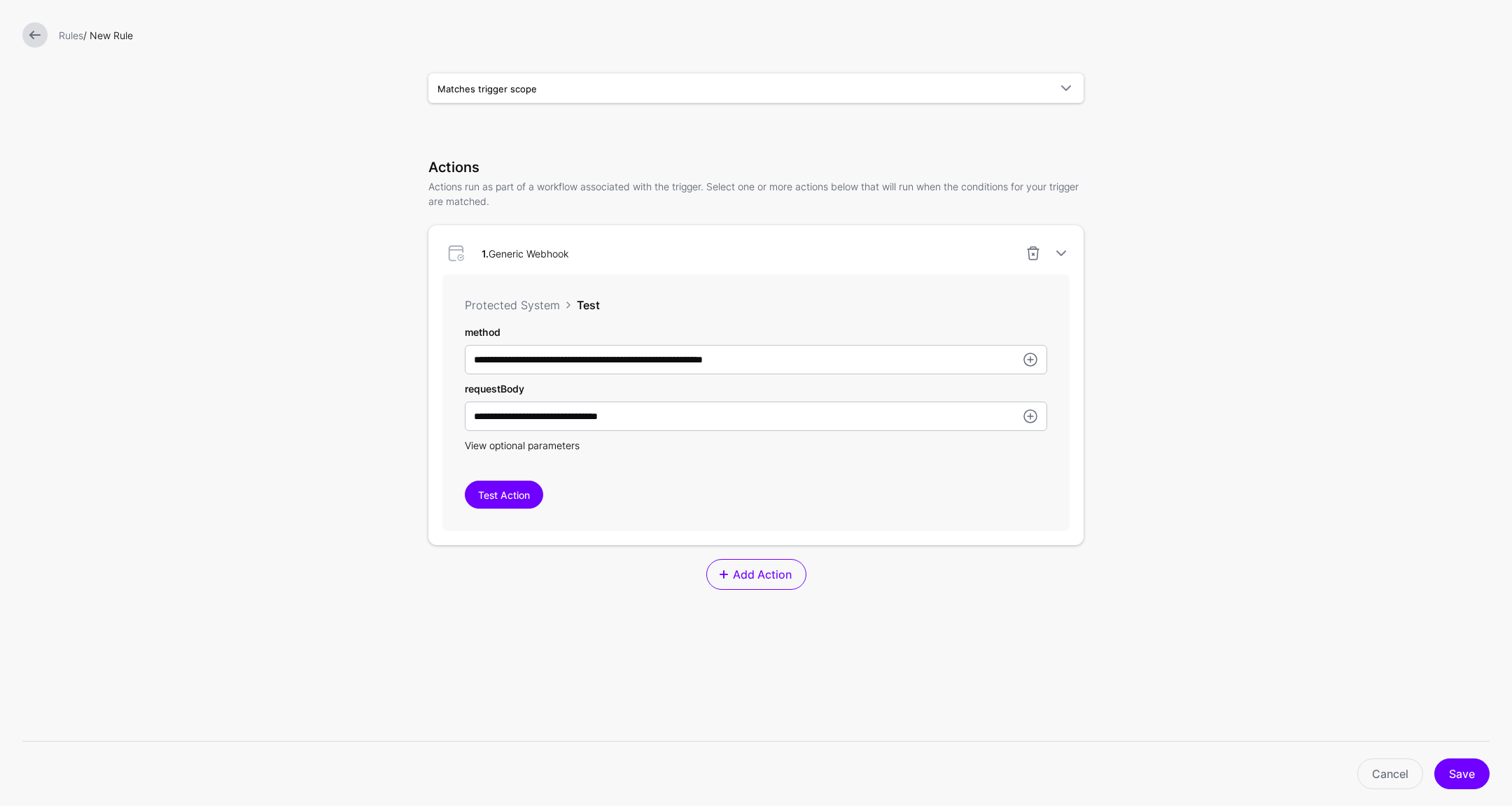
click at [491, 441] on span "View optional parameters" at bounding box center [522, 445] width 115 height 12
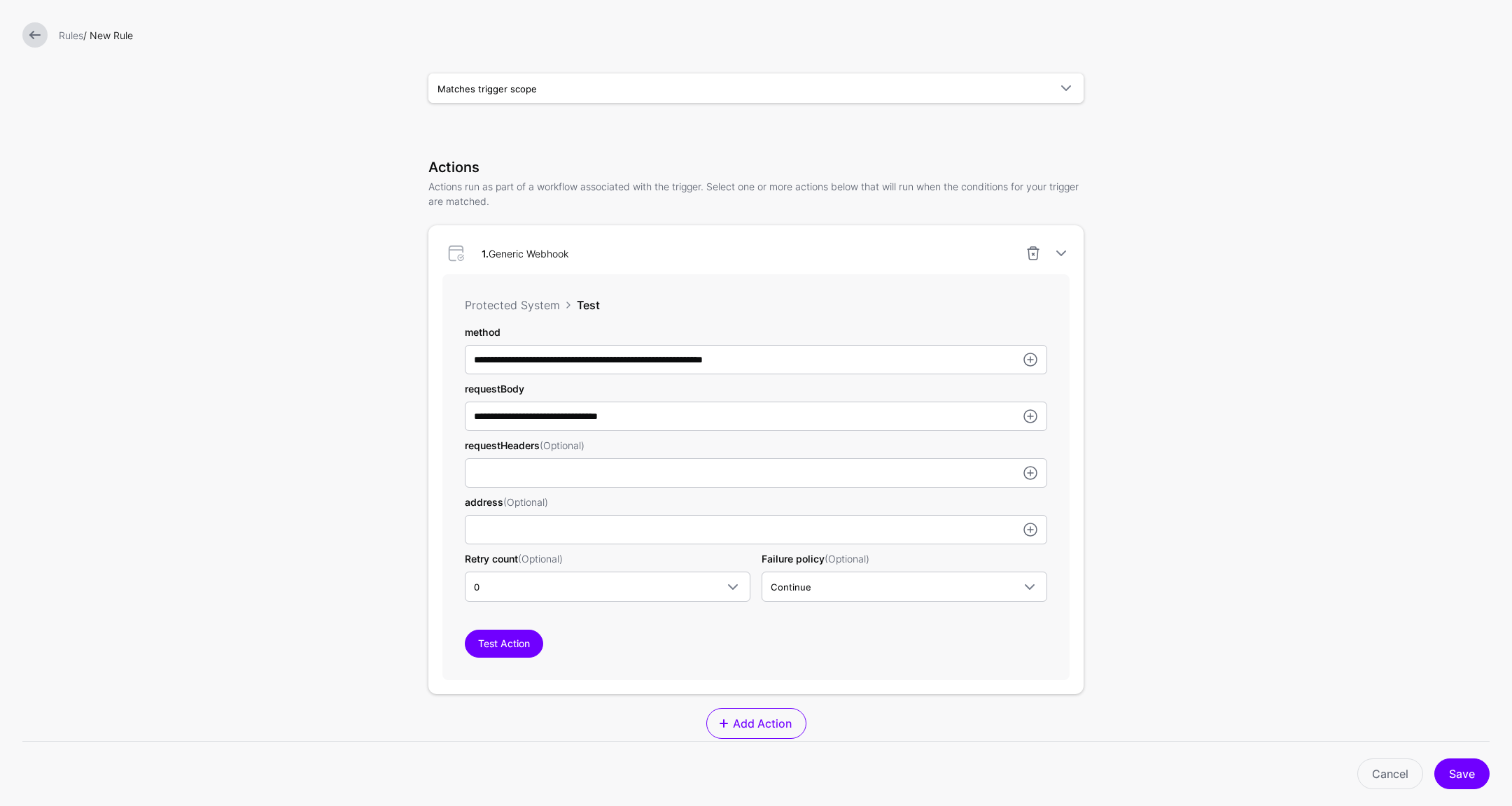
click at [497, 442] on label "requestHeaders (Optional)" at bounding box center [524, 446] width 120 height 15
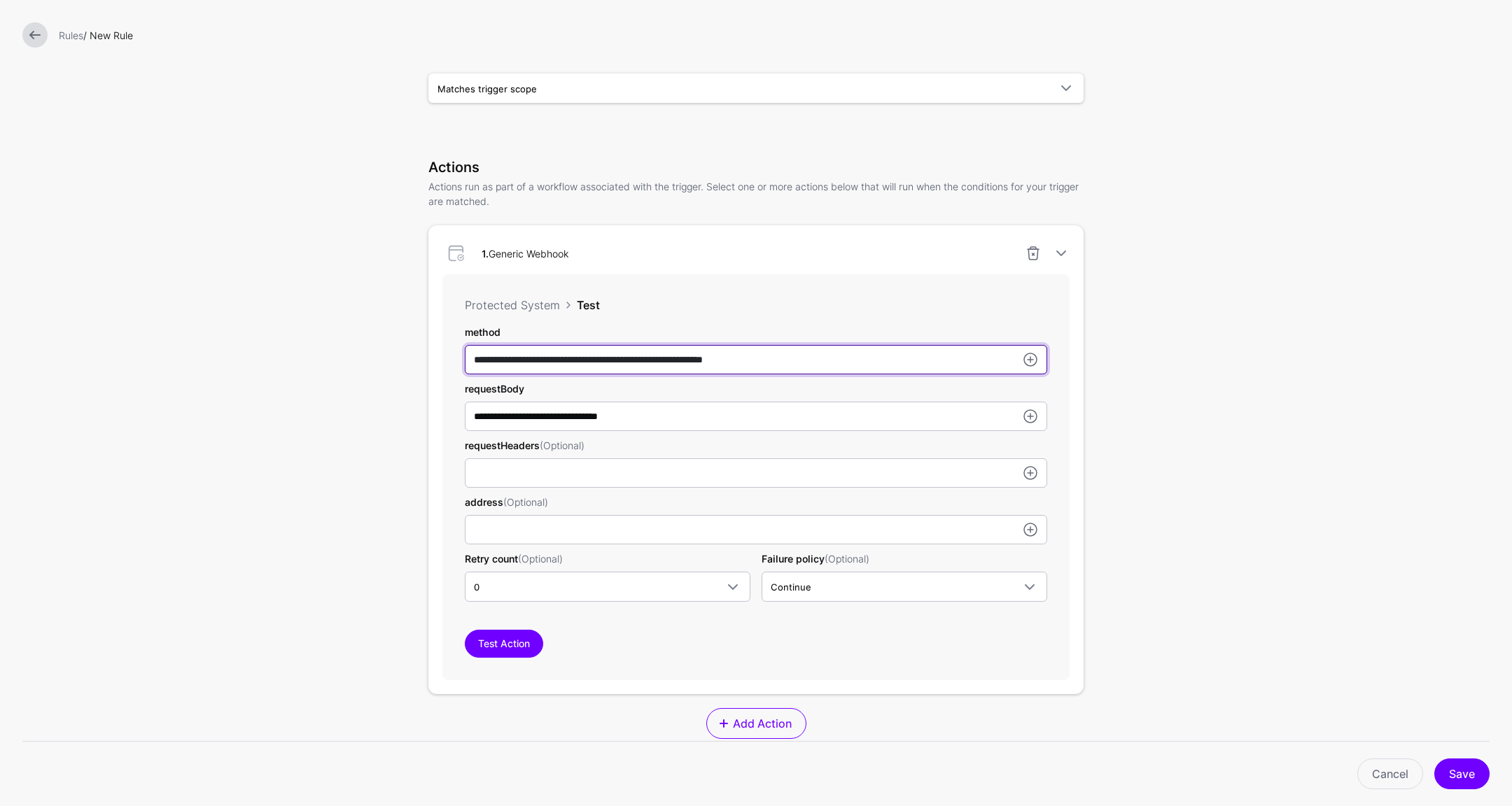
click at [497, 374] on input "**********" at bounding box center [756, 360] width 583 height 29
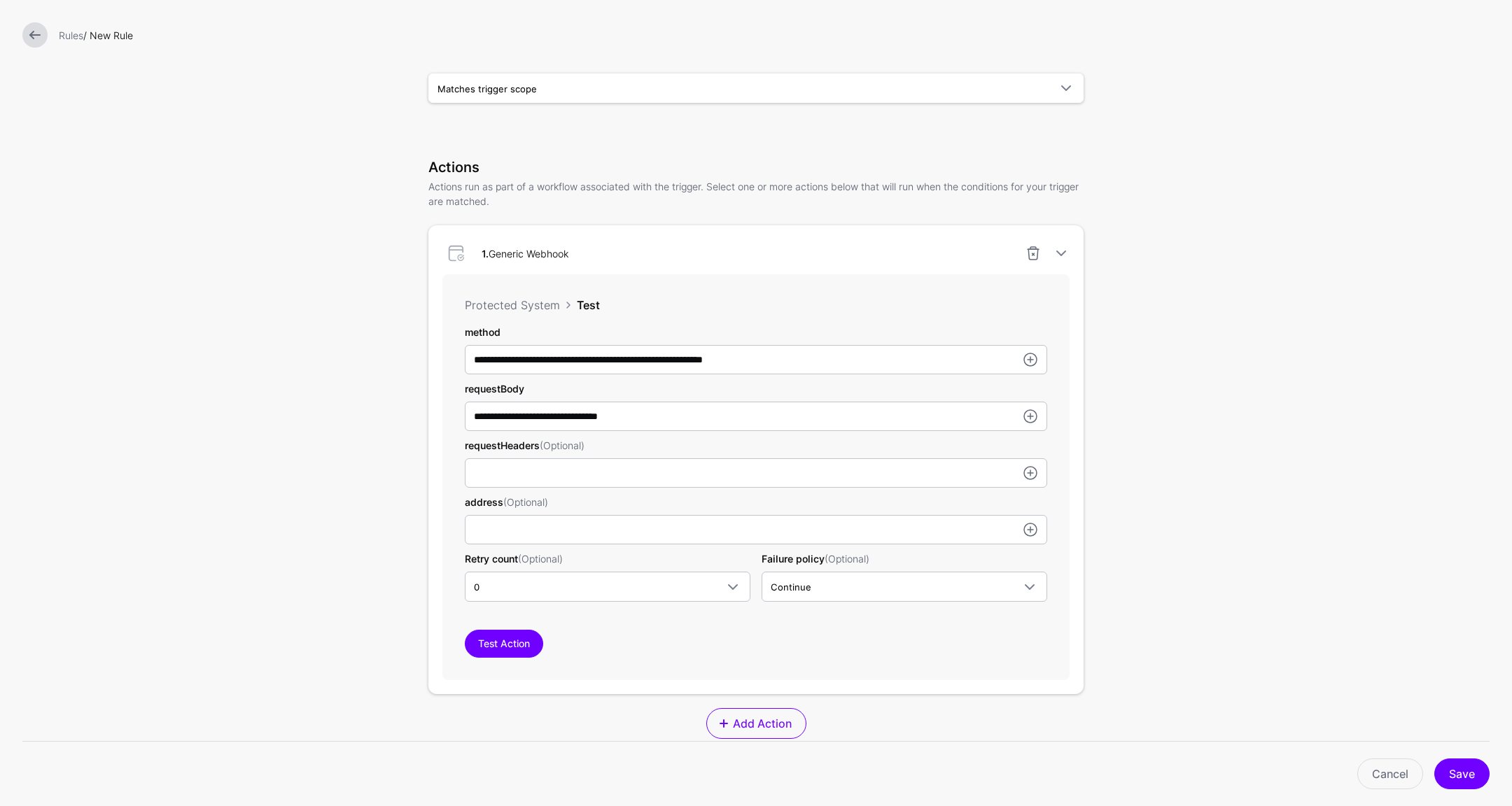
click at [646, 653] on div "Test Action" at bounding box center [756, 644] width 583 height 28
click at [824, 584] on span "Continue" at bounding box center [892, 586] width 243 height 16
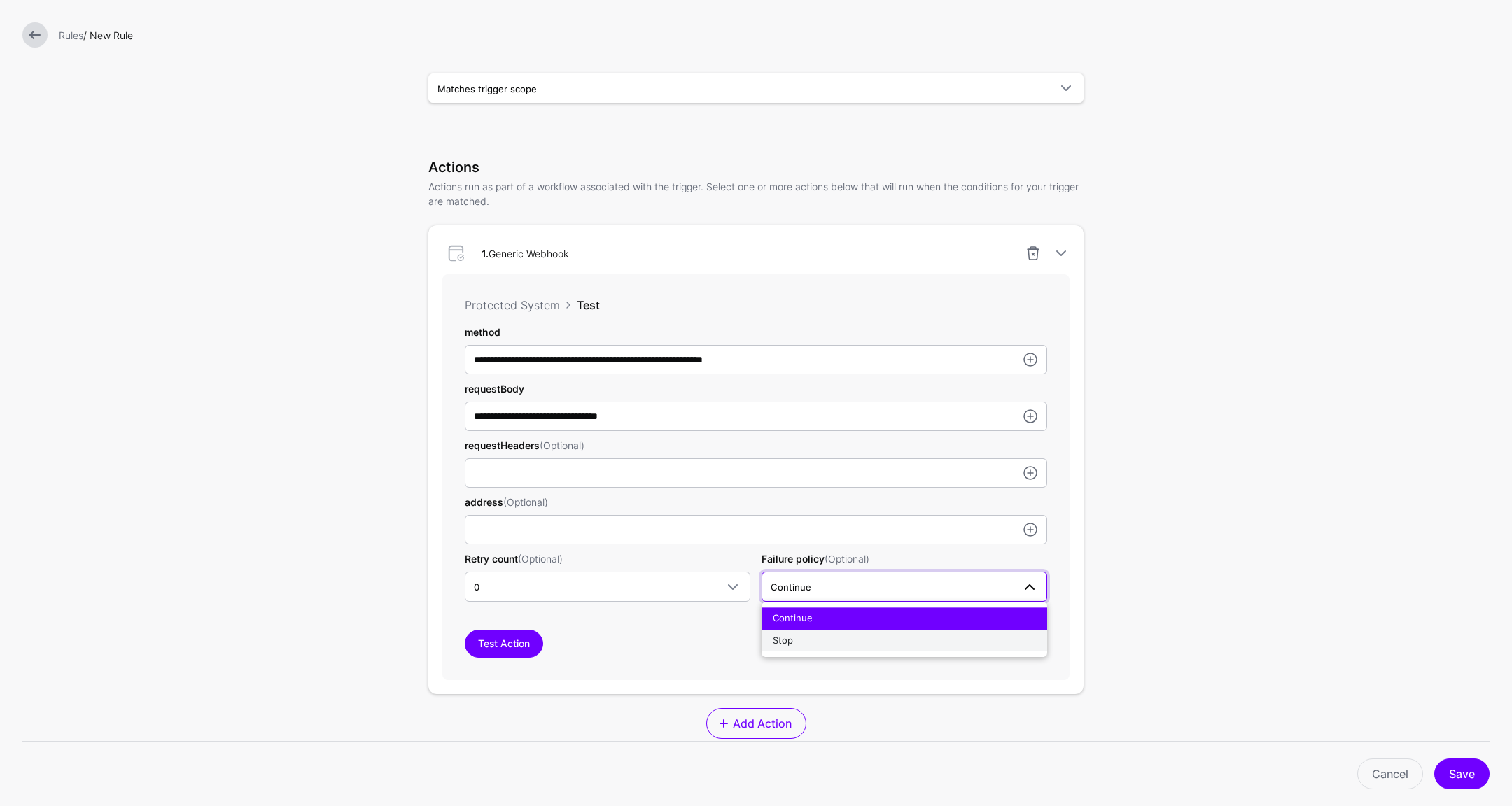
click at [799, 631] on button "Stop" at bounding box center [904, 641] width 286 height 22
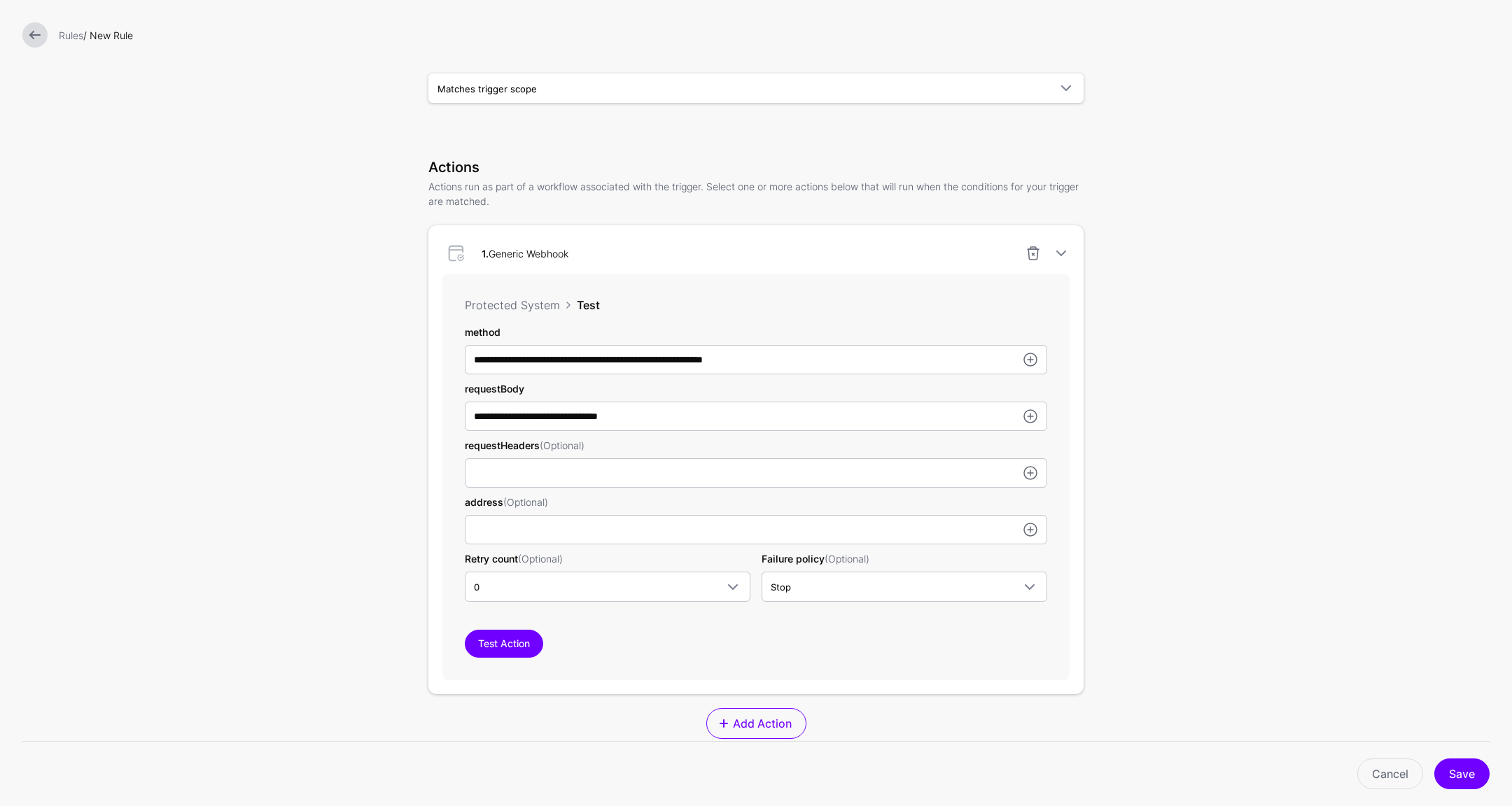
click at [709, 632] on div "Test Action" at bounding box center [756, 644] width 583 height 28
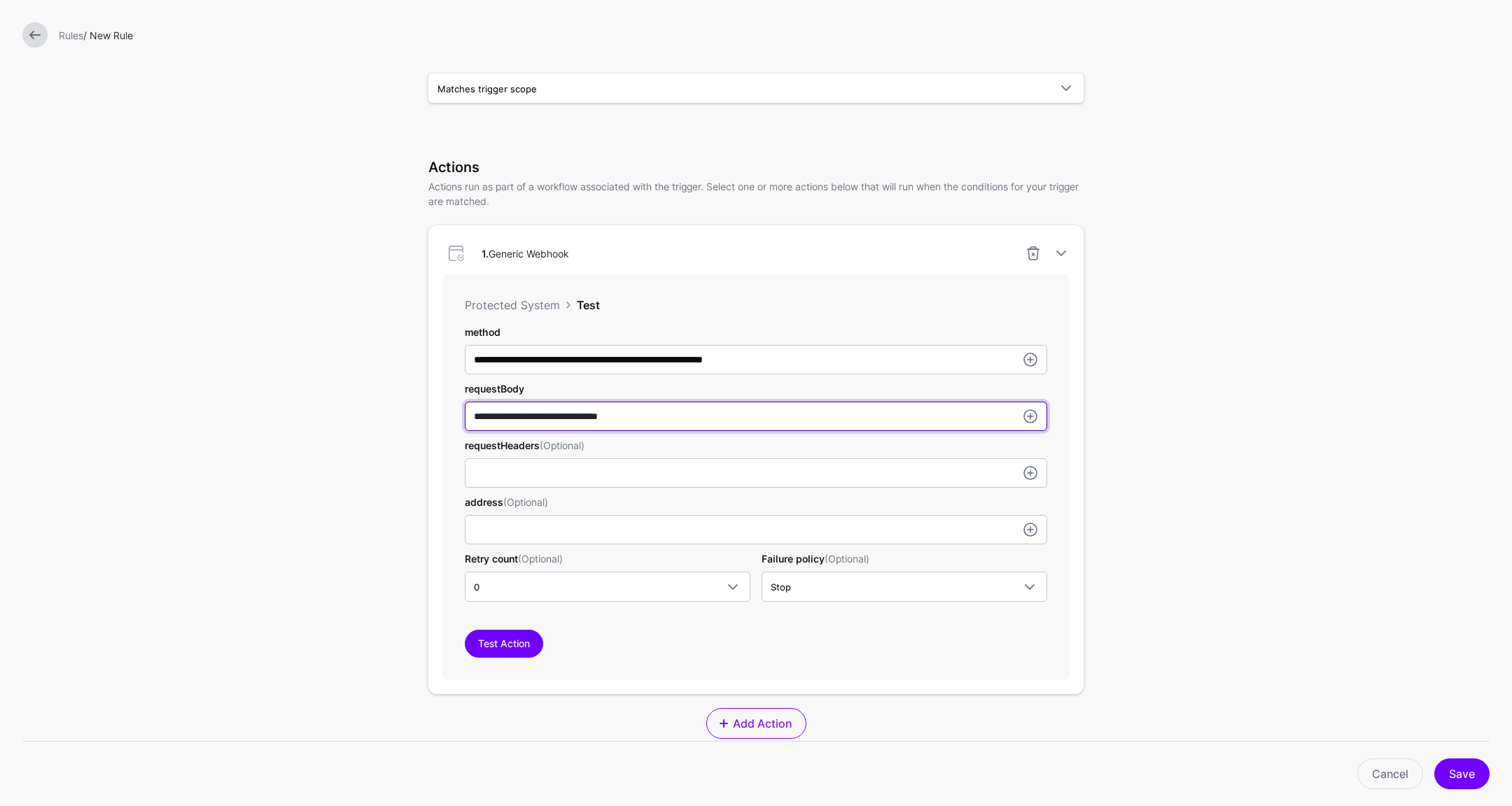
click at [705, 411] on input "**********" at bounding box center [756, 416] width 583 height 29
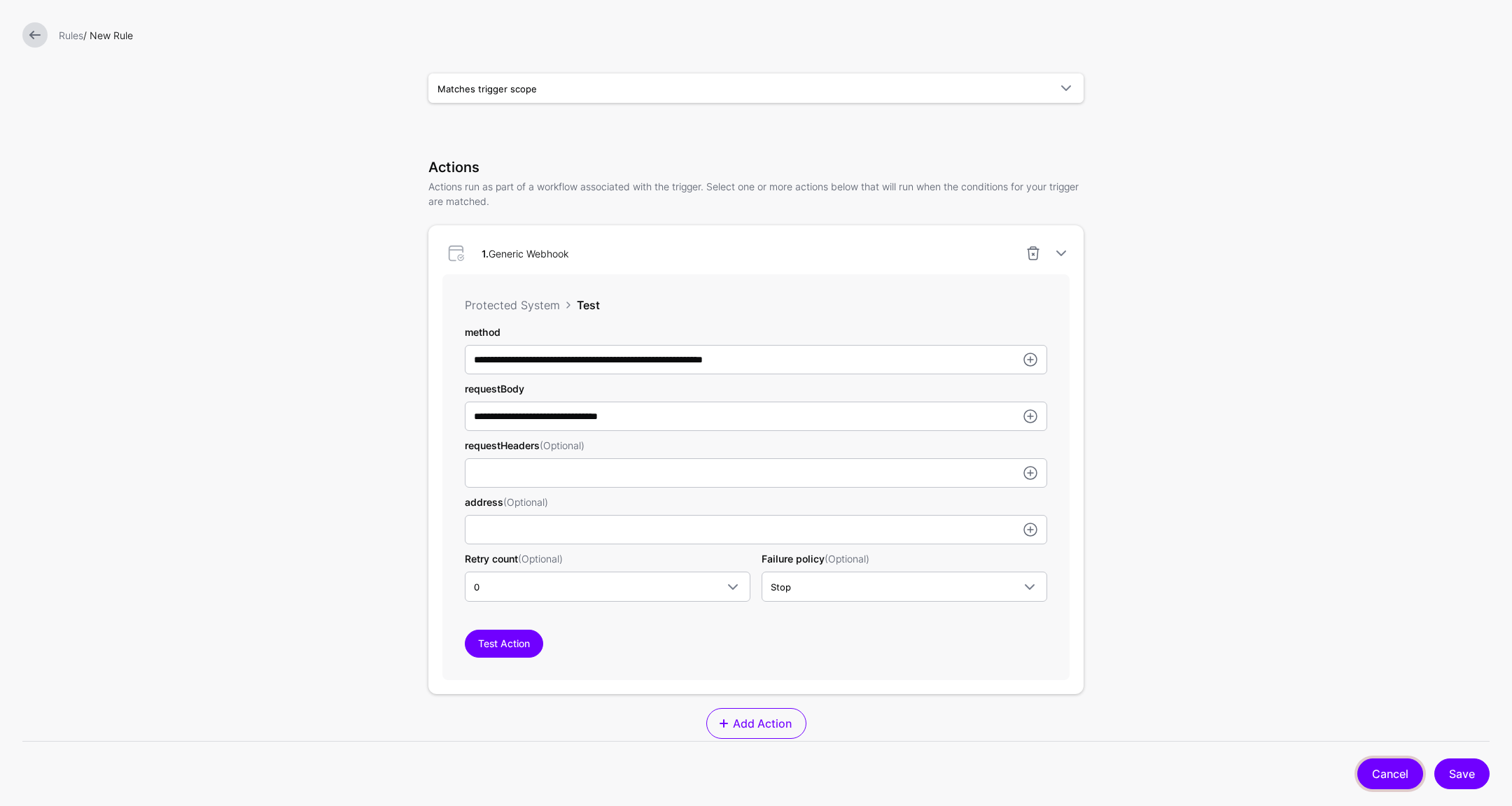
click at [1386, 777] on link "Cancel" at bounding box center [1390, 774] width 66 height 31
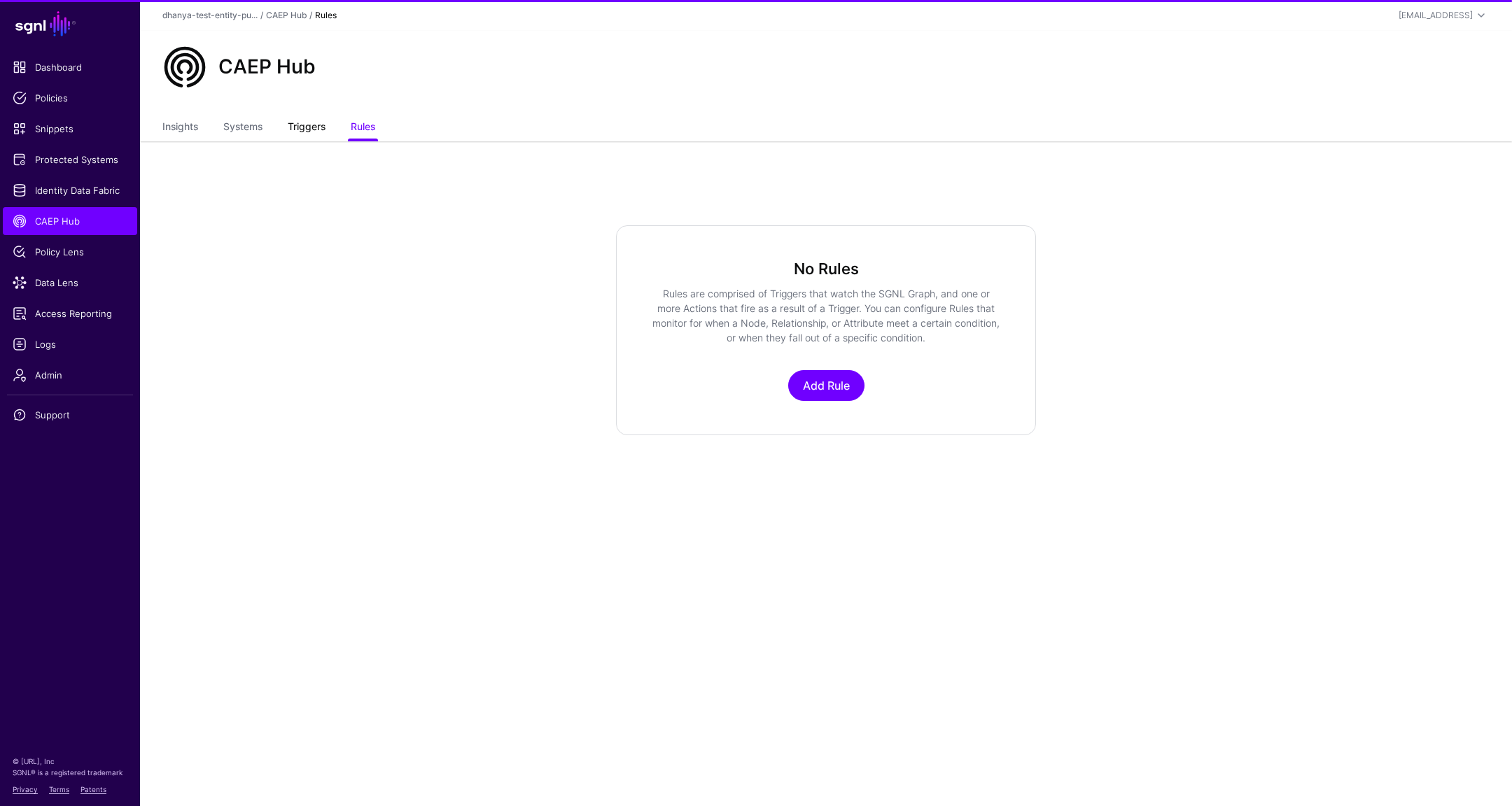
click at [305, 126] on link "Triggers" at bounding box center [306, 128] width 38 height 26
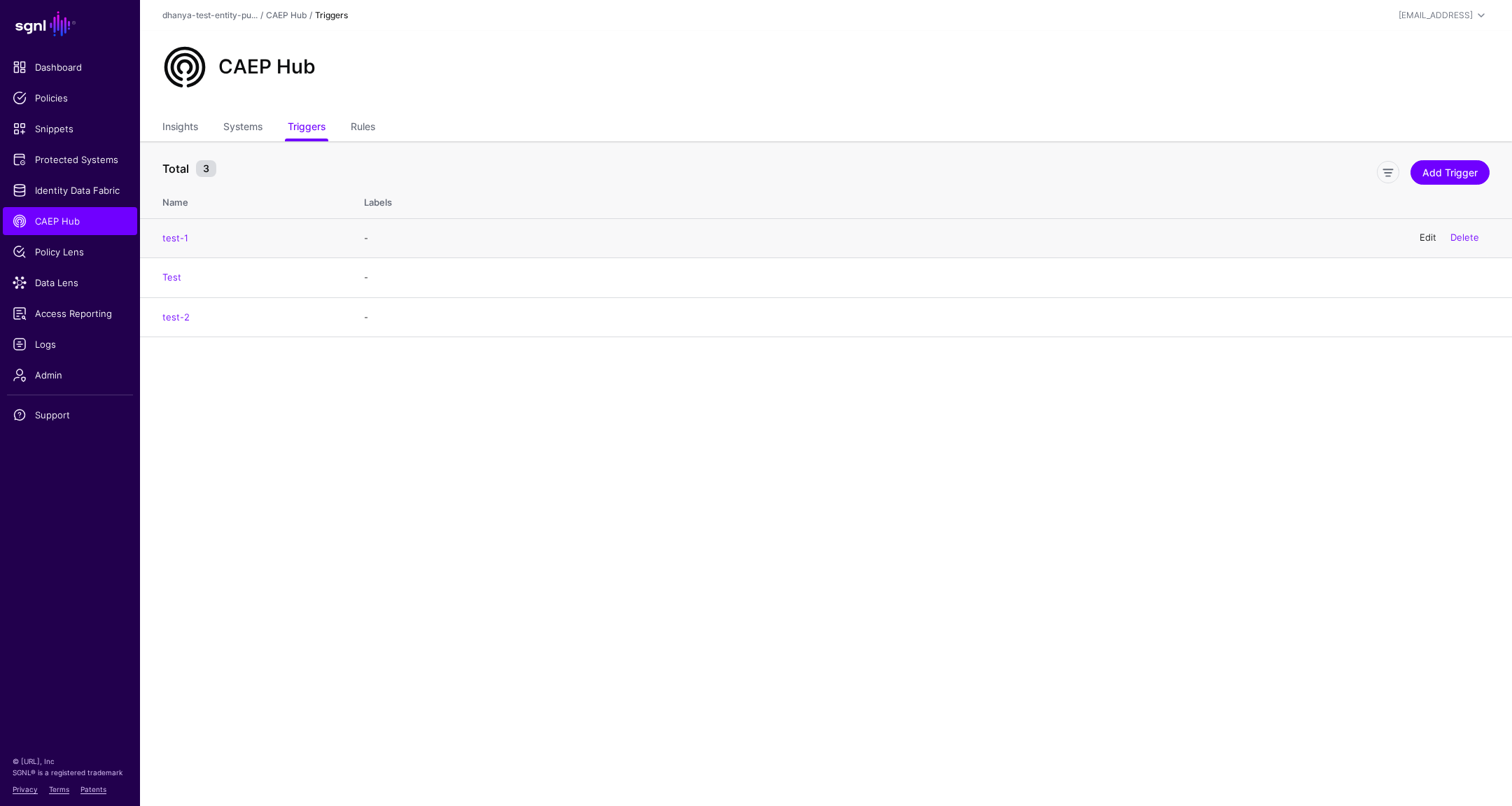
click at [1428, 238] on link "Edit" at bounding box center [1428, 238] width 17 height 11
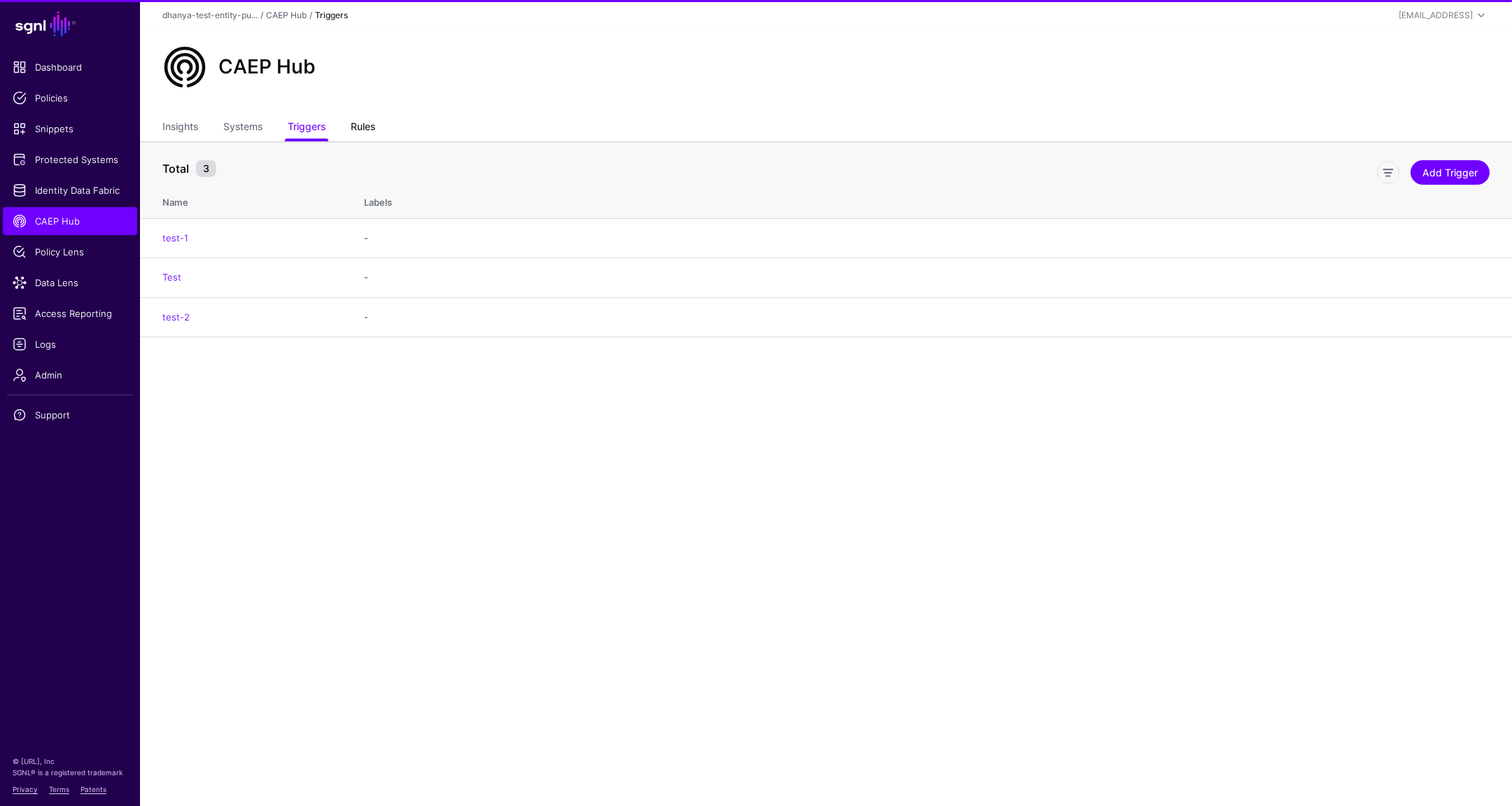
click at [362, 133] on link "Rules" at bounding box center [363, 128] width 25 height 26
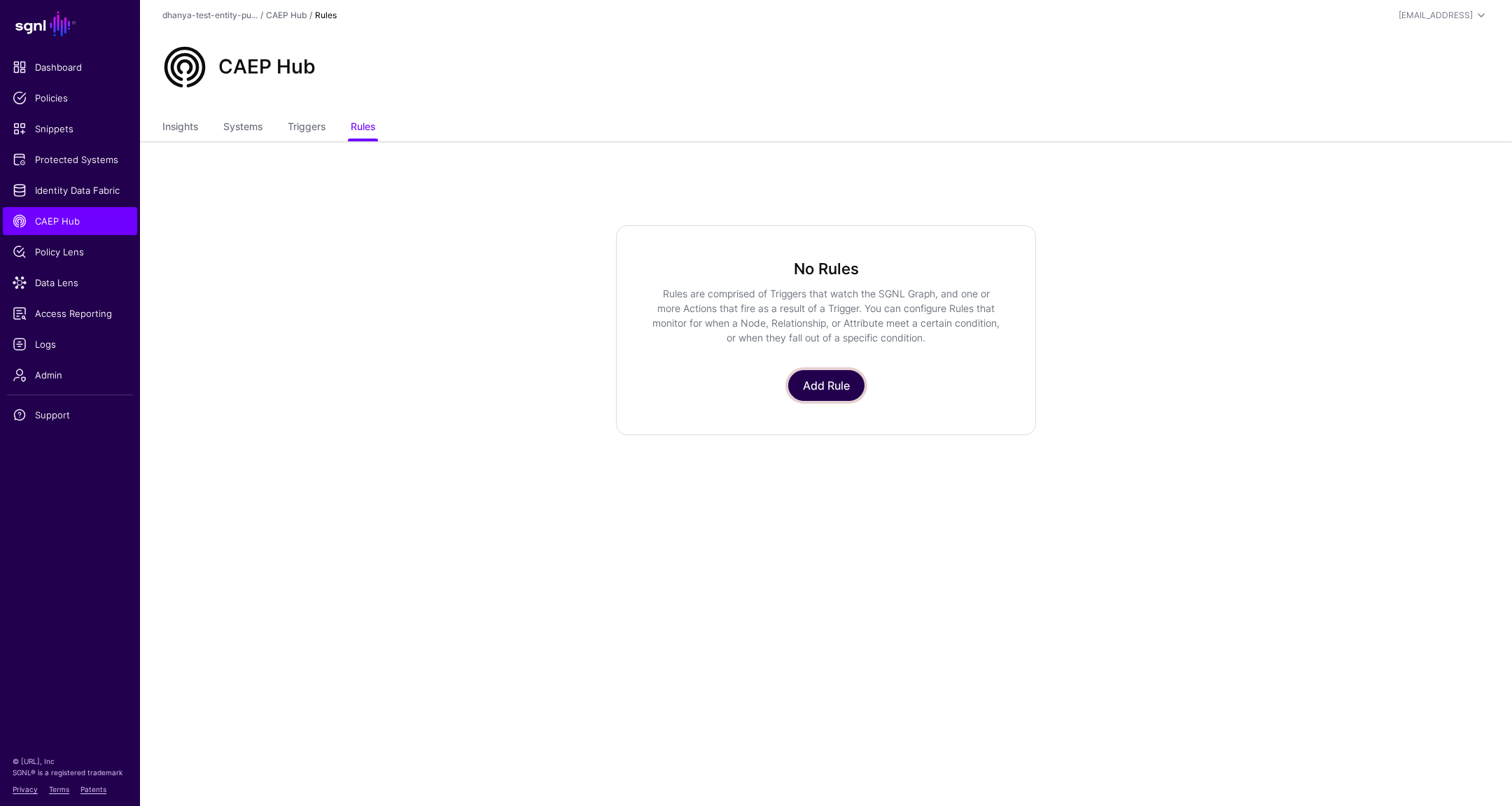
click at [834, 387] on link "Add Rule" at bounding box center [826, 386] width 76 height 31
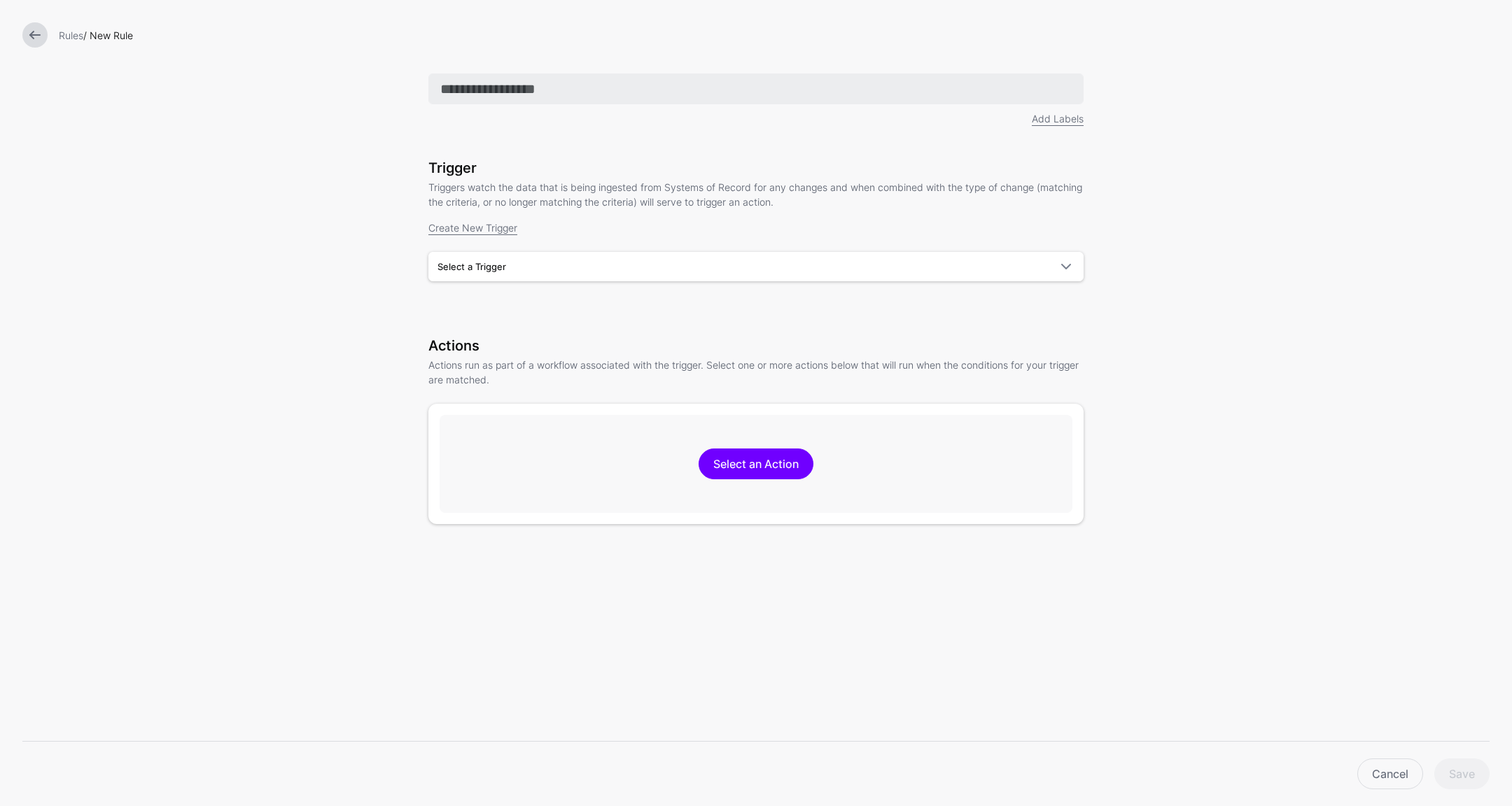
click at [624, 98] on input "text" at bounding box center [756, 89] width 656 height 31
type input "****"
click at [694, 266] on span "Select a Trigger" at bounding box center [743, 266] width 612 height 16
click at [683, 301] on div "test-1" at bounding box center [756, 298] width 633 height 14
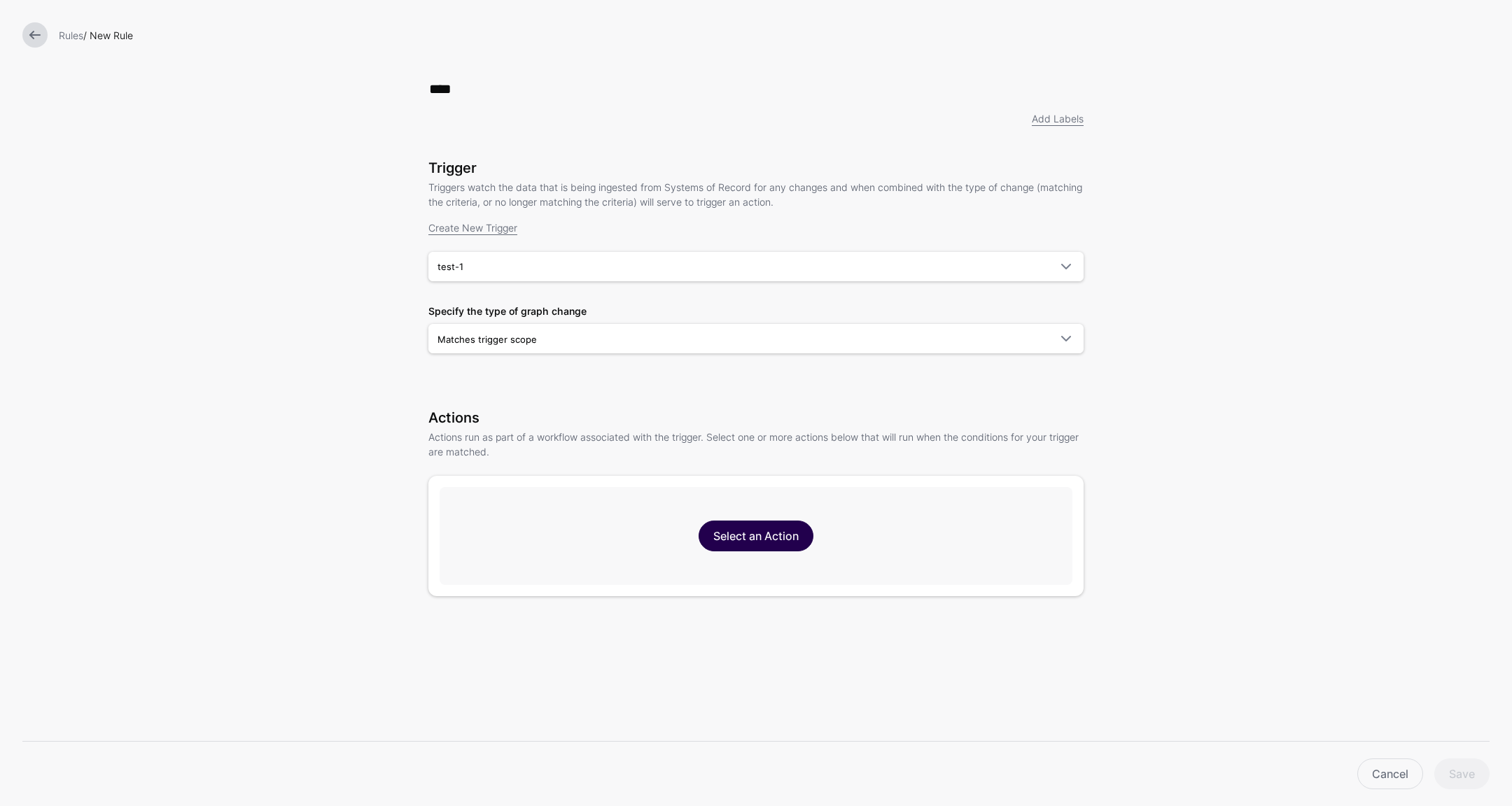
click at [762, 540] on link "Select an Action" at bounding box center [756, 537] width 115 height 31
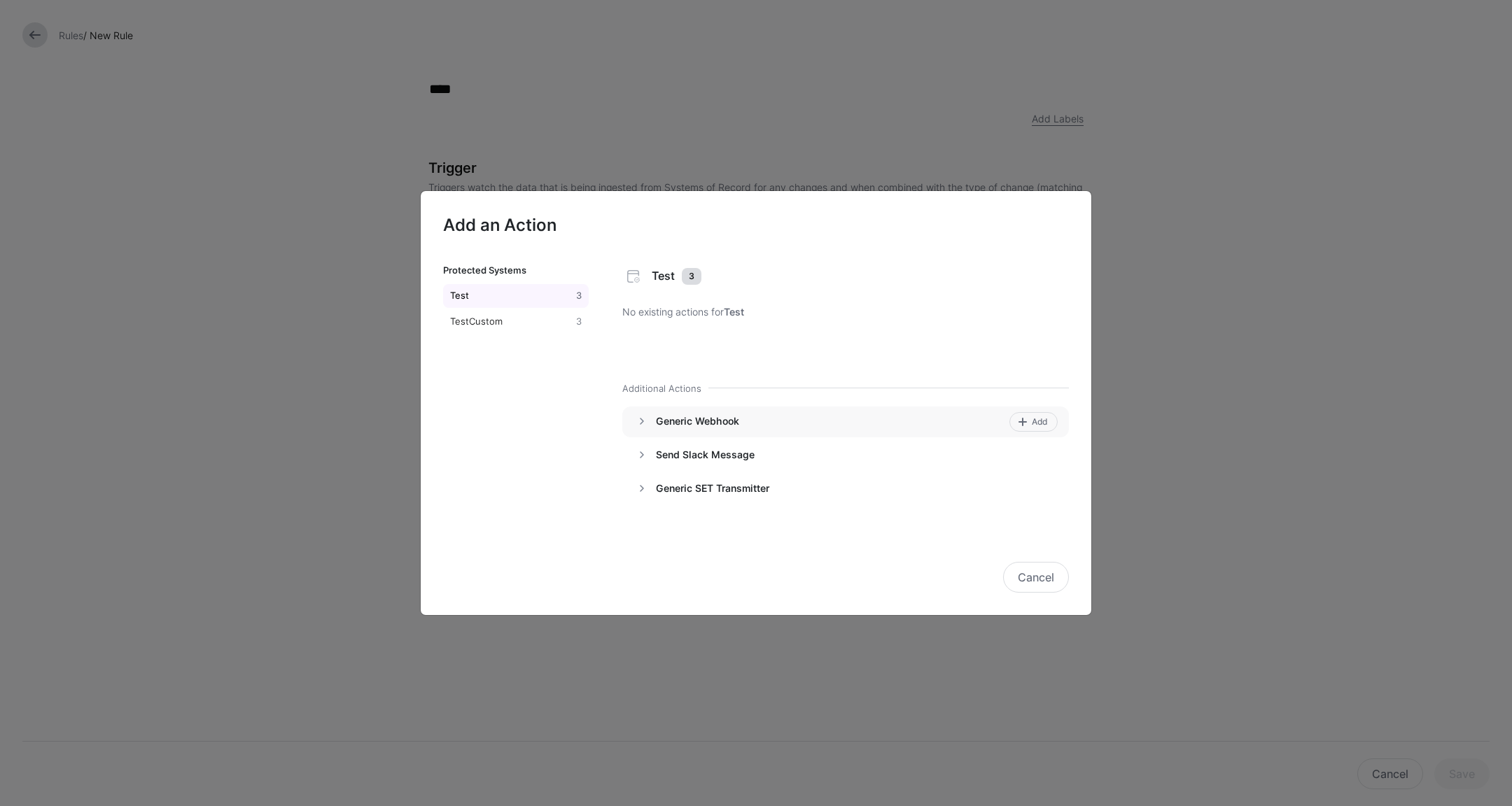
click at [712, 419] on h4 "Generic Webhook" at bounding box center [829, 421] width 348 height 12
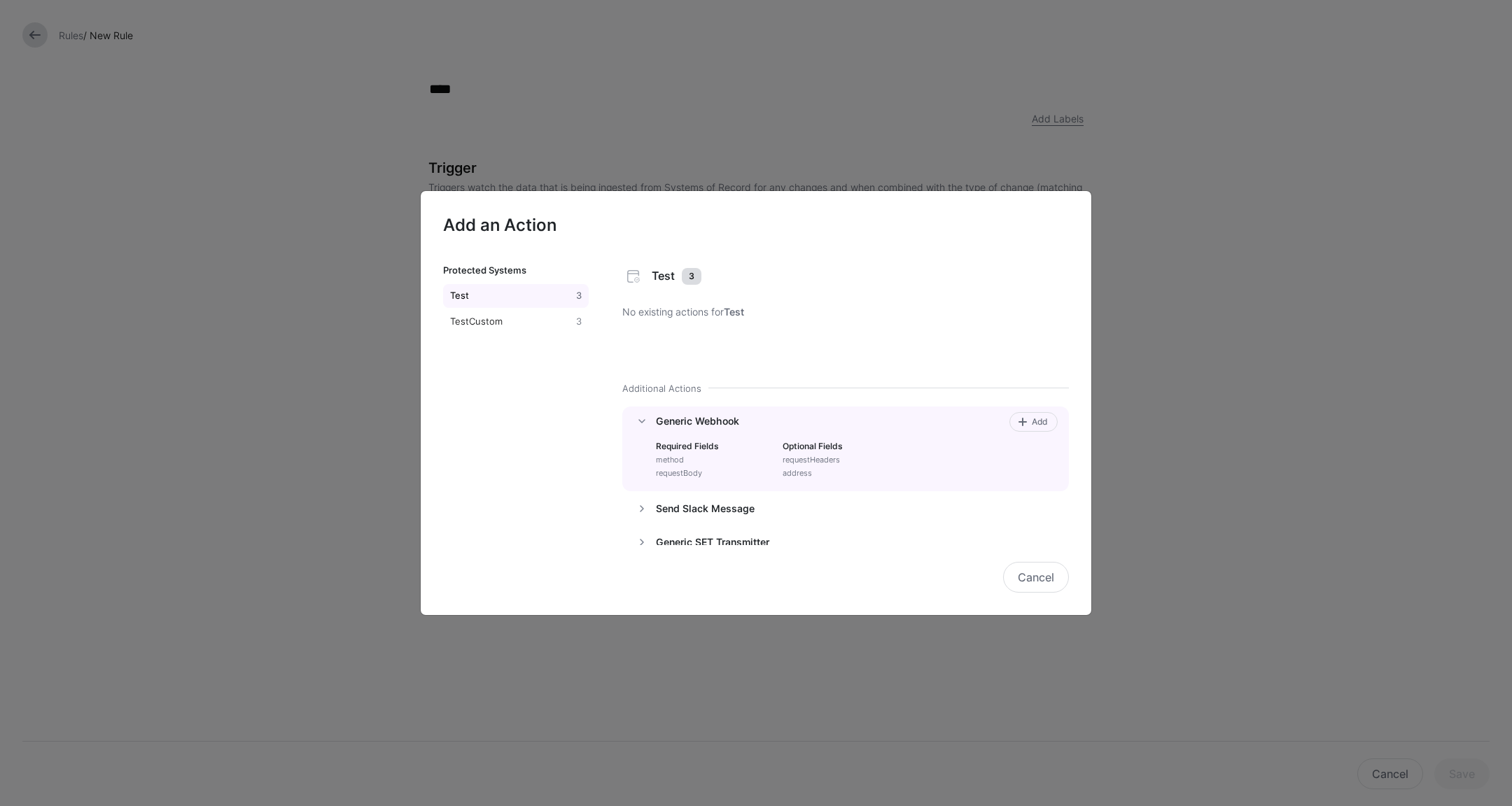
click at [968, 453] on div "Required Fields method requestBody Optional Fields requestHeaders address" at bounding box center [830, 457] width 382 height 55
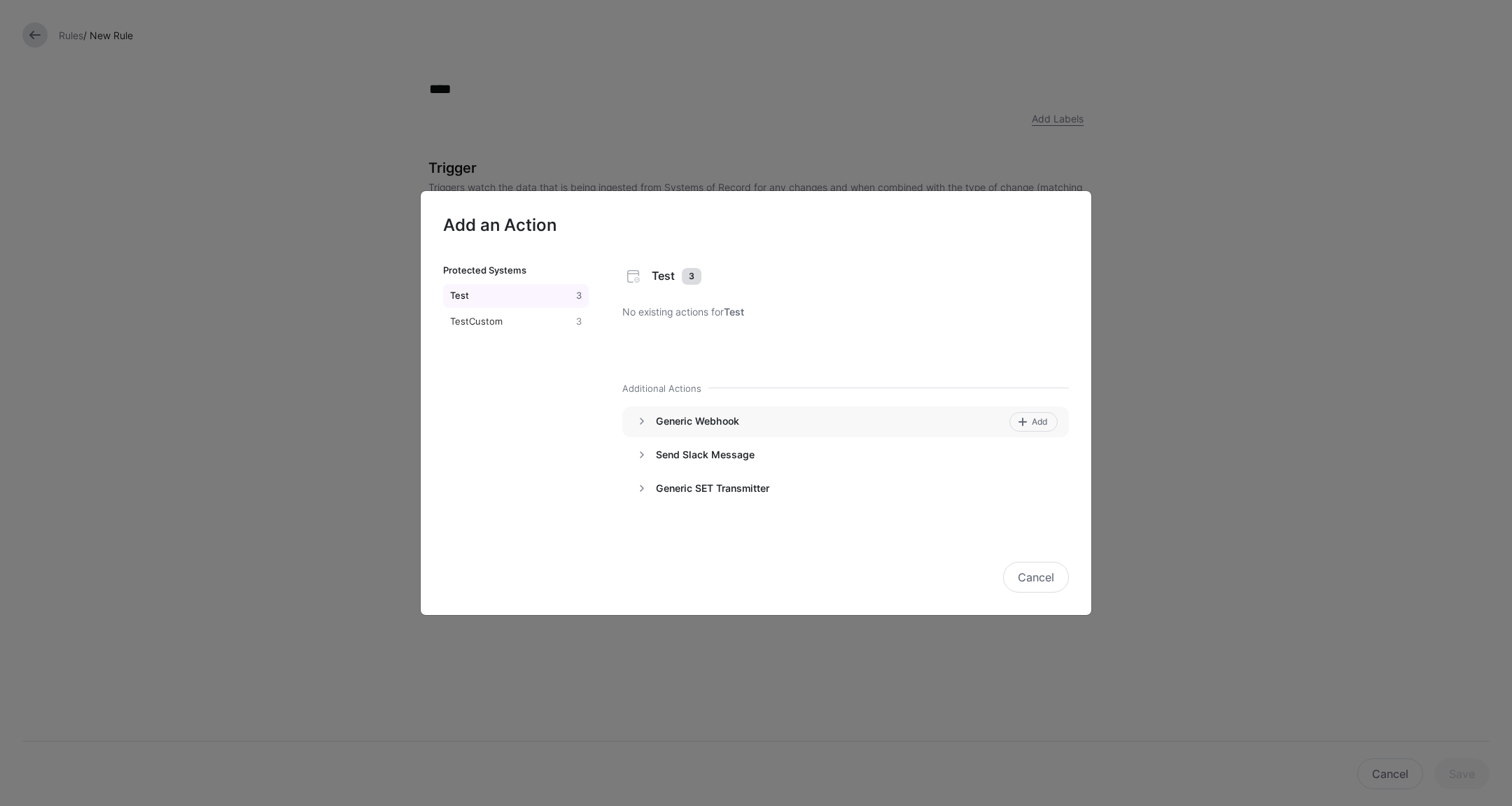
click at [963, 432] on div "Generic Webhook Add" at bounding box center [846, 422] width 447 height 31
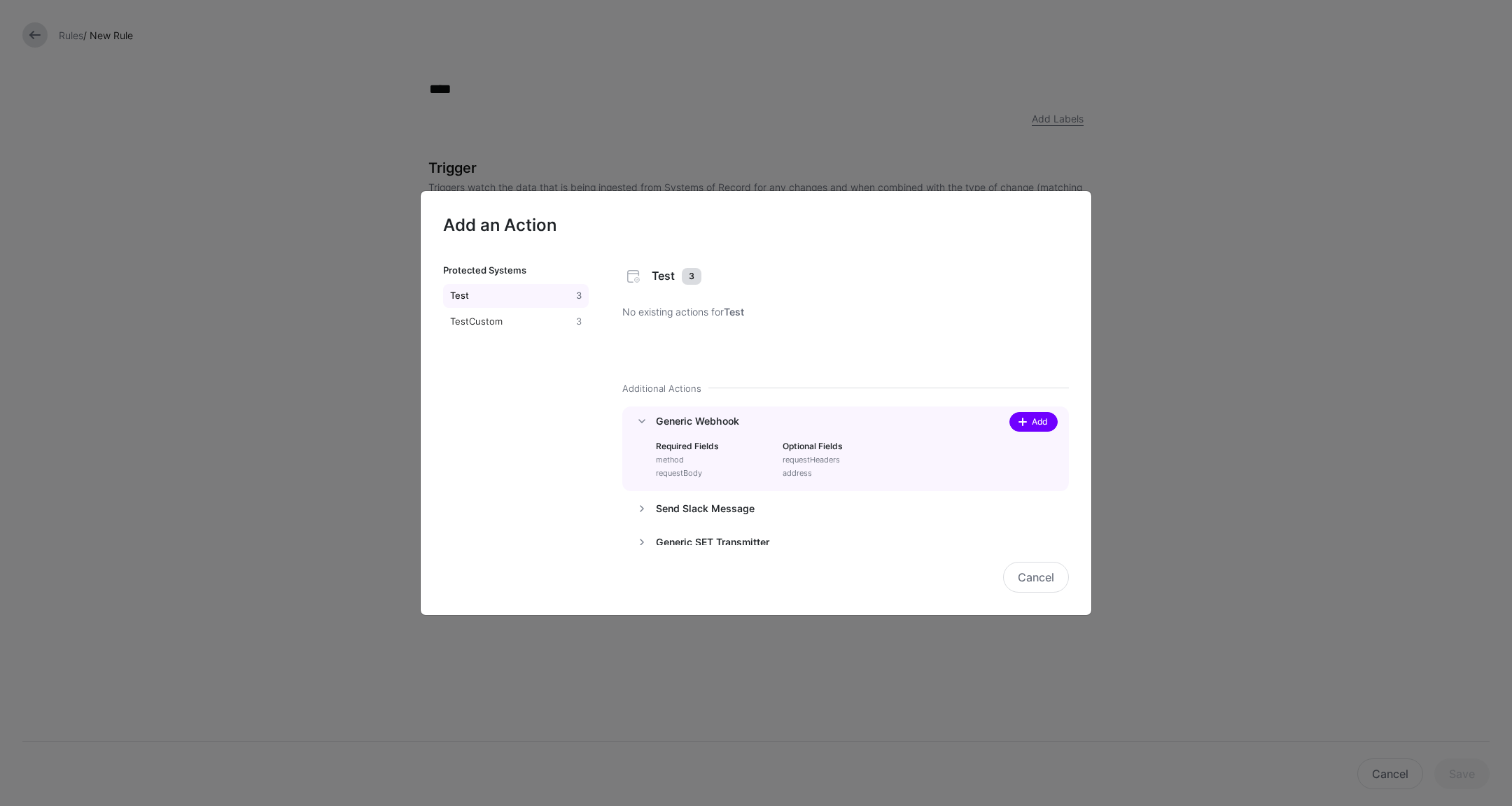
click at [1030, 424] on span "Add" at bounding box center [1039, 421] width 19 height 12
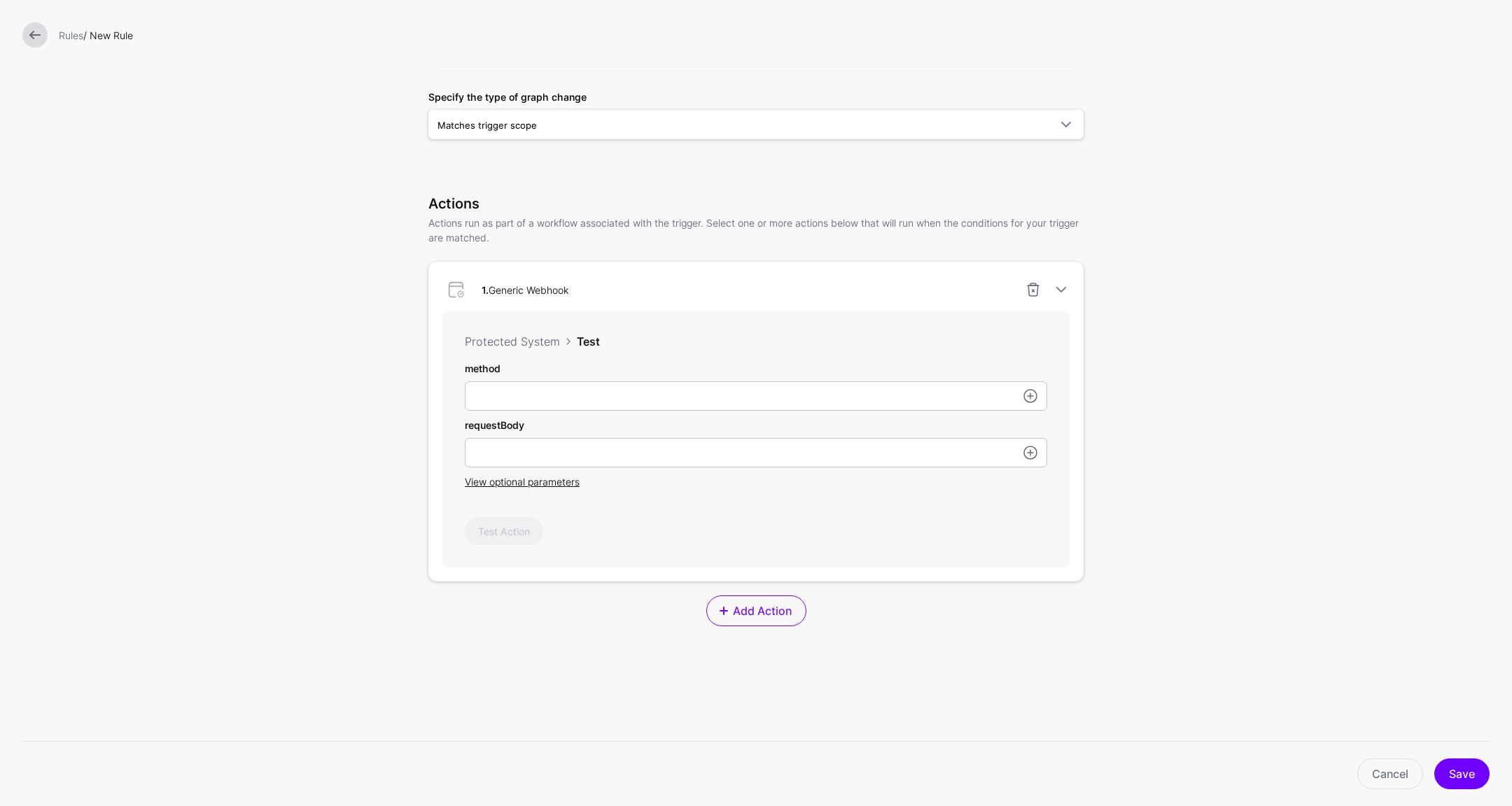
scroll to position [230, 0]
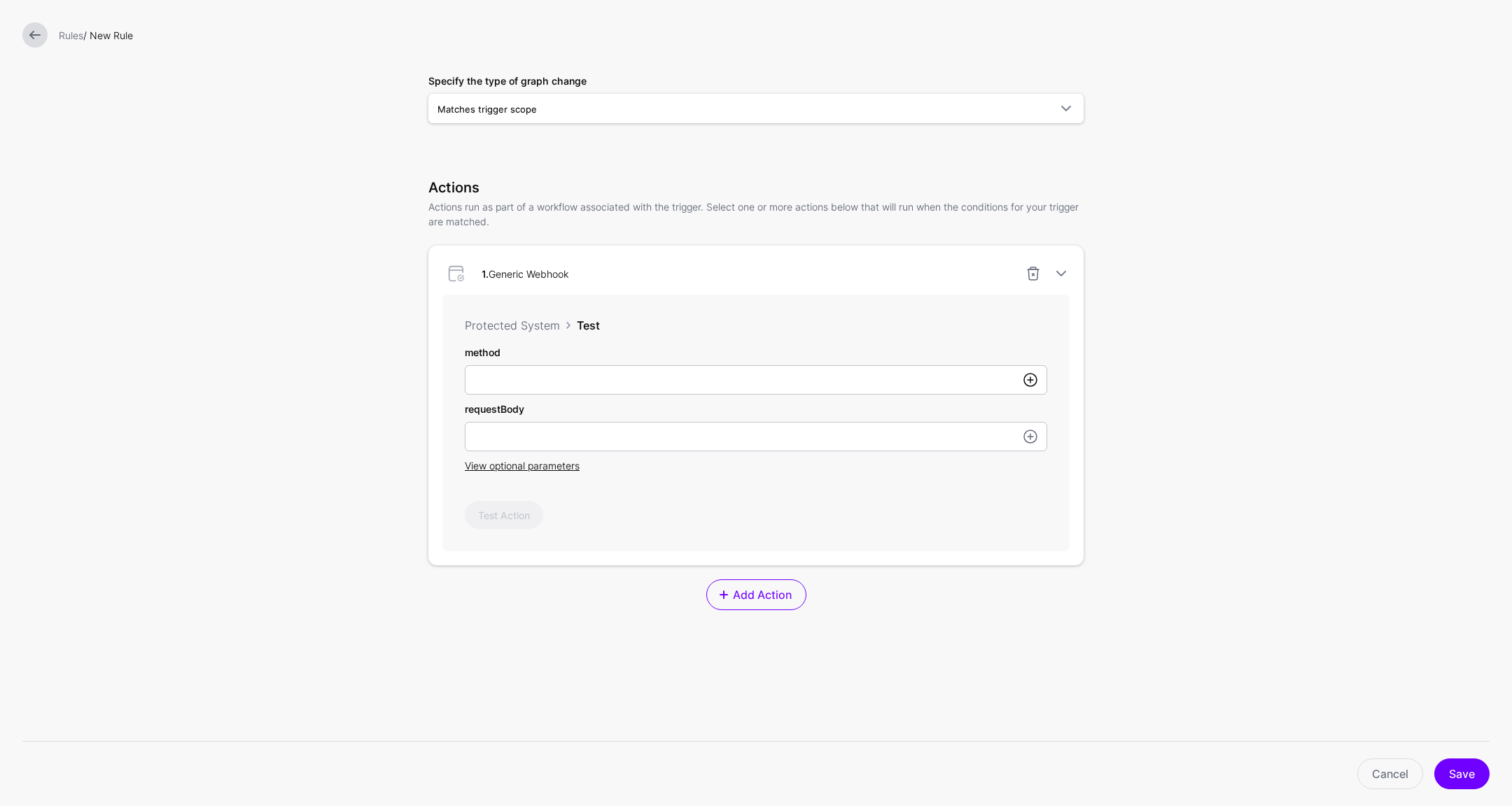
click at [1025, 383] on link at bounding box center [1030, 380] width 17 height 17
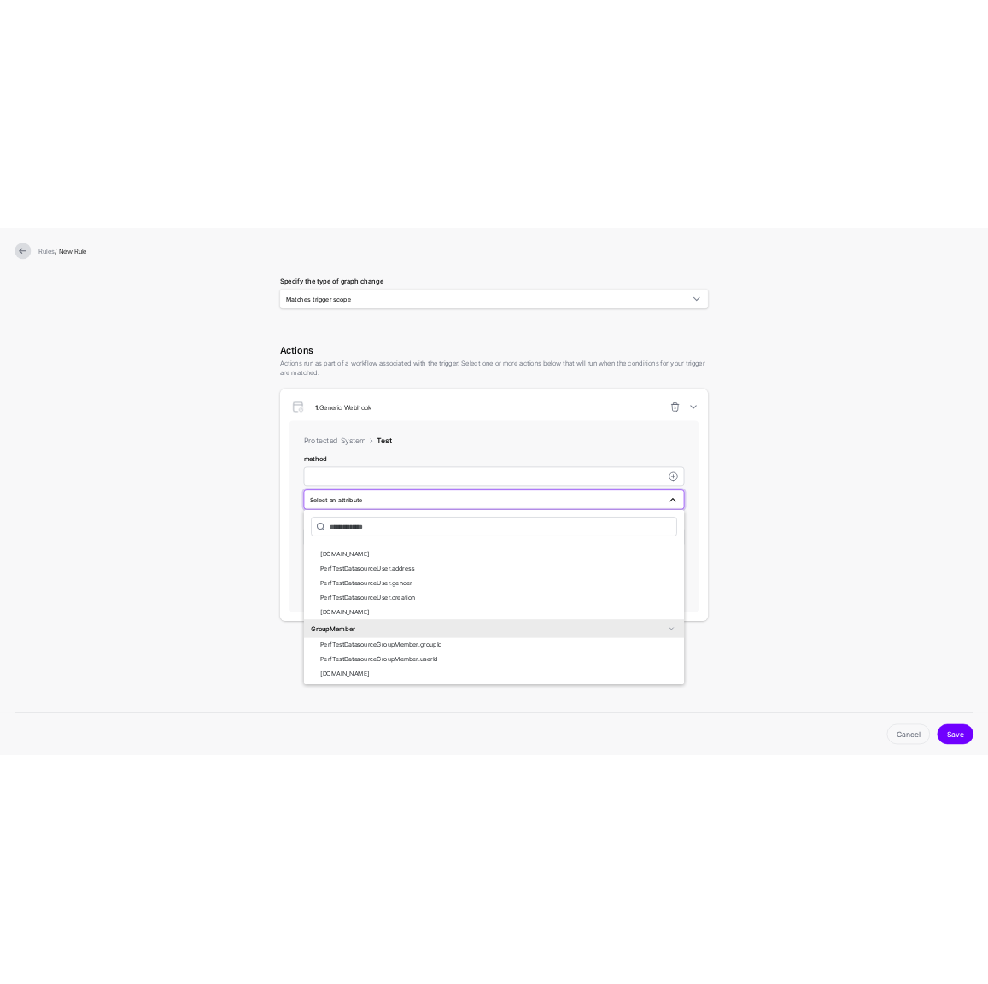
scroll to position [0, 0]
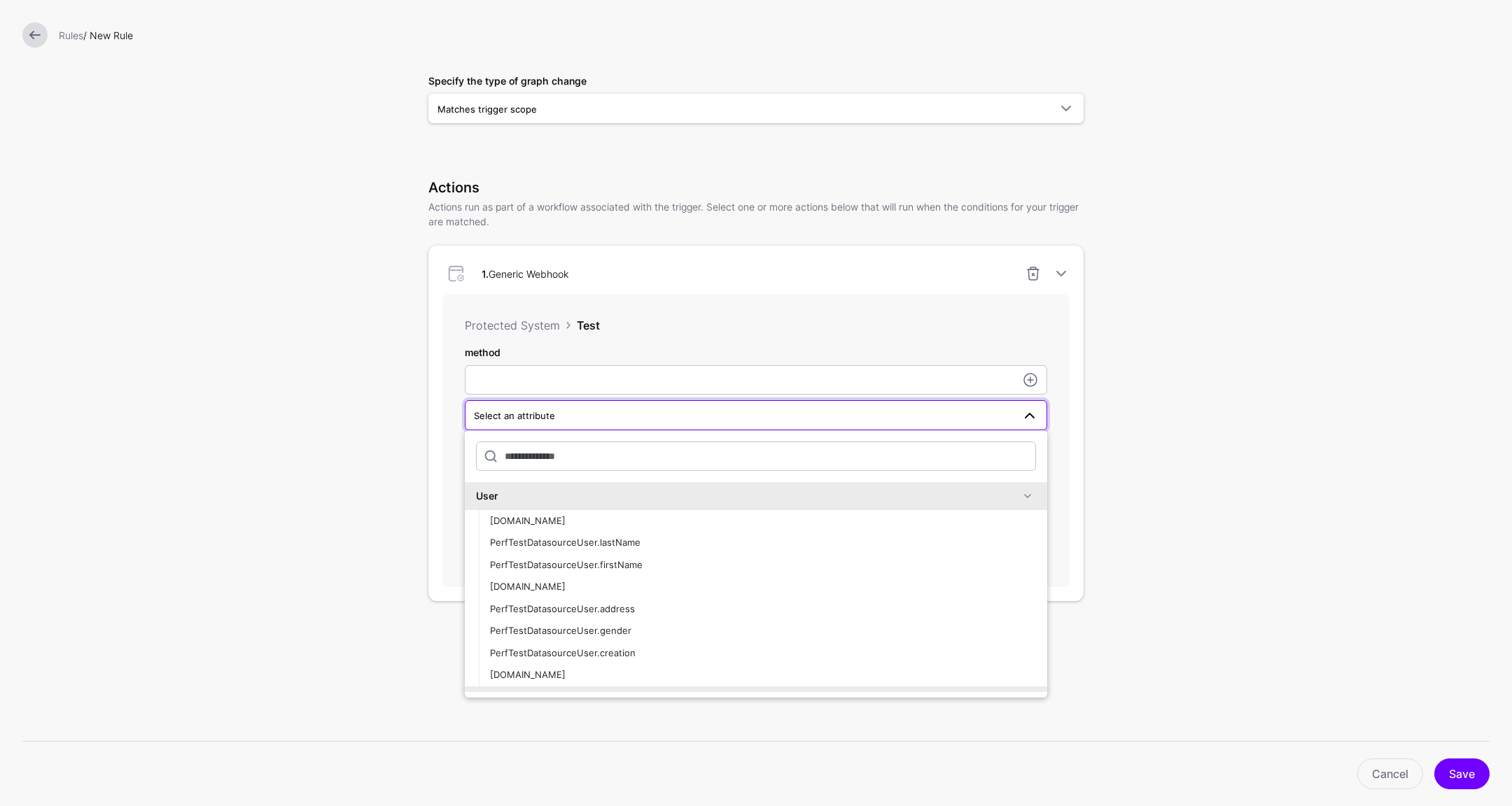
click at [1188, 384] on form "**** Add Labels Trigger Triggers watch the data that is being ingested from Sys…" at bounding box center [756, 361] width 1512 height 1184
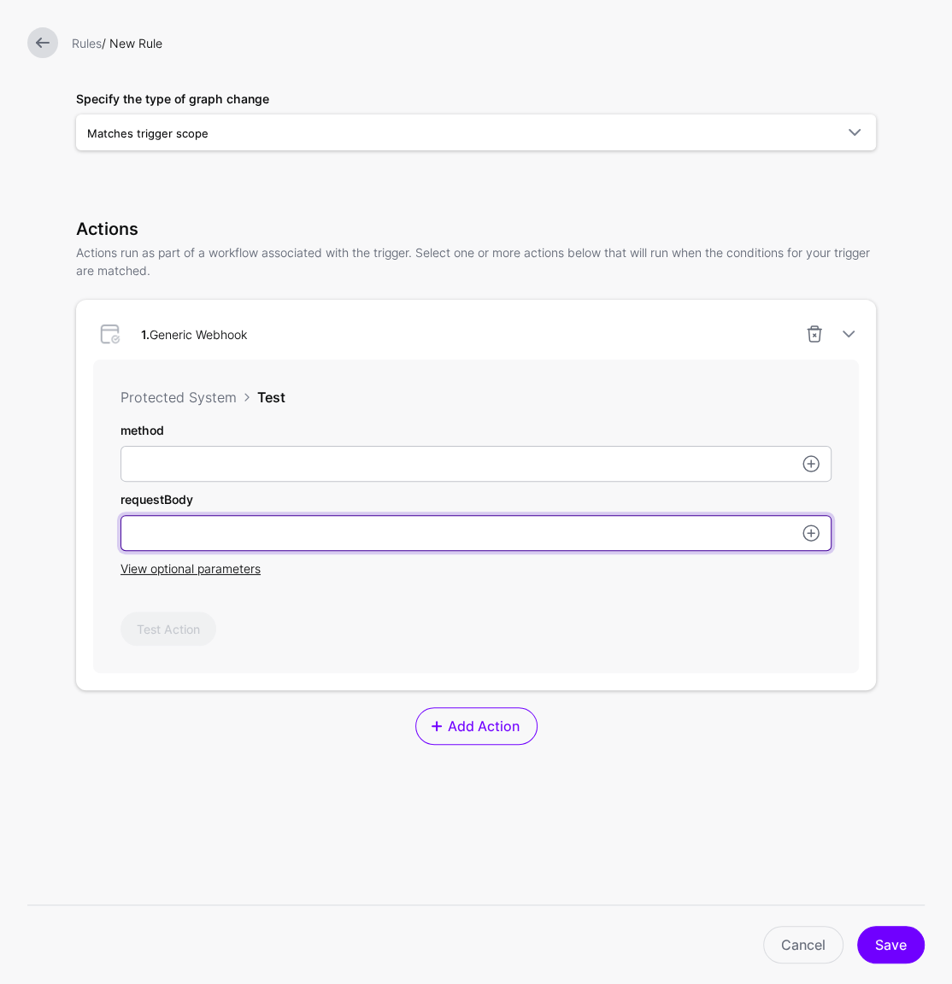
click at [390, 482] on input "method" at bounding box center [475, 464] width 711 height 36
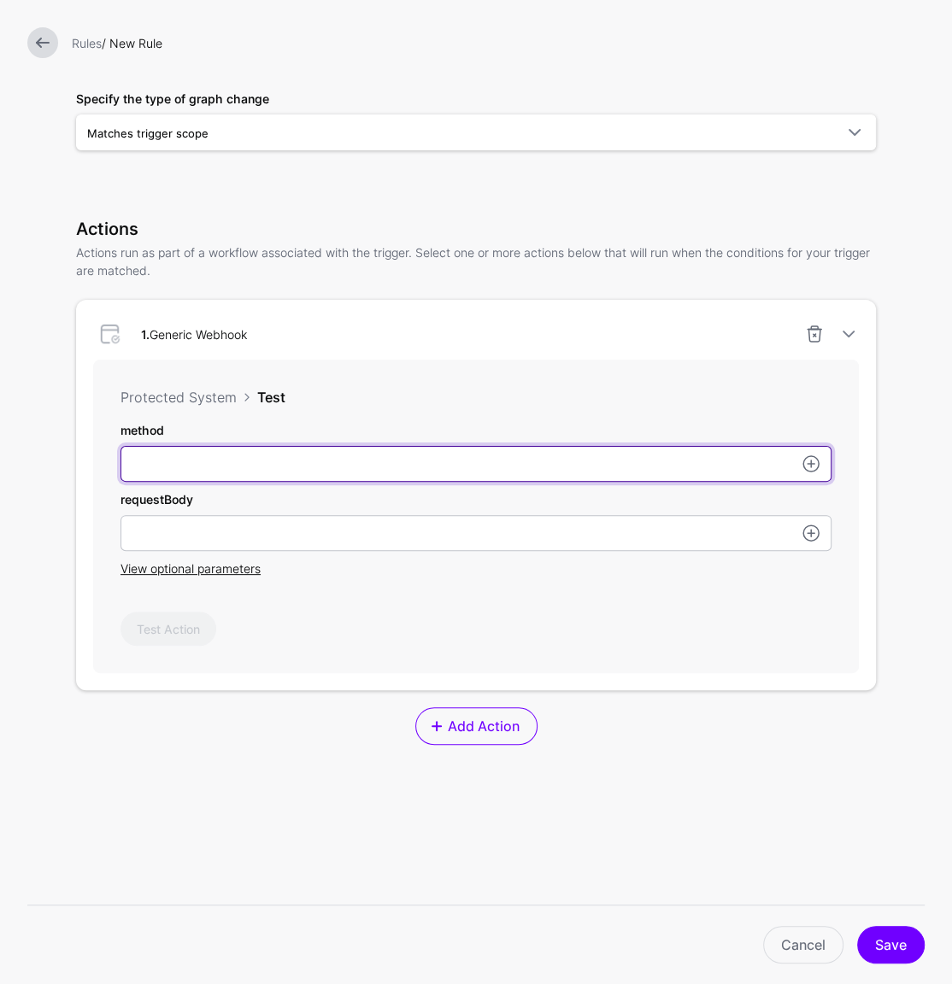
click at [427, 469] on input "method" at bounding box center [475, 464] width 711 height 36
type input "****"
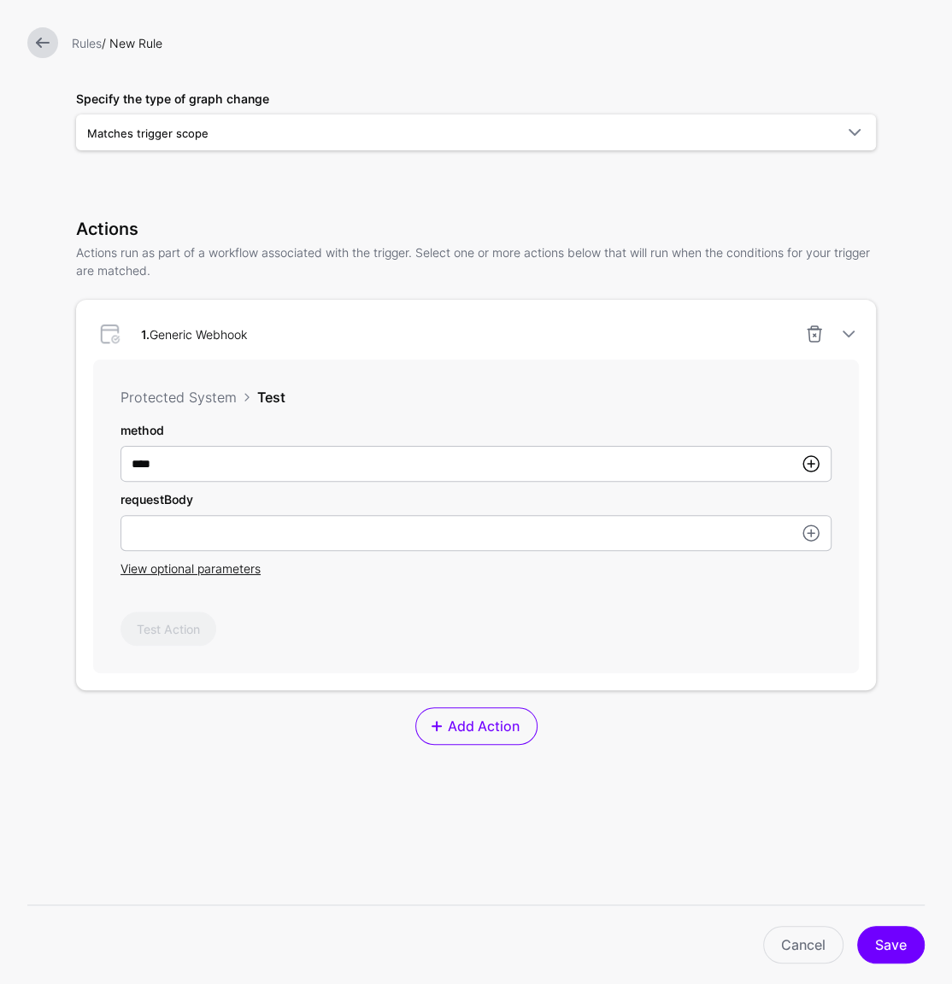
click at [805, 462] on link at bounding box center [810, 464] width 21 height 21
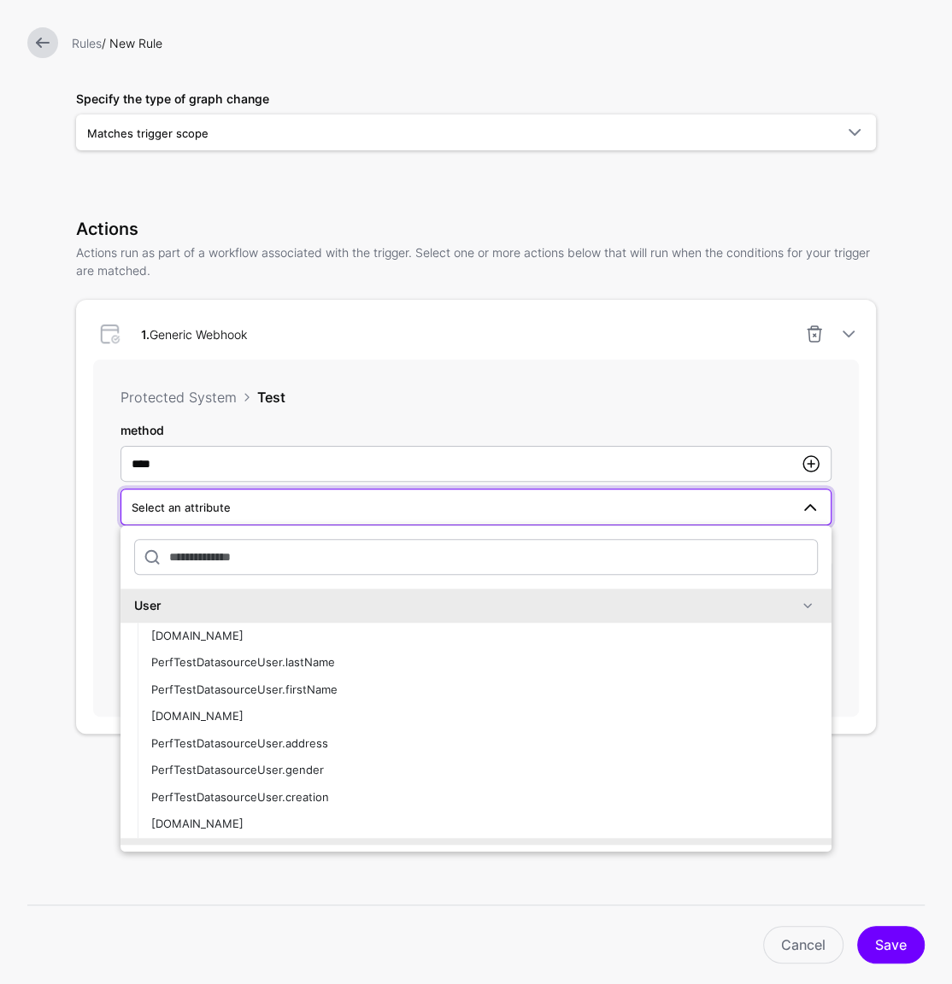
click at [805, 462] on link at bounding box center [810, 464] width 21 height 21
click at [802, 409] on div "Protected System Test method **** Select an attribute User [DOMAIN_NAME] PerfTe…" at bounding box center [475, 538] width 765 height 356
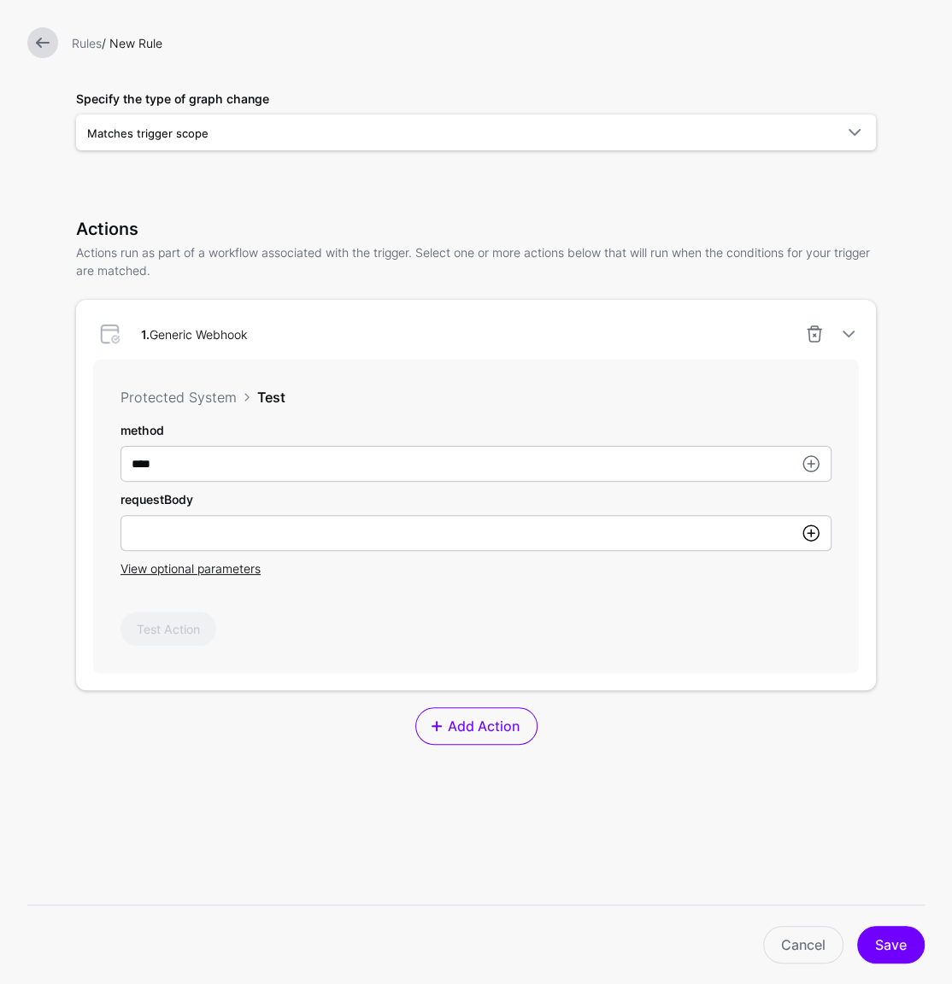
click at [800, 530] on link at bounding box center [810, 533] width 21 height 21
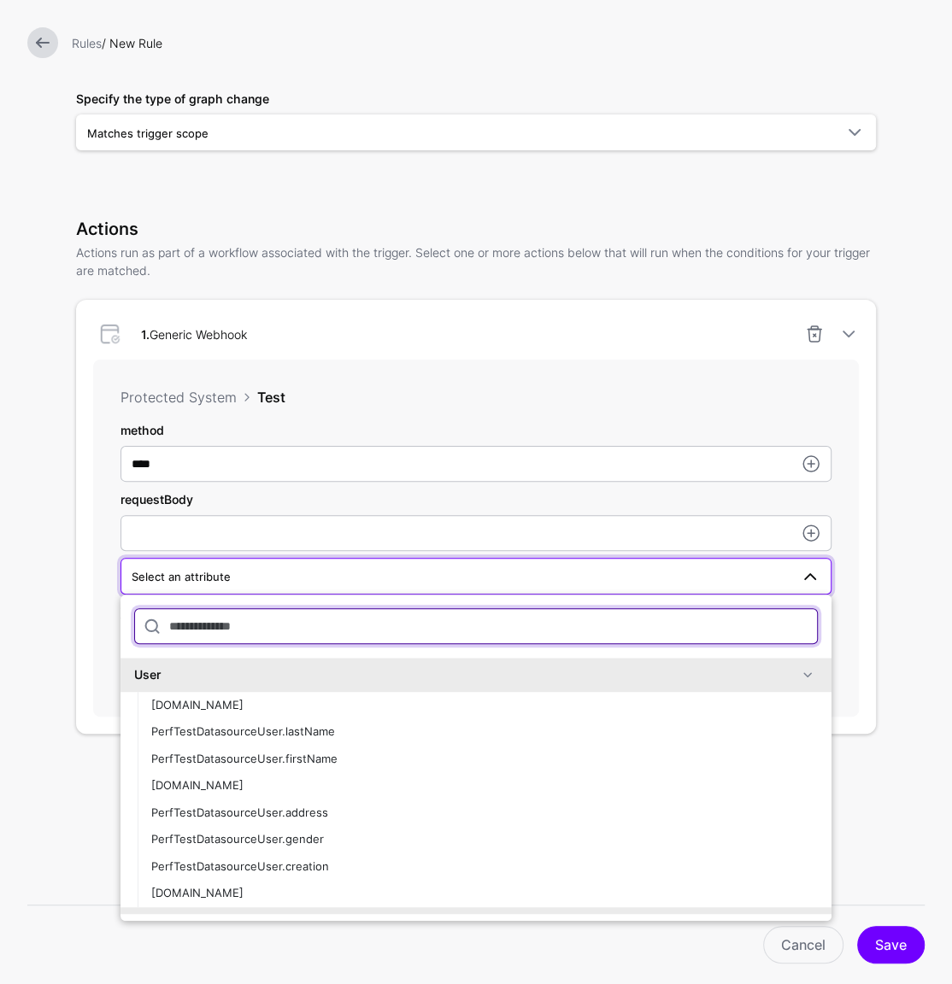
click at [542, 624] on input "text" at bounding box center [475, 626] width 683 height 36
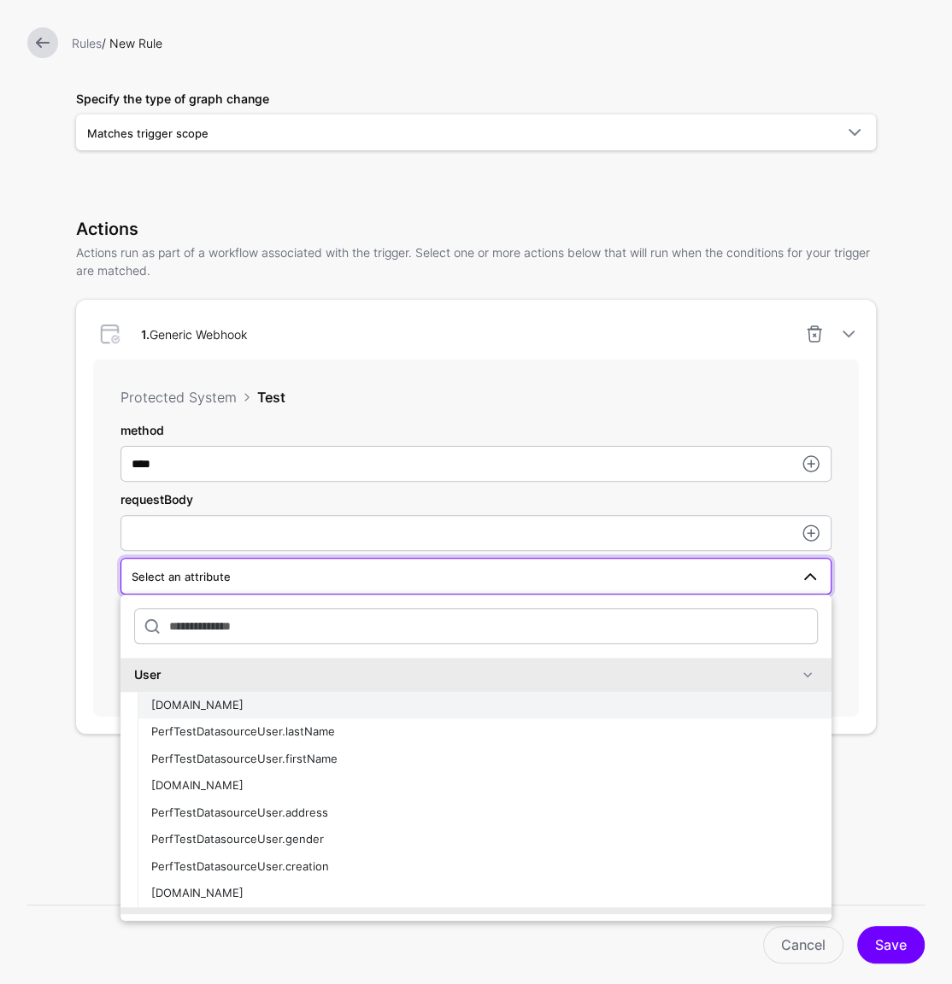
click at [401, 699] on div "[DOMAIN_NAME]" at bounding box center [484, 705] width 666 height 17
type input "**********"
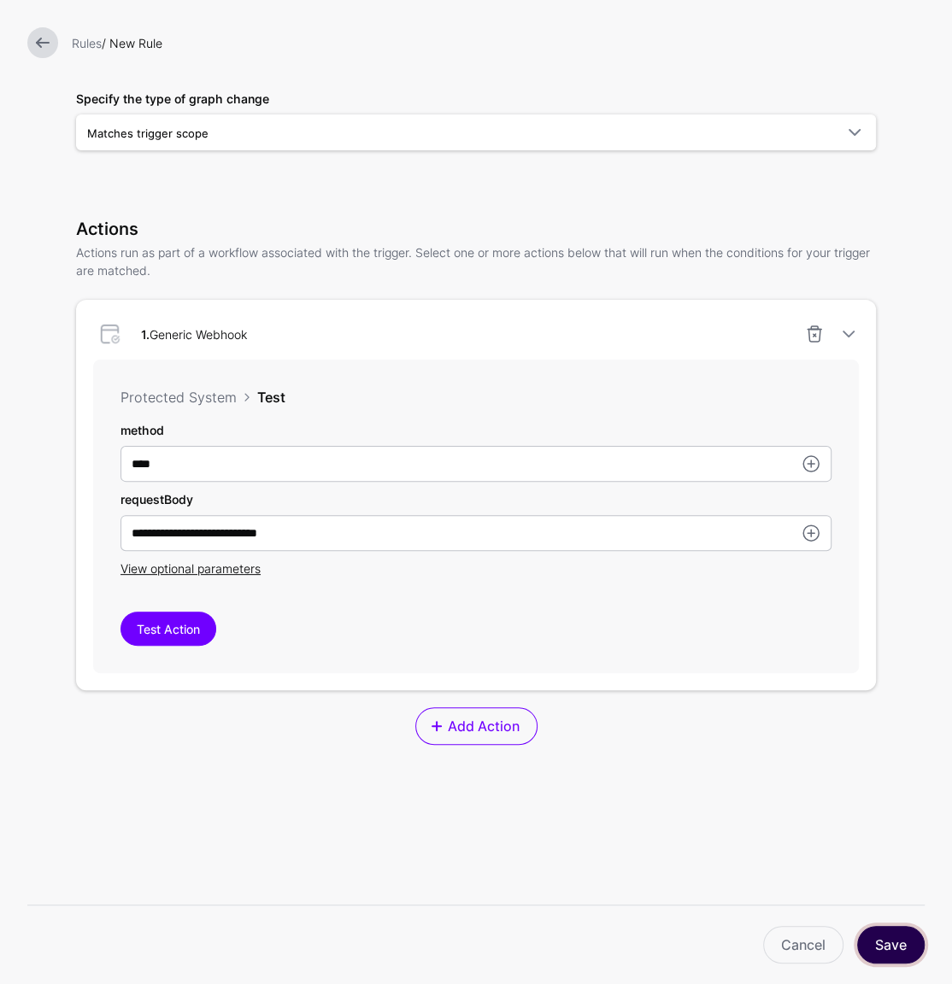
click at [896, 941] on button "Save" at bounding box center [890, 945] width 67 height 38
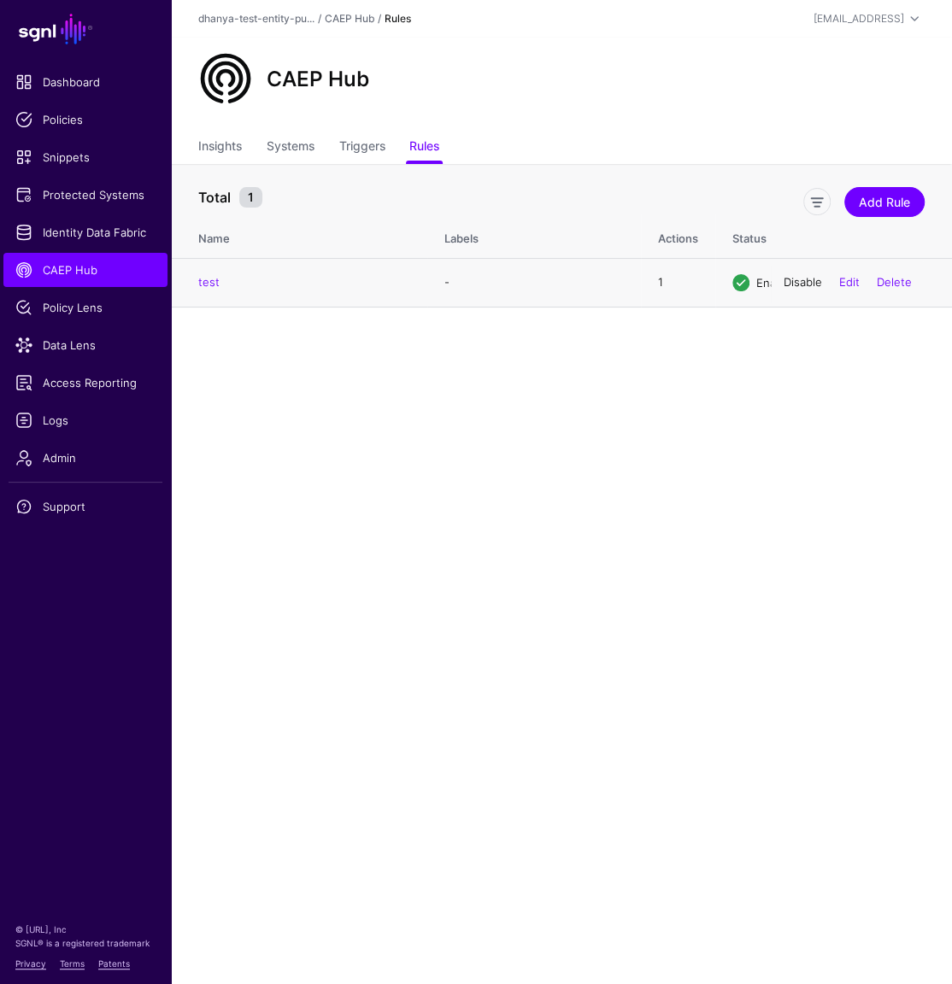
click at [807, 286] on link "Disable" at bounding box center [802, 282] width 38 height 14
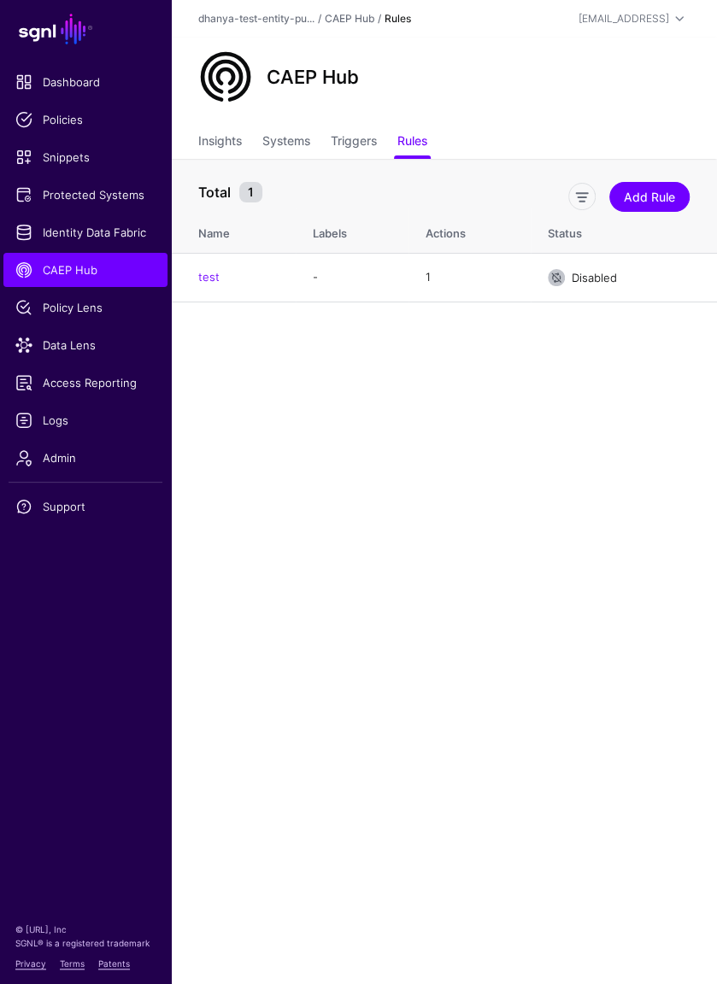
click at [389, 420] on main "SGNL Dashboard Policies Snippets Protected Systems Identity Data Fabric CAEP Hu…" at bounding box center [358, 492] width 717 height 984
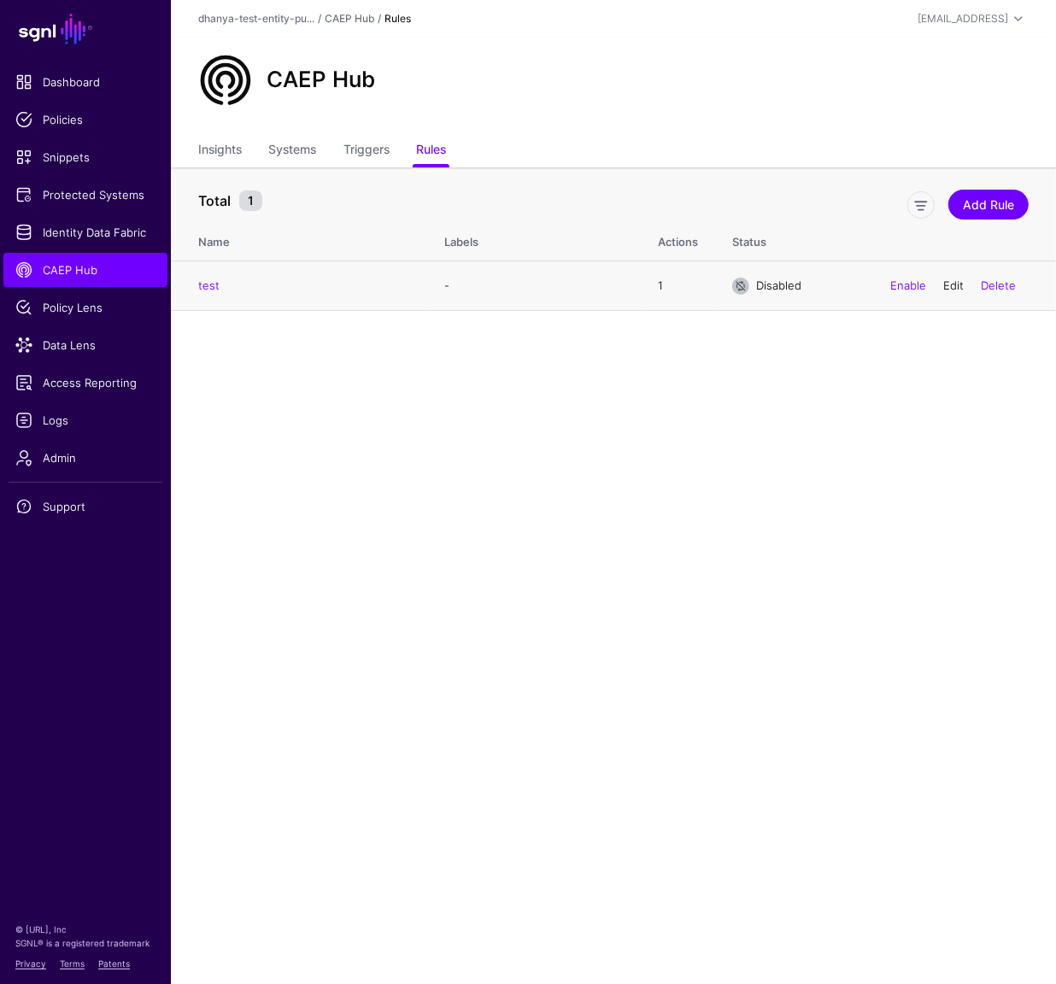
click at [953, 287] on link "Edit" at bounding box center [953, 285] width 21 height 14
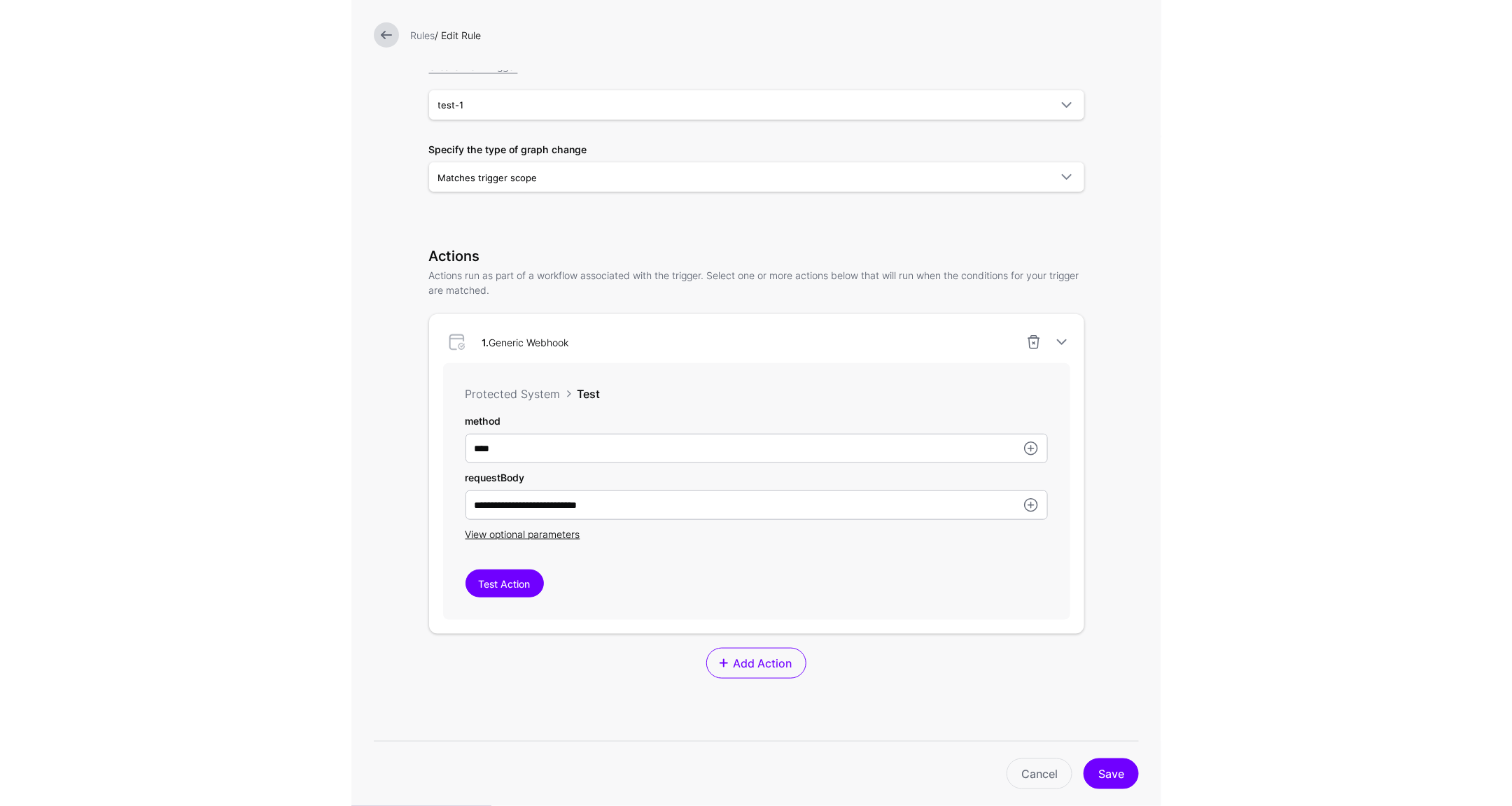
scroll to position [163, 0]
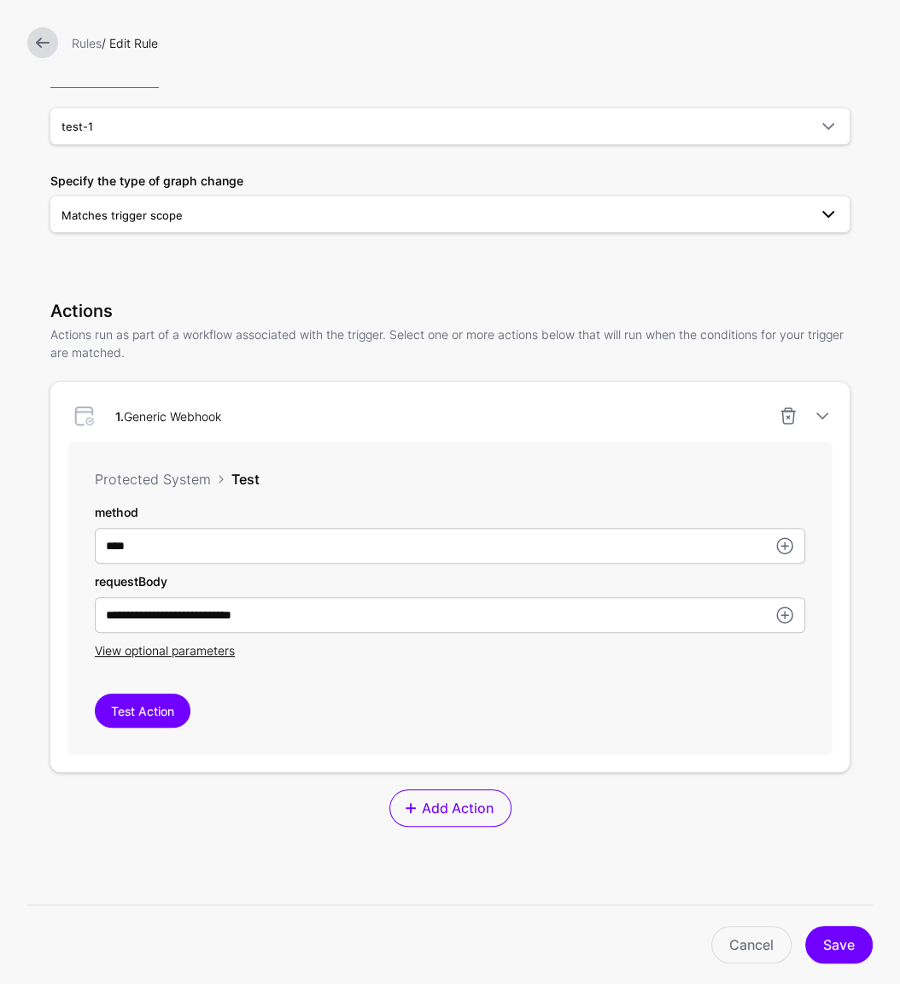
click at [824, 212] on span at bounding box center [828, 214] width 21 height 21
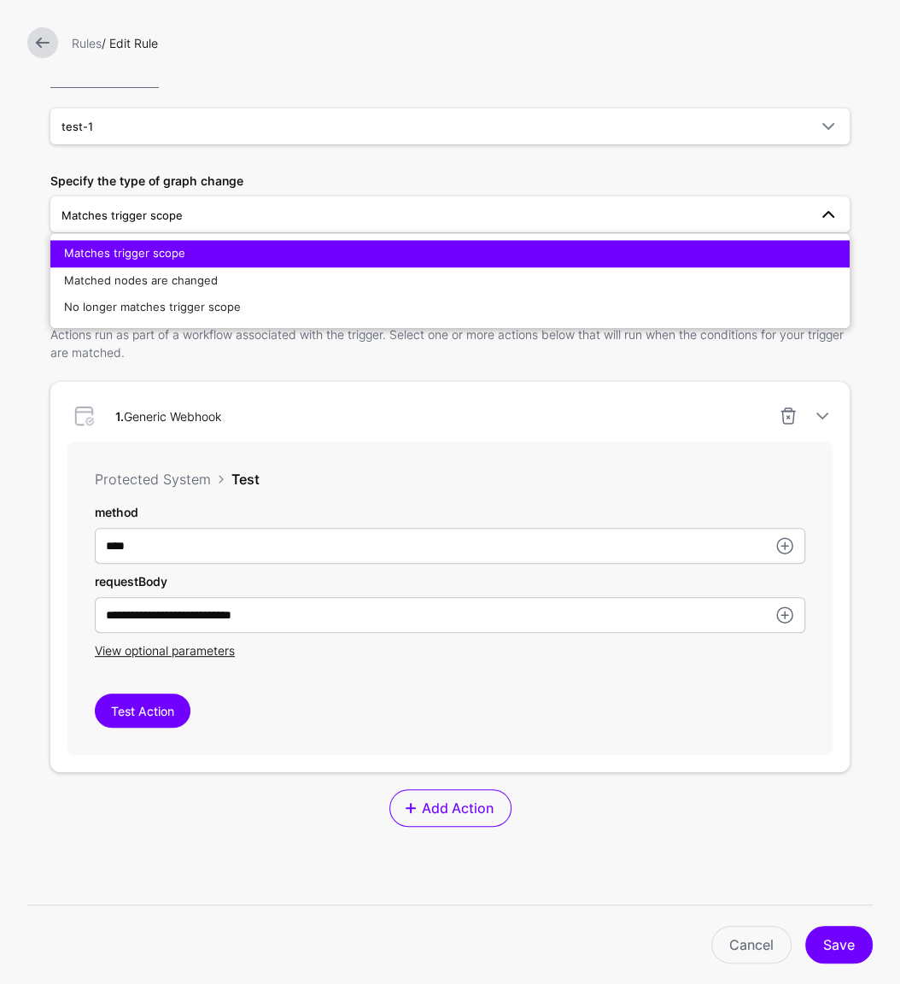
click at [856, 164] on div "**********" at bounding box center [450, 502] width 854 height 1402
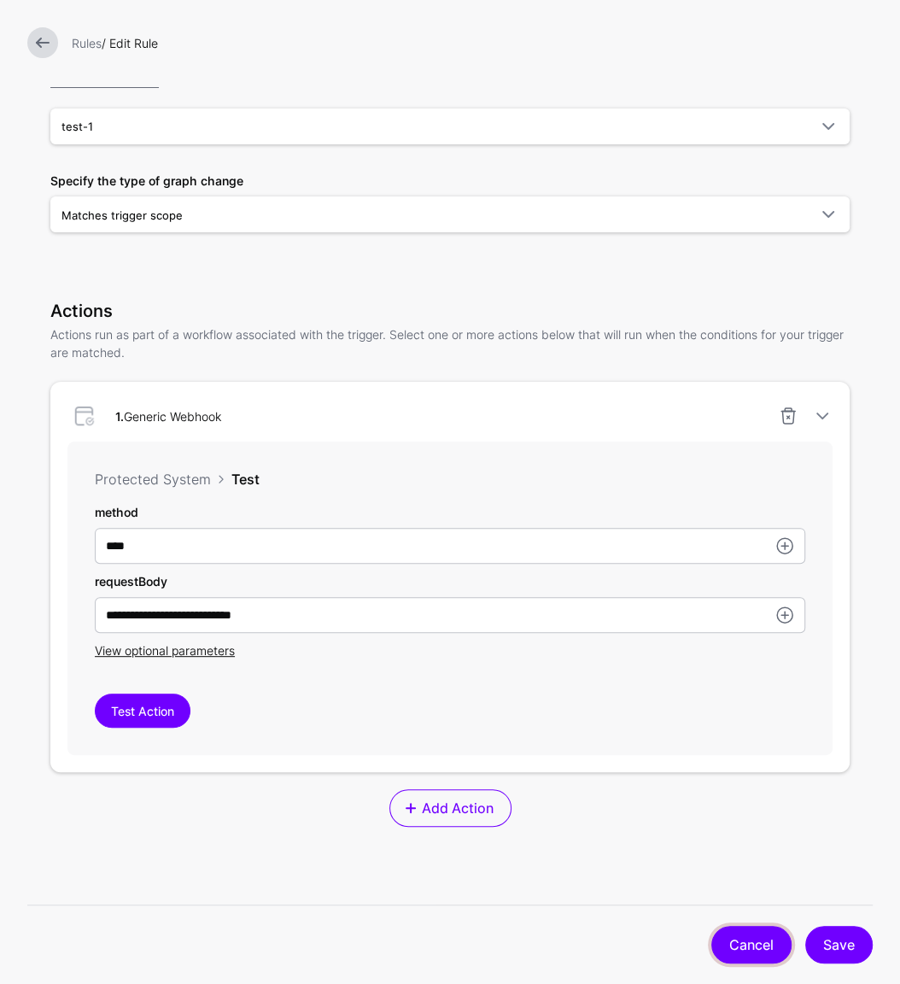
click at [757, 940] on link "Cancel" at bounding box center [752, 945] width 80 height 38
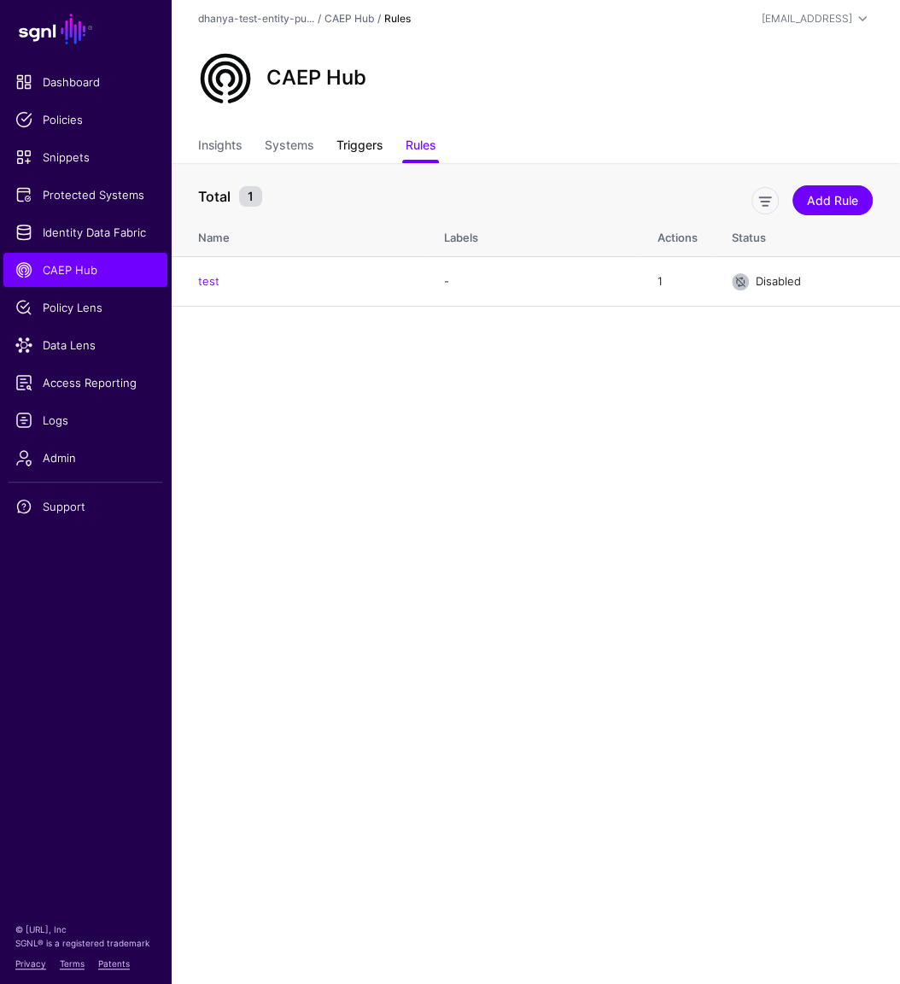
click at [366, 147] on link "Triggers" at bounding box center [360, 147] width 46 height 32
click at [224, 280] on link "test-1" at bounding box center [214, 280] width 32 height 14
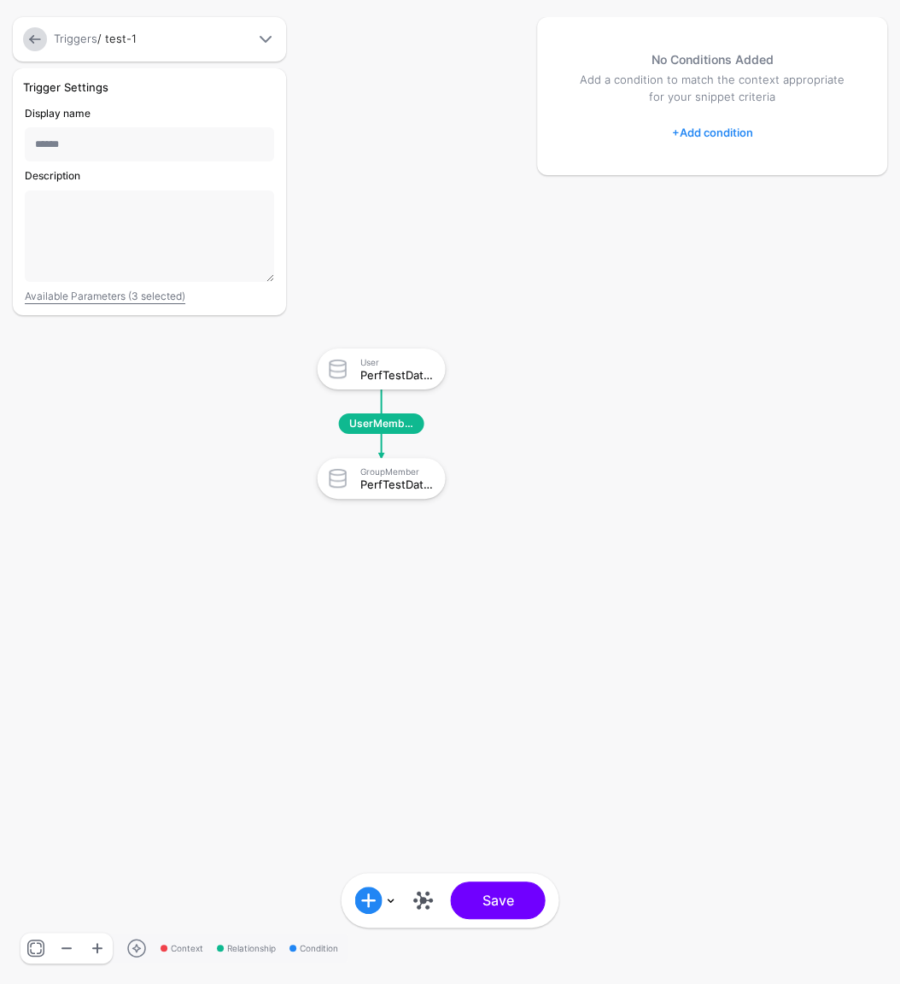
click at [604, 501] on div "No Conditions Added Add a condition to match the context appropriate for your s…" at bounding box center [712, 492] width 359 height 950
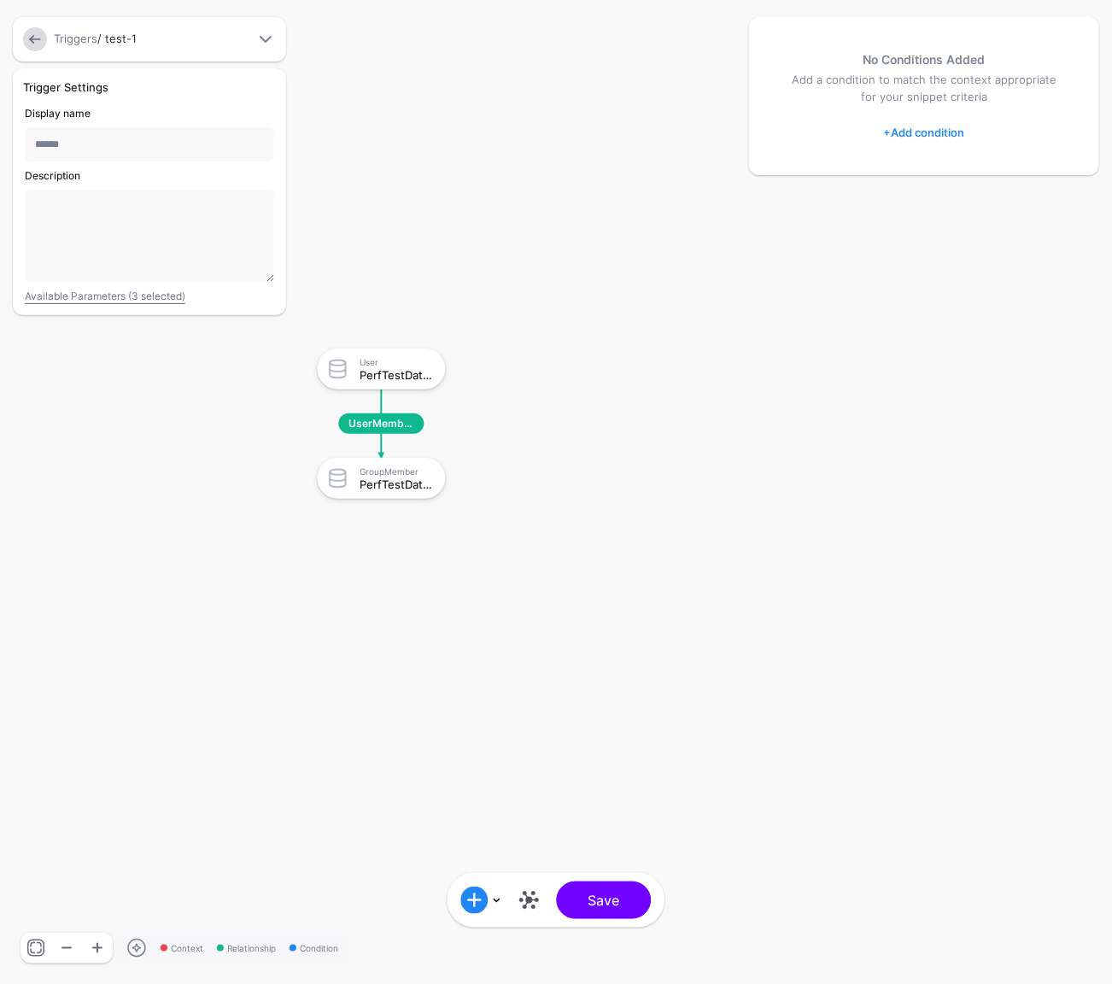
click at [870, 308] on div "No Conditions Added Add a condition to match the context appropriate for your s…" at bounding box center [924, 492] width 359 height 950
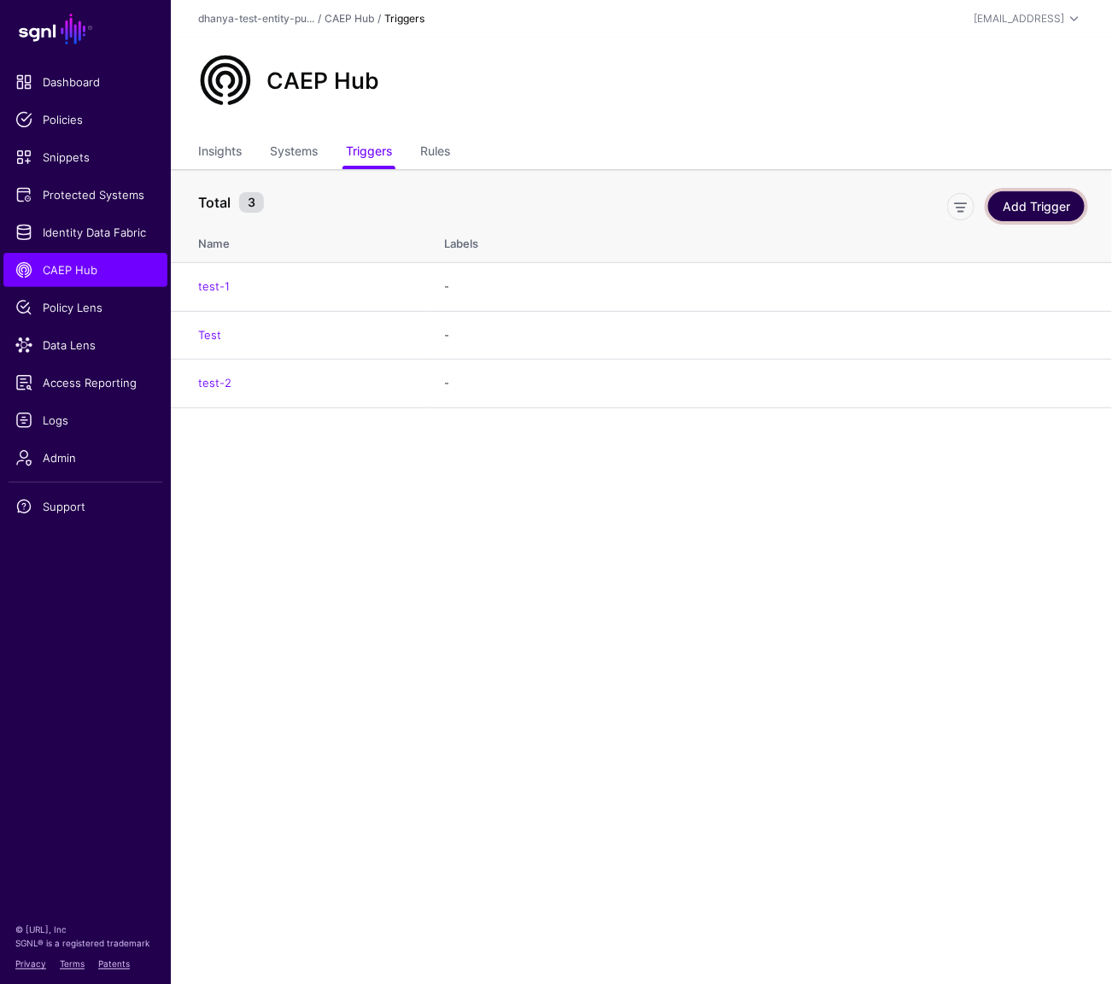
click at [1029, 203] on link "Add Trigger" at bounding box center [1036, 206] width 97 height 30
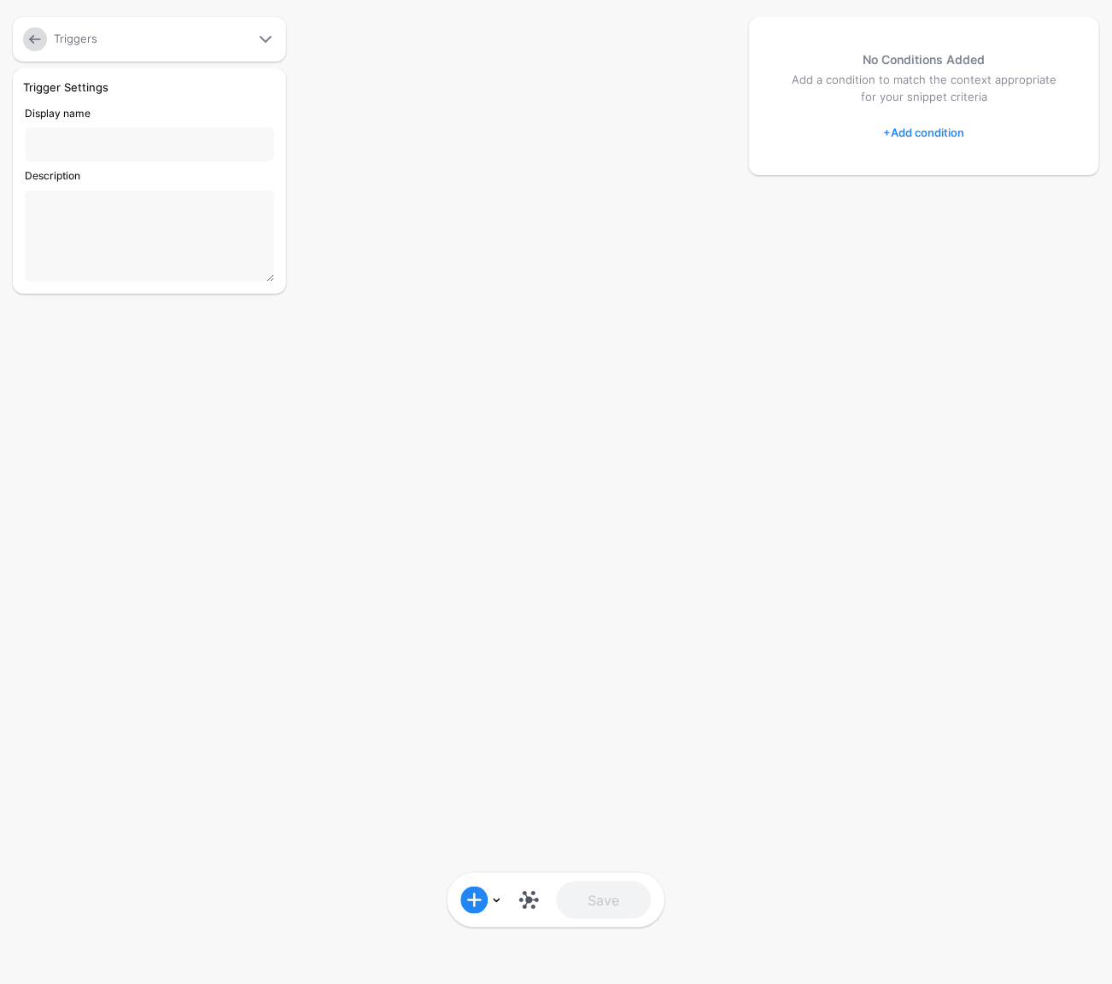
click at [236, 43] on div "Triggers" at bounding box center [151, 39] width 202 height 17
click at [178, 134] on input "Display name" at bounding box center [149, 144] width 249 height 34
type input "**********"
click at [536, 899] on link at bounding box center [529, 900] width 27 height 27
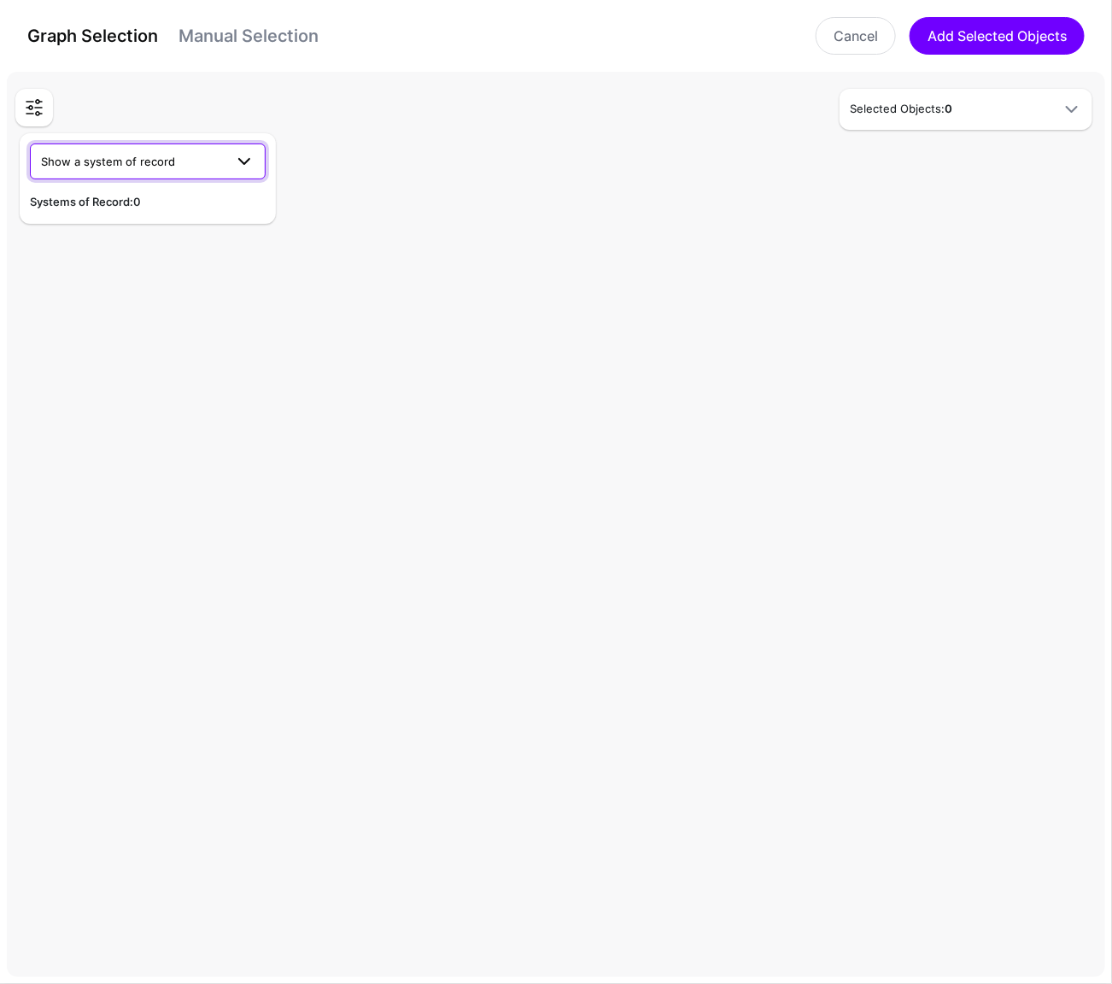
click at [243, 160] on span at bounding box center [244, 161] width 21 height 21
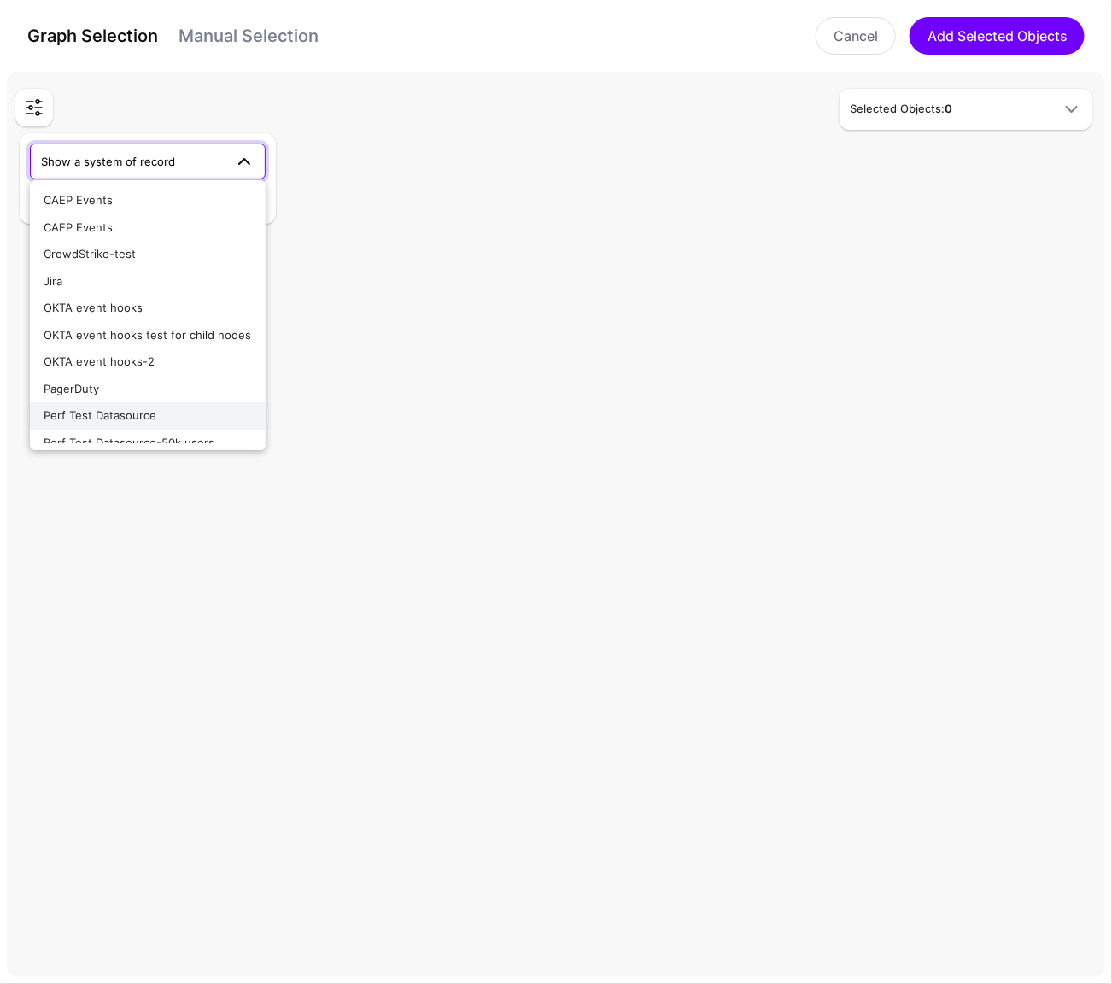
click at [177, 413] on div "Perf Test Datasource" at bounding box center [148, 415] width 208 height 17
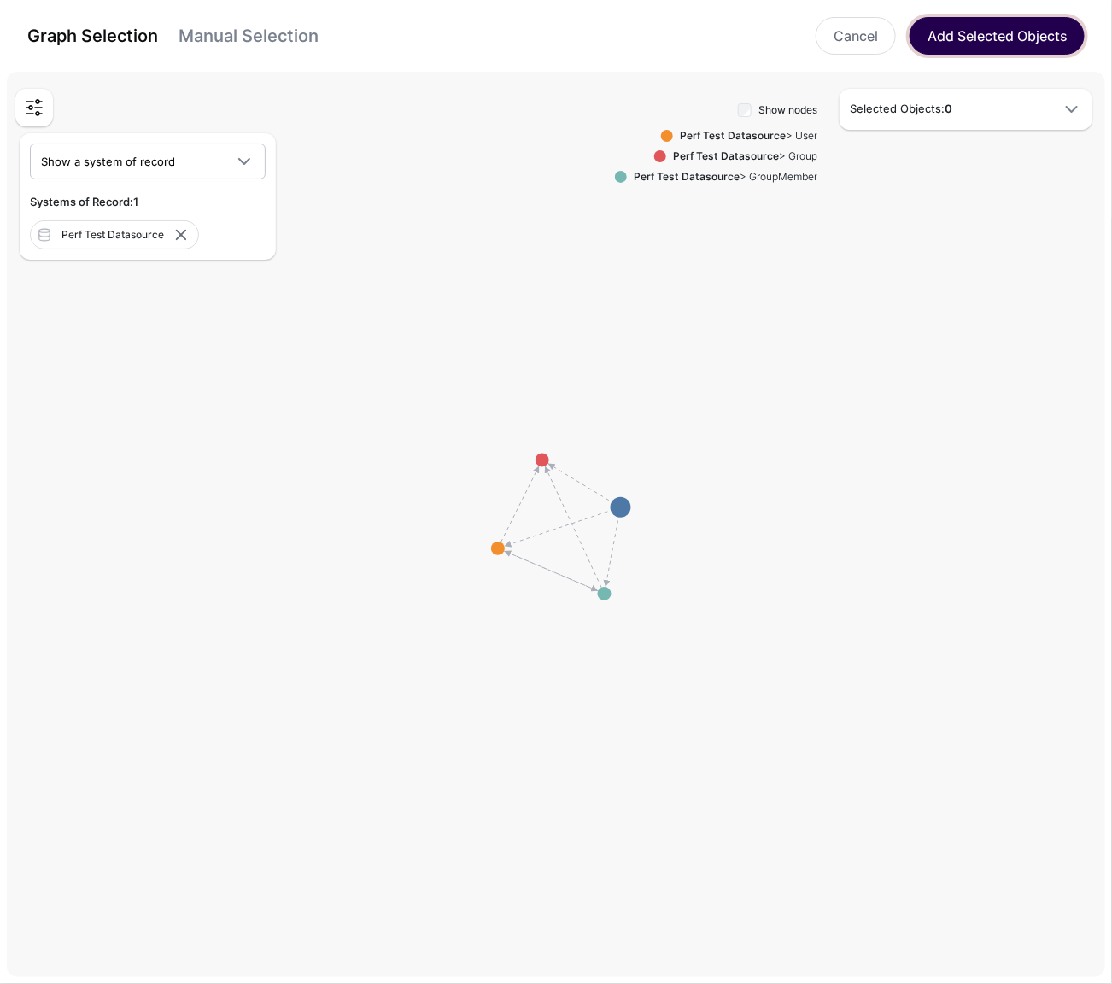
click at [981, 38] on button "Add Selected Objects" at bounding box center [997, 36] width 175 height 38
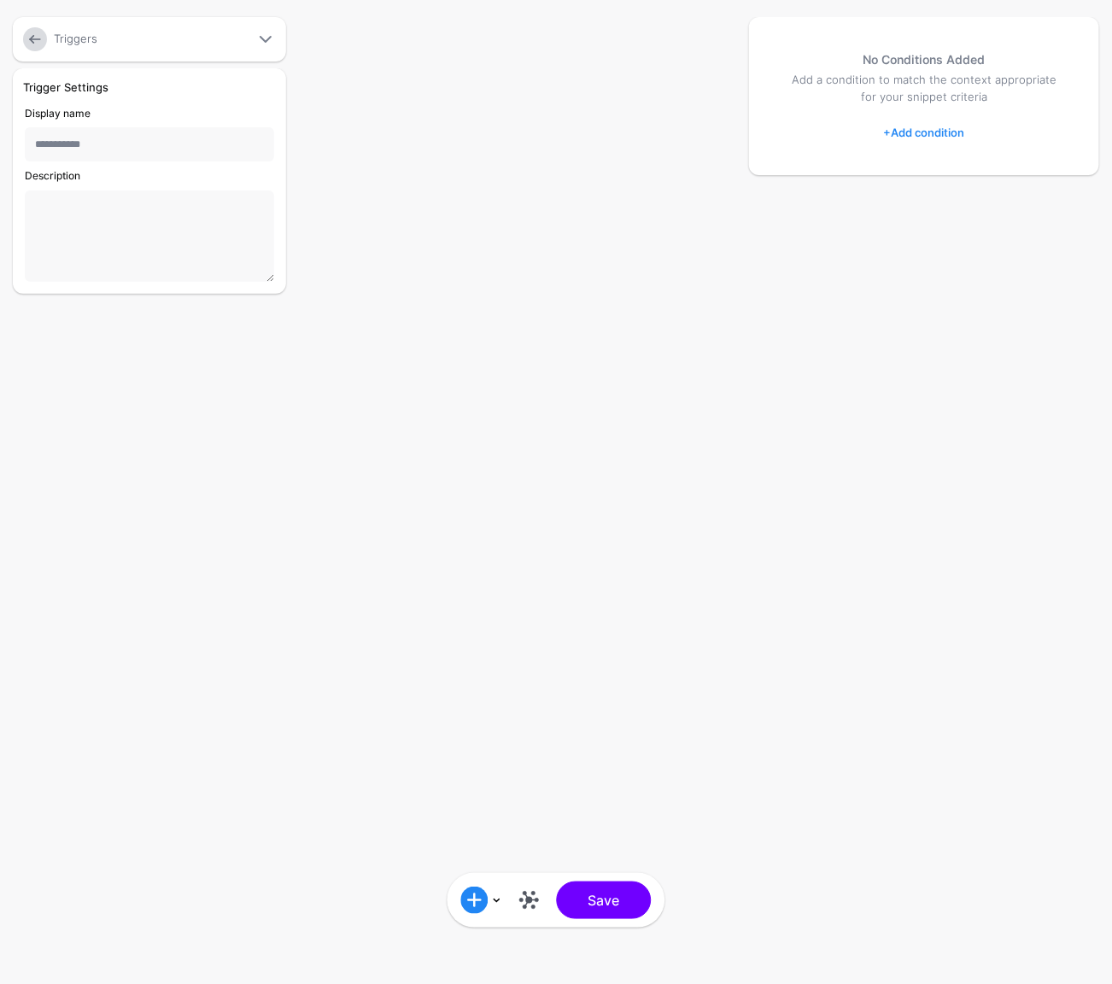
click at [940, 135] on link "+ Add condition" at bounding box center [924, 132] width 81 height 27
click at [952, 201] on div "Graph Condition" at bounding box center [994, 202] width 132 height 15
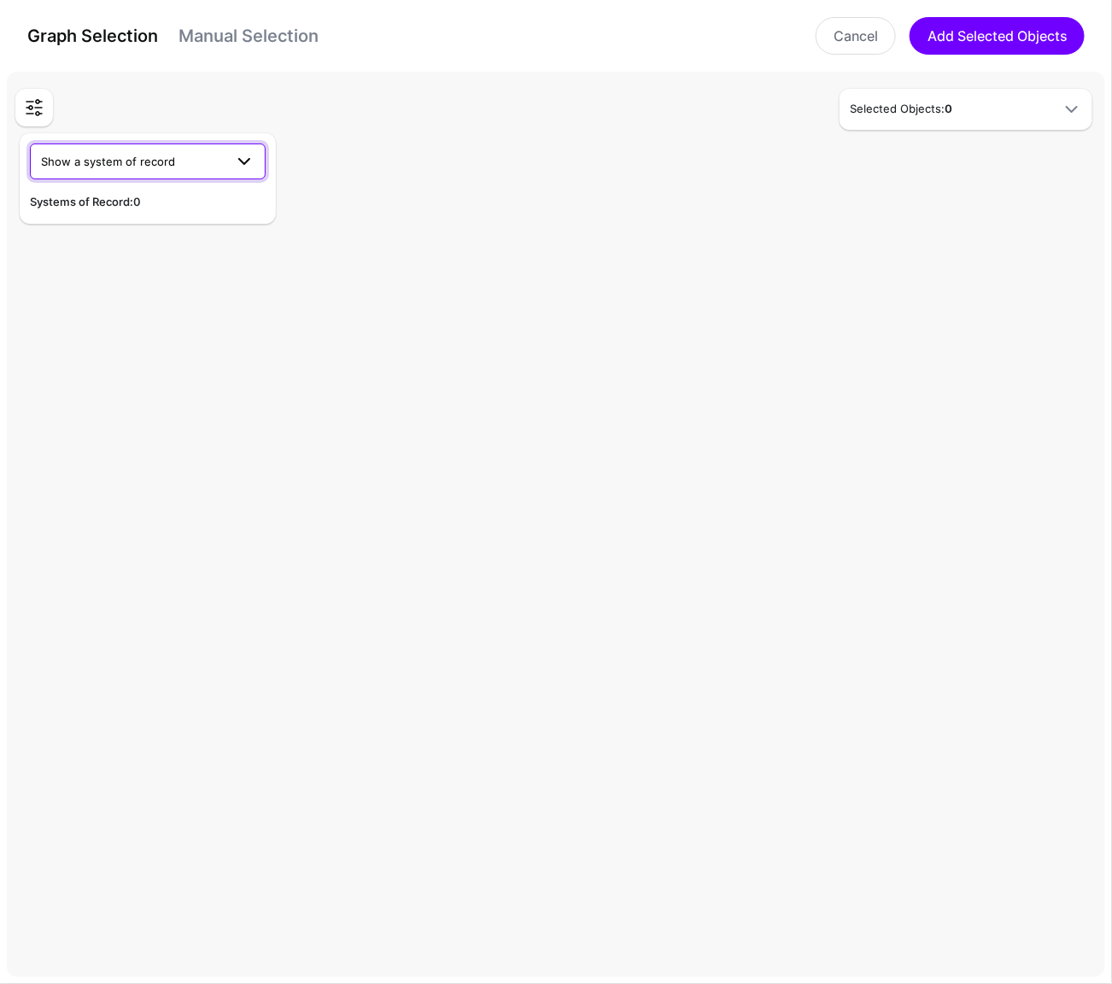
click at [245, 155] on span at bounding box center [244, 161] width 21 height 21
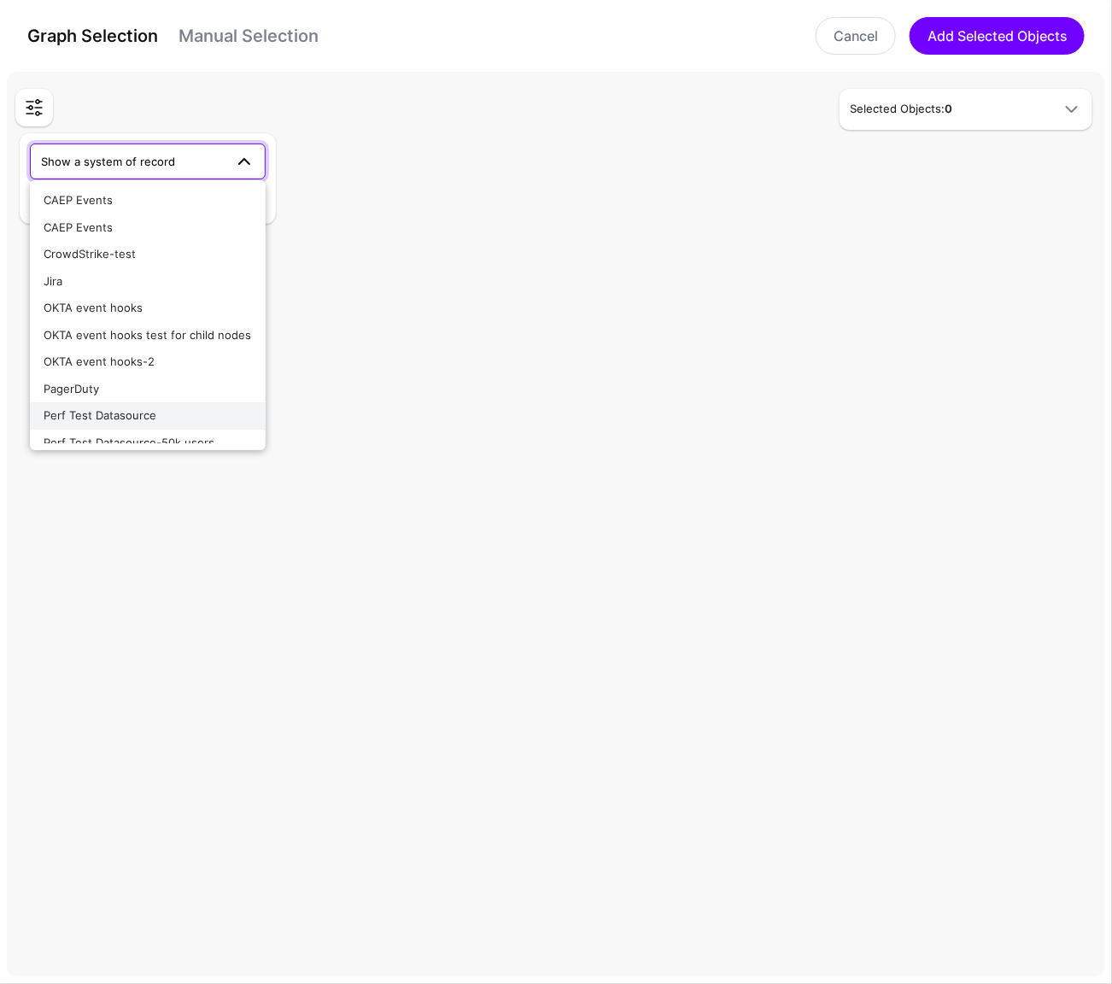
click at [163, 407] on div "Perf Test Datasource" at bounding box center [148, 415] width 208 height 17
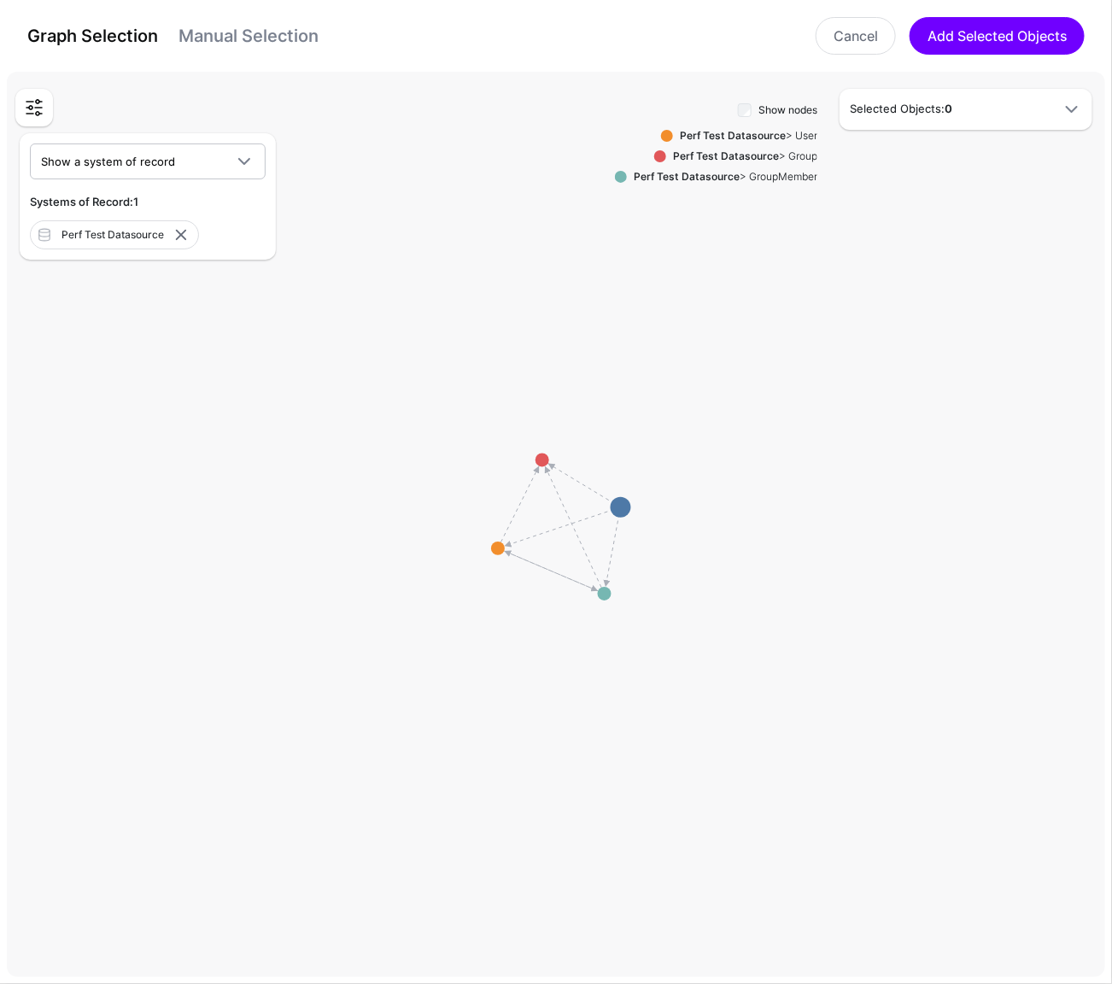
click at [618, 505] on div "Show nodes Perf Test Datasource > User Perf Test Datasource > Group Perf Test D…" at bounding box center [716, 529] width 202 height 861
click at [496, 550] on circle at bounding box center [498, 549] width 14 height 14
click at [521, 536] on rect at bounding box center [564, 527] width 111308 height 91233
click at [1035, 32] on button "Add Selected Objects" at bounding box center [997, 36] width 175 height 38
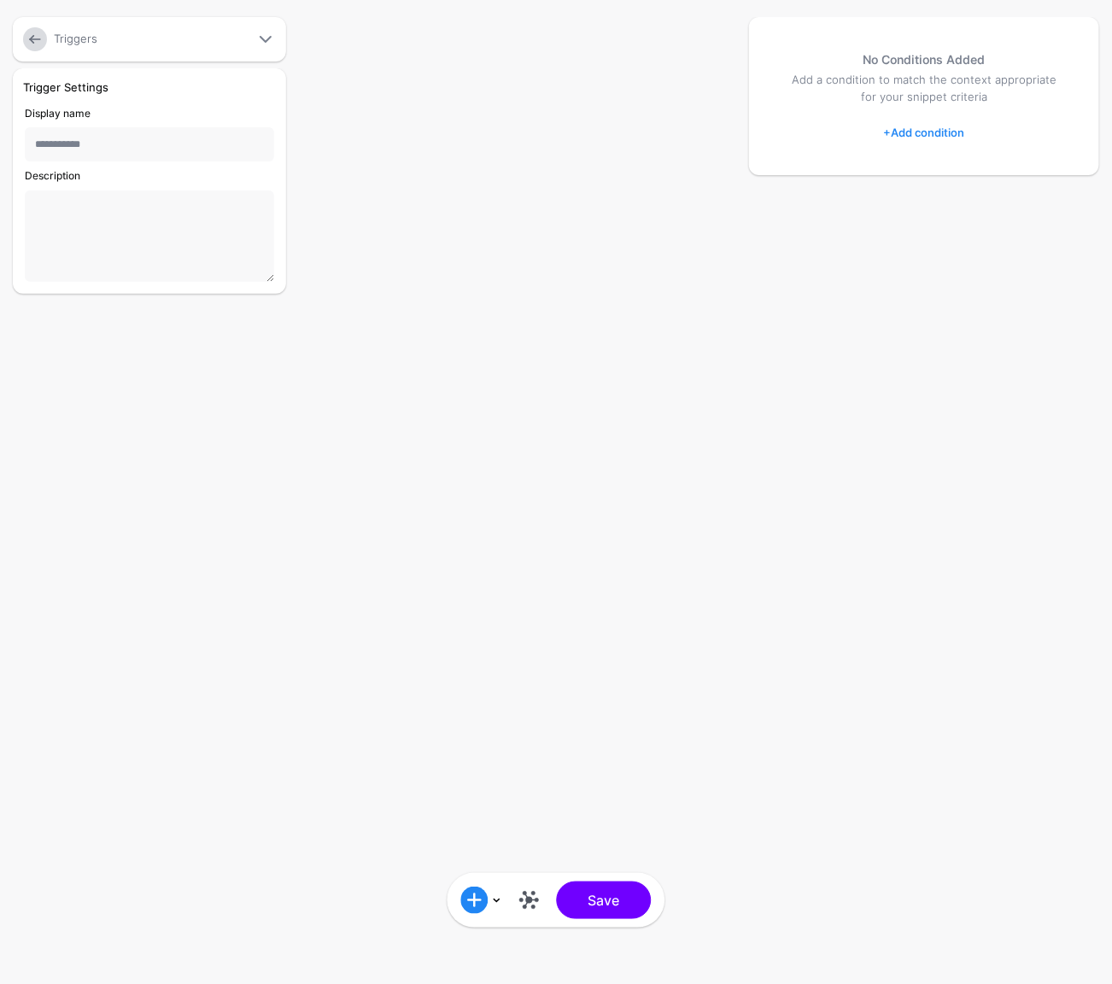
click at [956, 130] on link "+ Add condition" at bounding box center [924, 132] width 81 height 27
click at [1051, 267] on span at bounding box center [1049, 271] width 21 height 21
click at [864, 152] on div "No Conditions Added Add a condition to match the context appropriate for your s…" at bounding box center [924, 96] width 350 height 158
click at [900, 136] on link "+ Add condition" at bounding box center [924, 132] width 81 height 27
click at [929, 162] on div "Add Condition" at bounding box center [966, 168] width 145 height 17
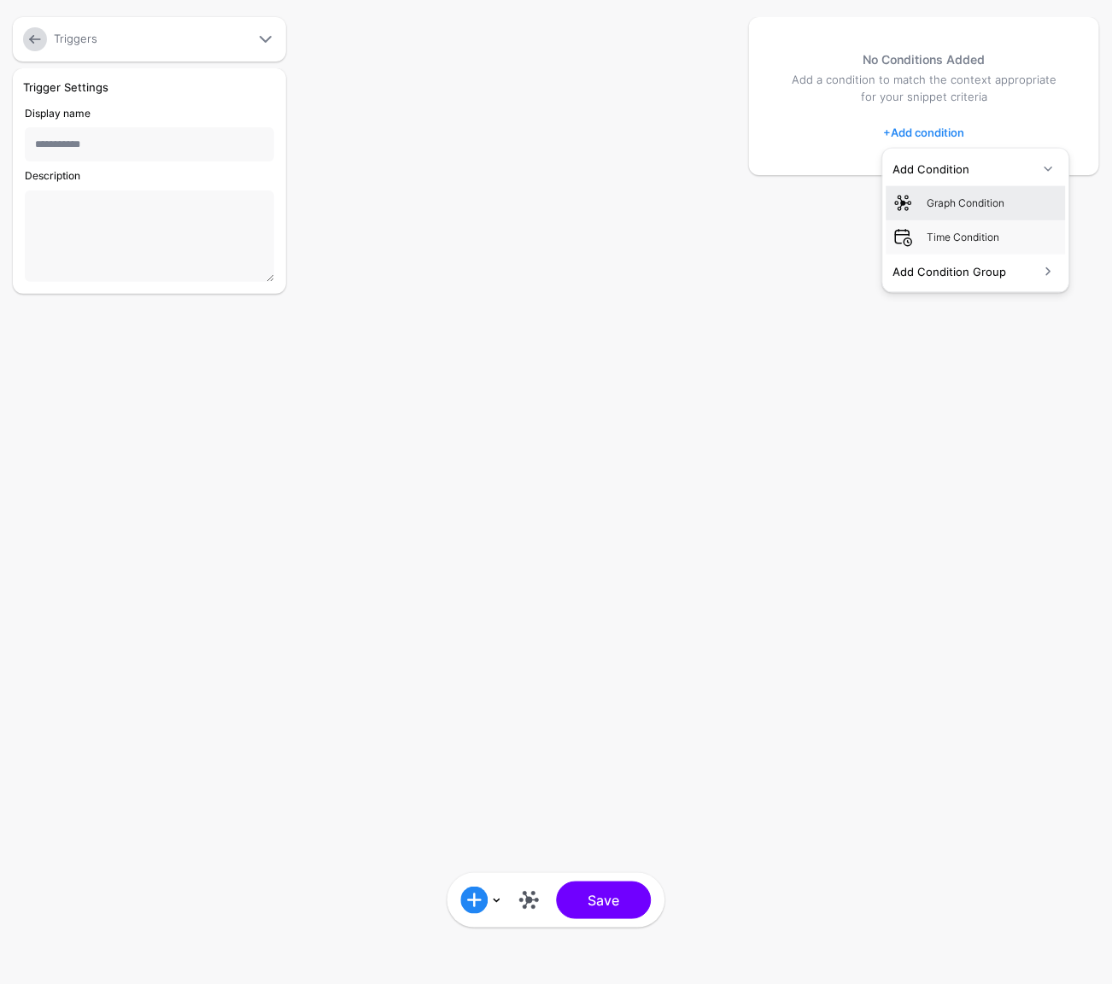
click at [979, 196] on div "Graph Condition" at bounding box center [994, 202] width 132 height 15
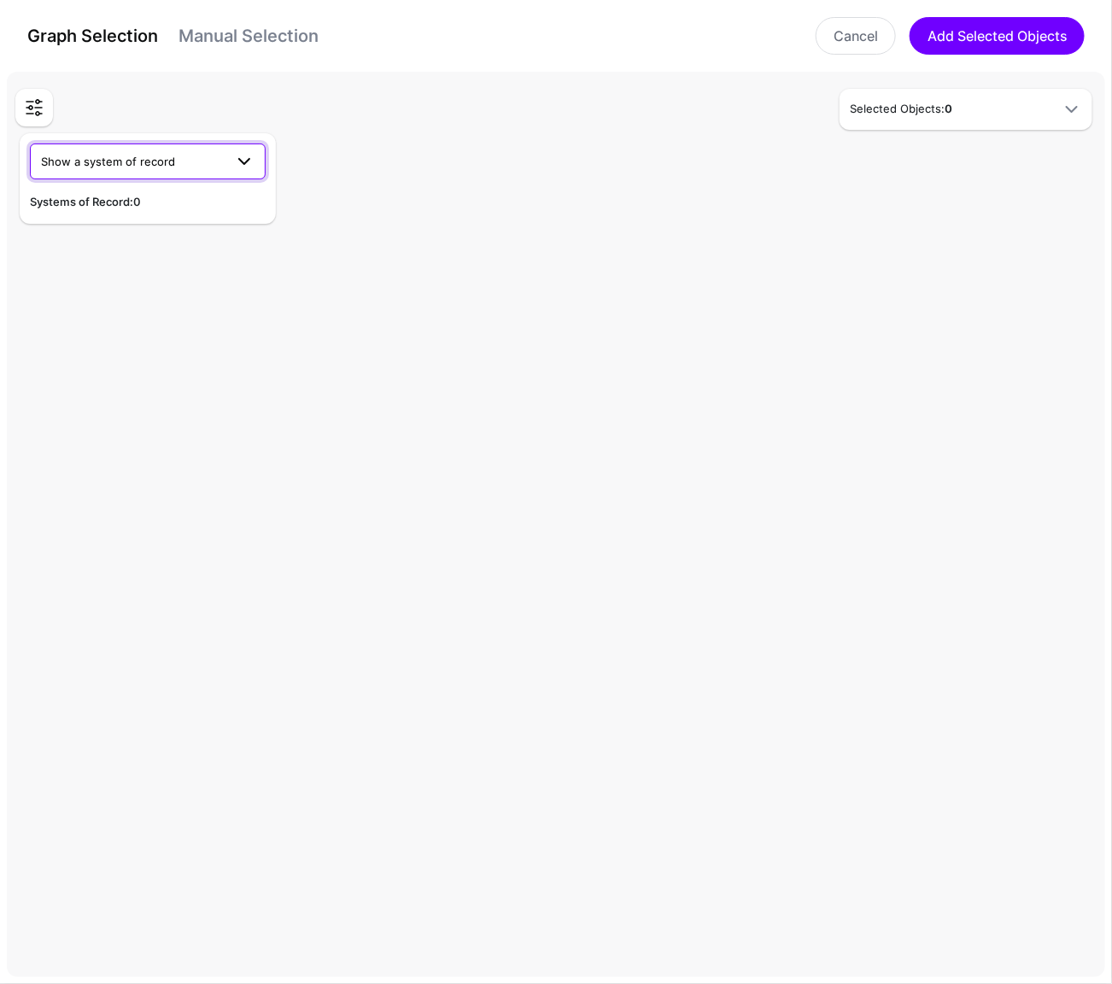
click at [243, 161] on span at bounding box center [244, 161] width 21 height 21
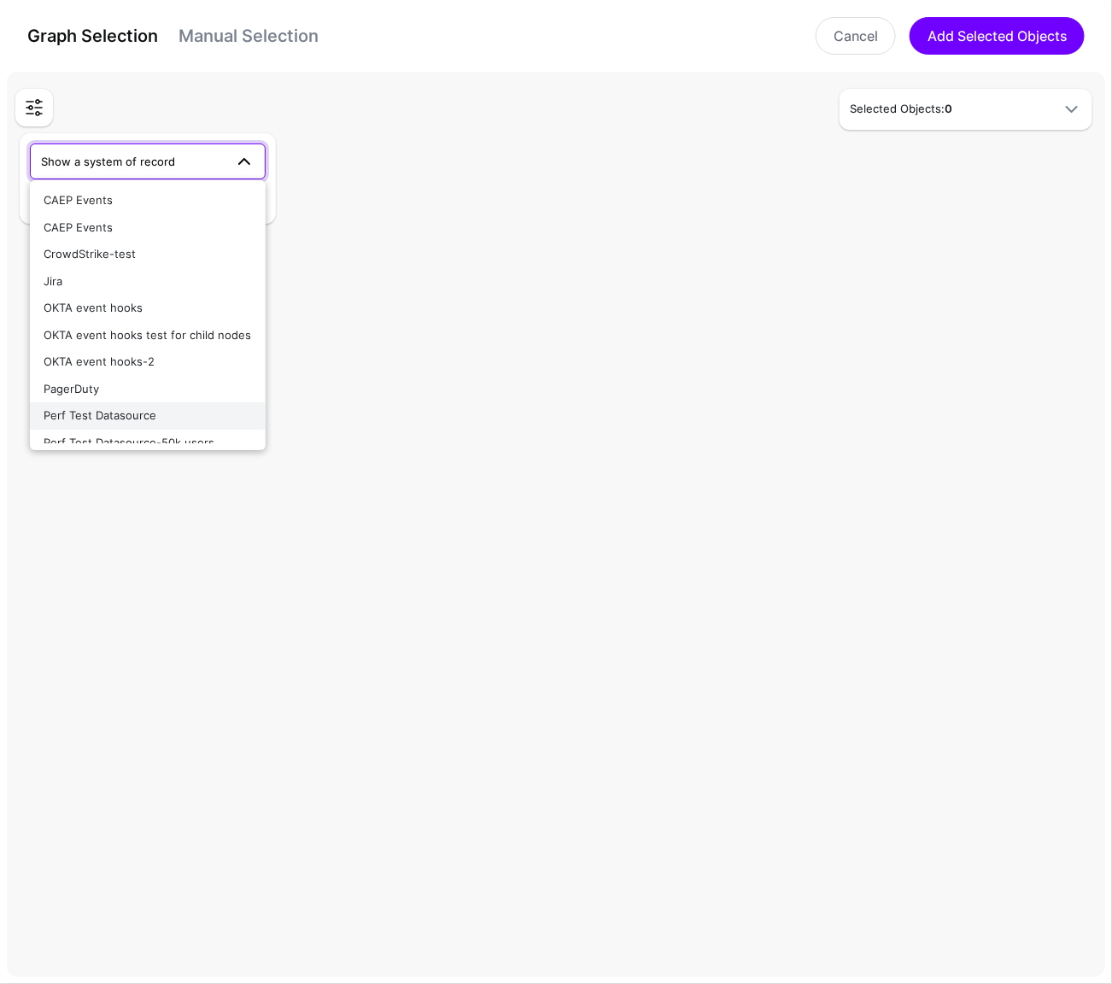
click at [176, 412] on div "Perf Test Datasource" at bounding box center [148, 415] width 208 height 17
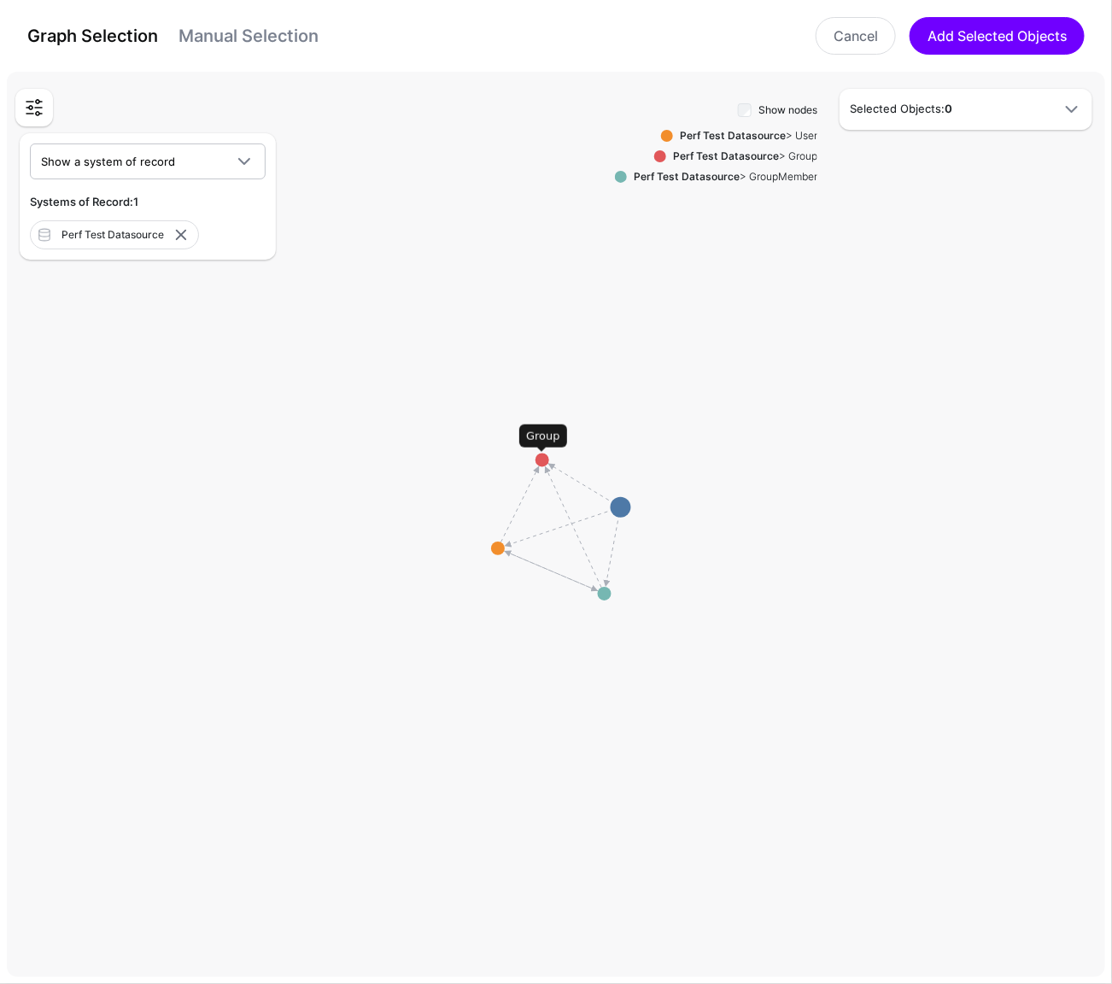
click at [540, 459] on circle at bounding box center [543, 461] width 14 height 14
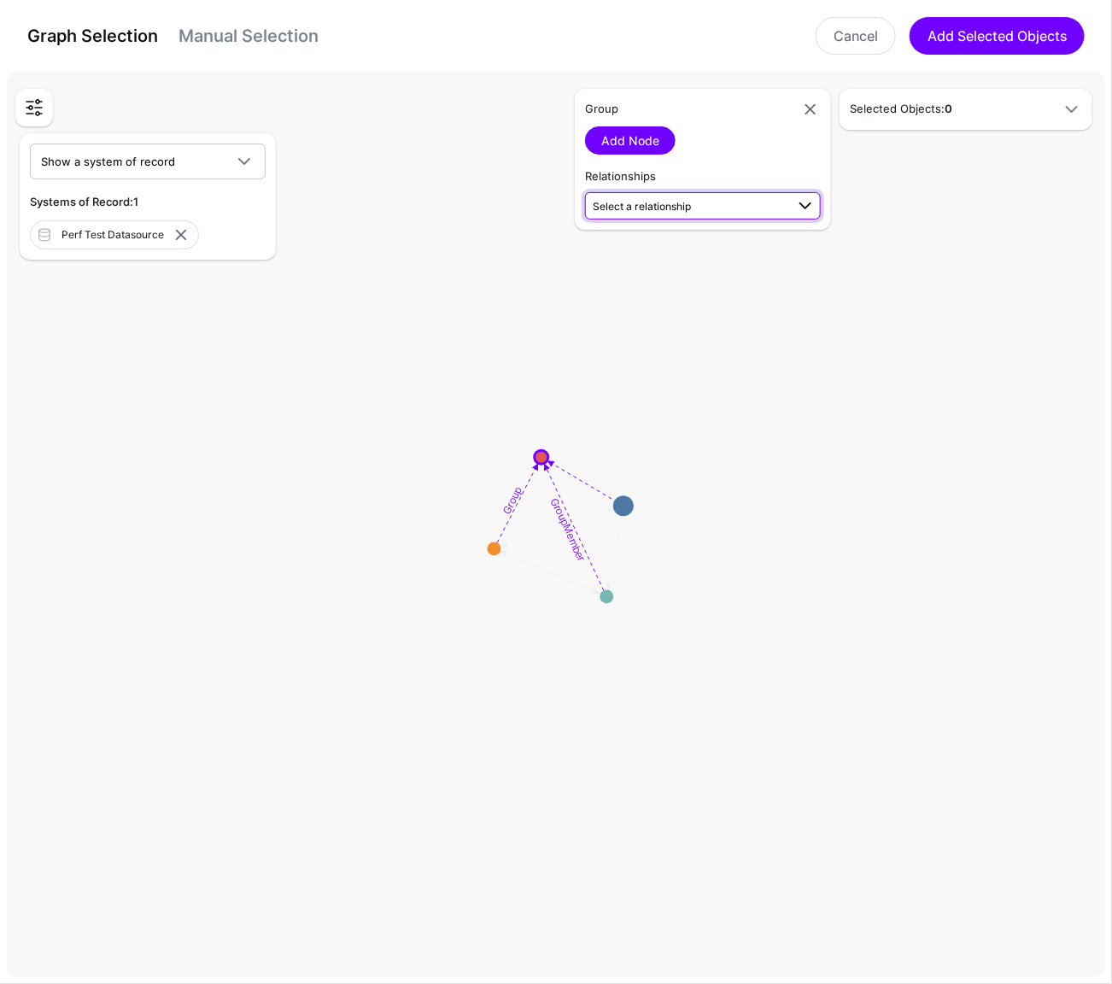
click at [682, 202] on span "Select a relationship" at bounding box center [642, 206] width 98 height 13
click at [680, 249] on span "Group User (Perf Te...) - Group (Perf Te...)" at bounding box center [703, 252] width 208 height 40
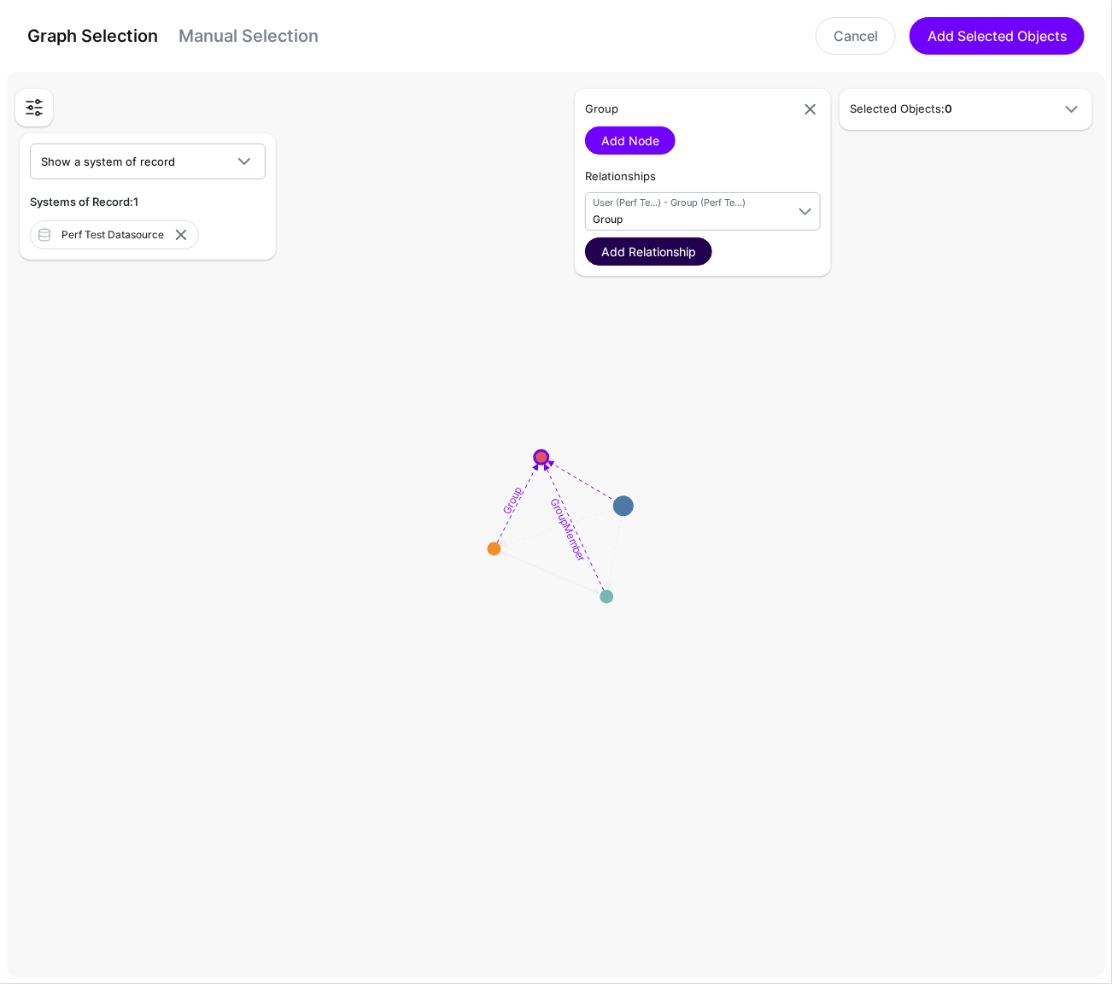
click at [690, 237] on link "Add Relationship" at bounding box center [648, 251] width 127 height 28
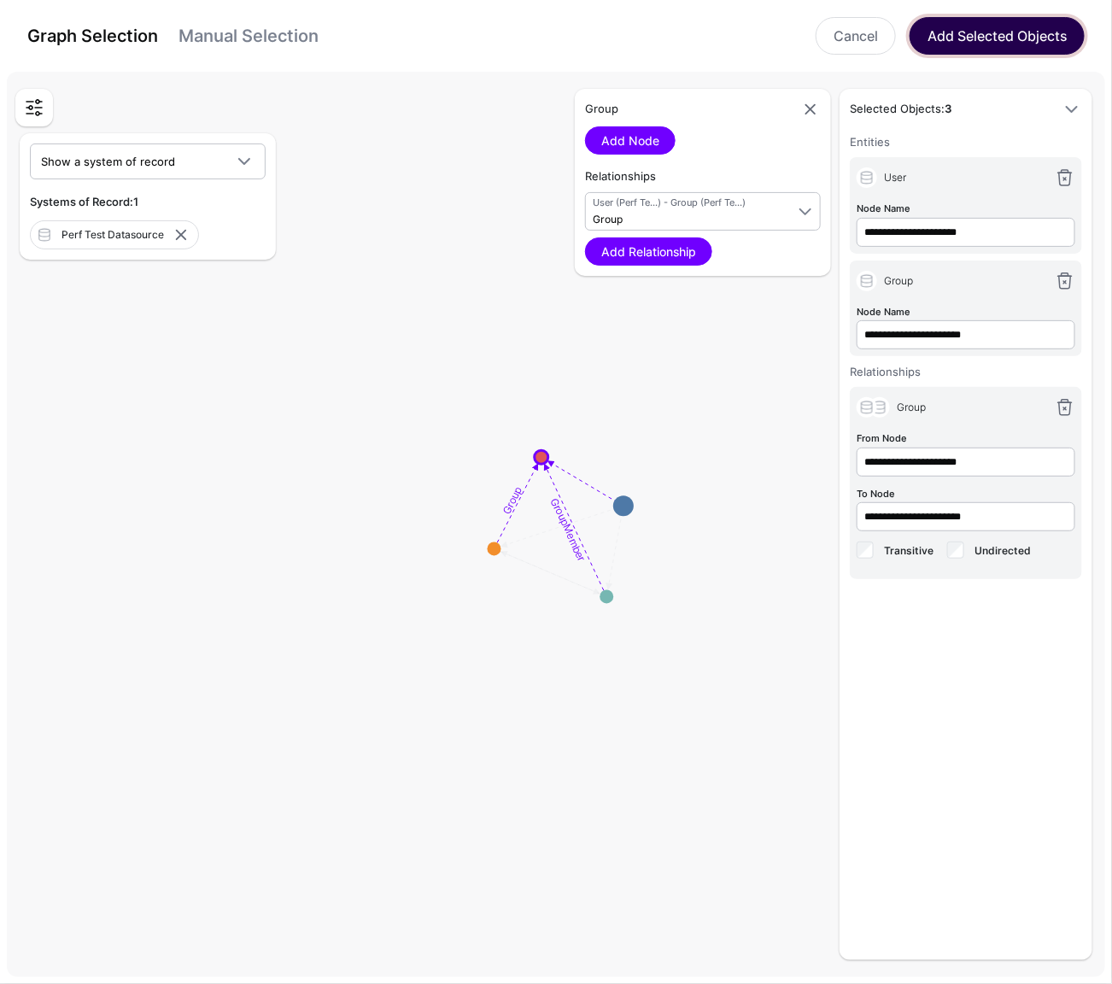
click at [991, 33] on button "Add Selected Objects" at bounding box center [997, 36] width 175 height 38
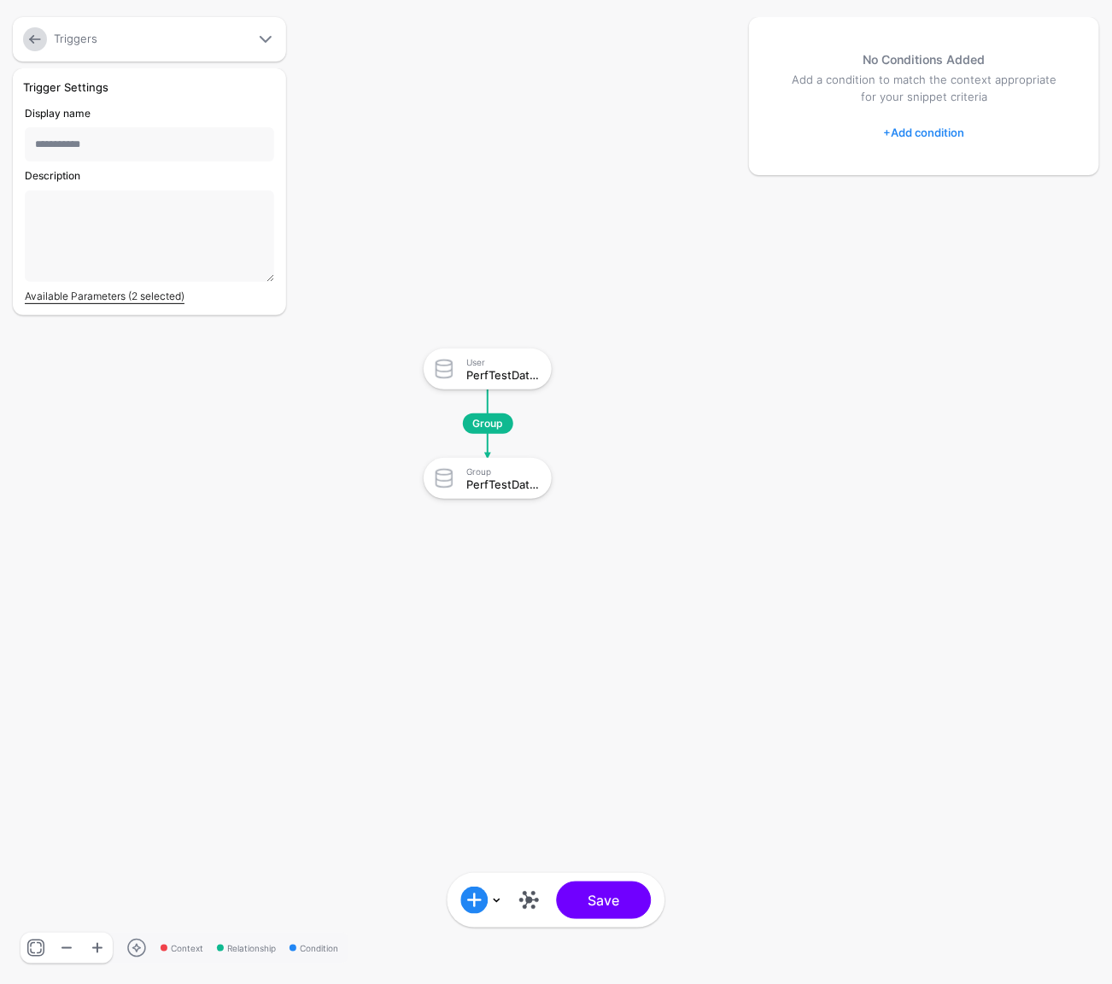
click at [167, 293] on link "Available Parameters (2 selected)" at bounding box center [105, 296] width 160 height 13
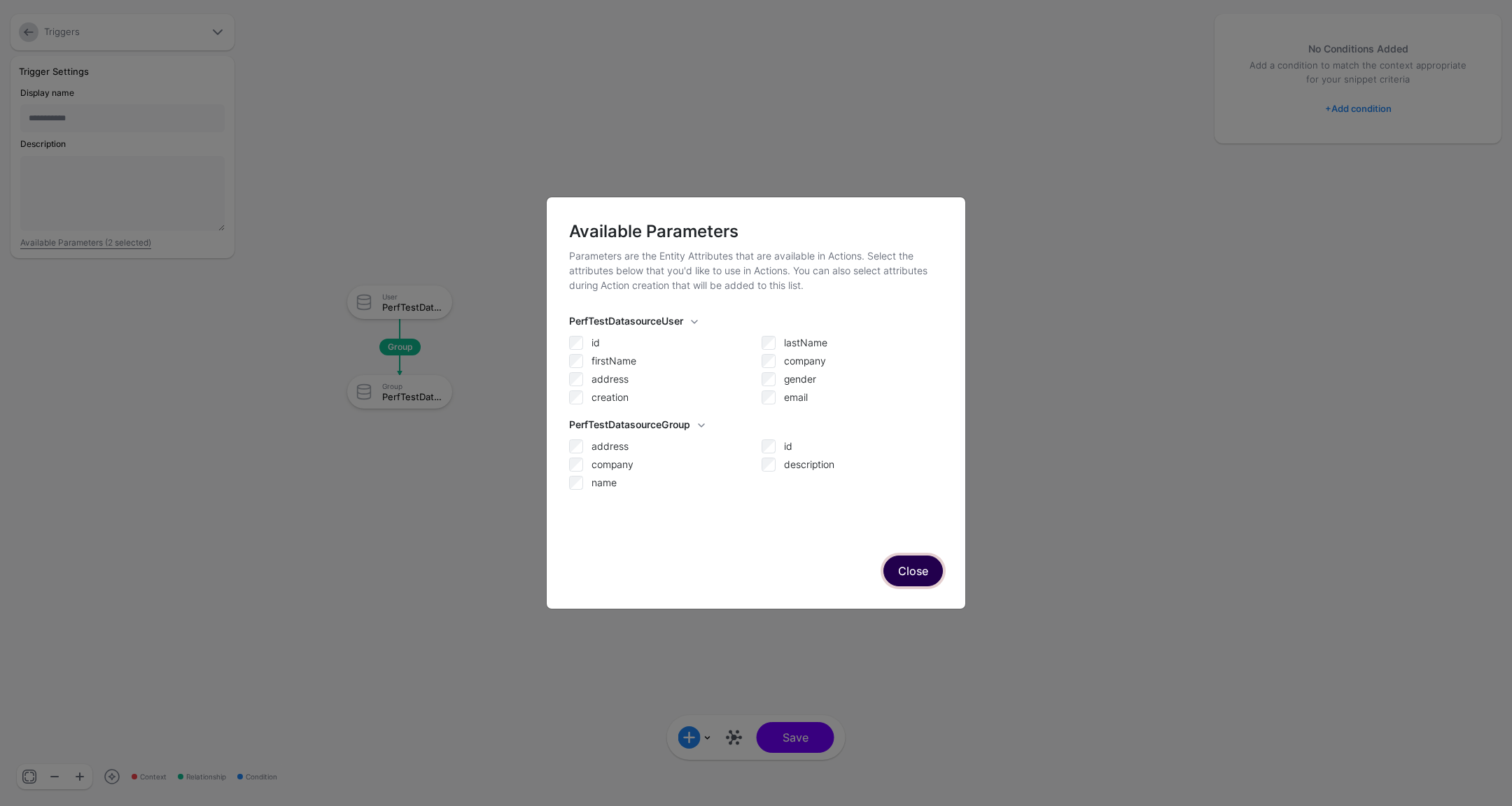
click at [916, 569] on button "Close" at bounding box center [913, 571] width 60 height 31
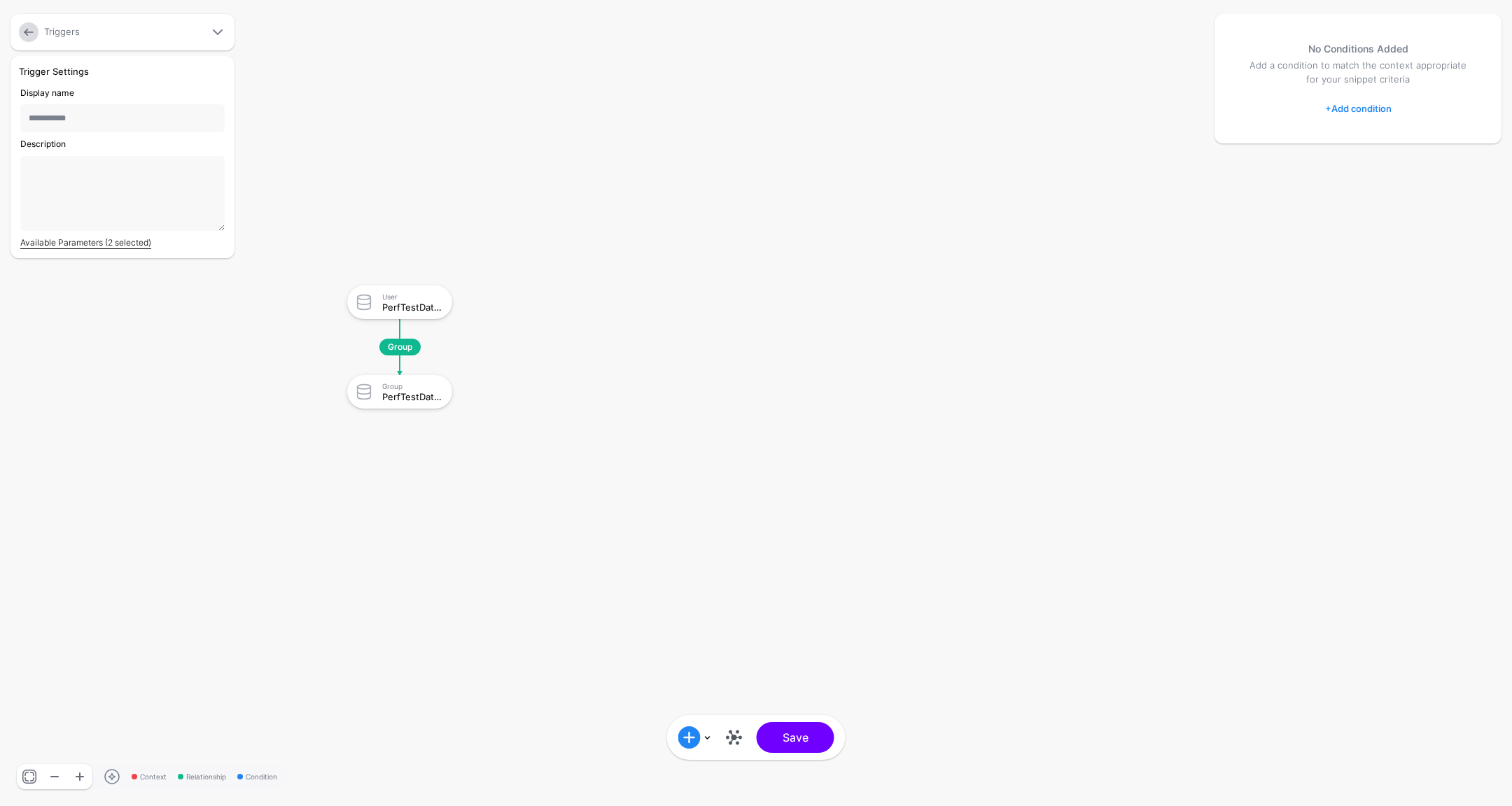
click at [101, 241] on link "Available Parameters (2 selected)" at bounding box center [86, 242] width 131 height 11
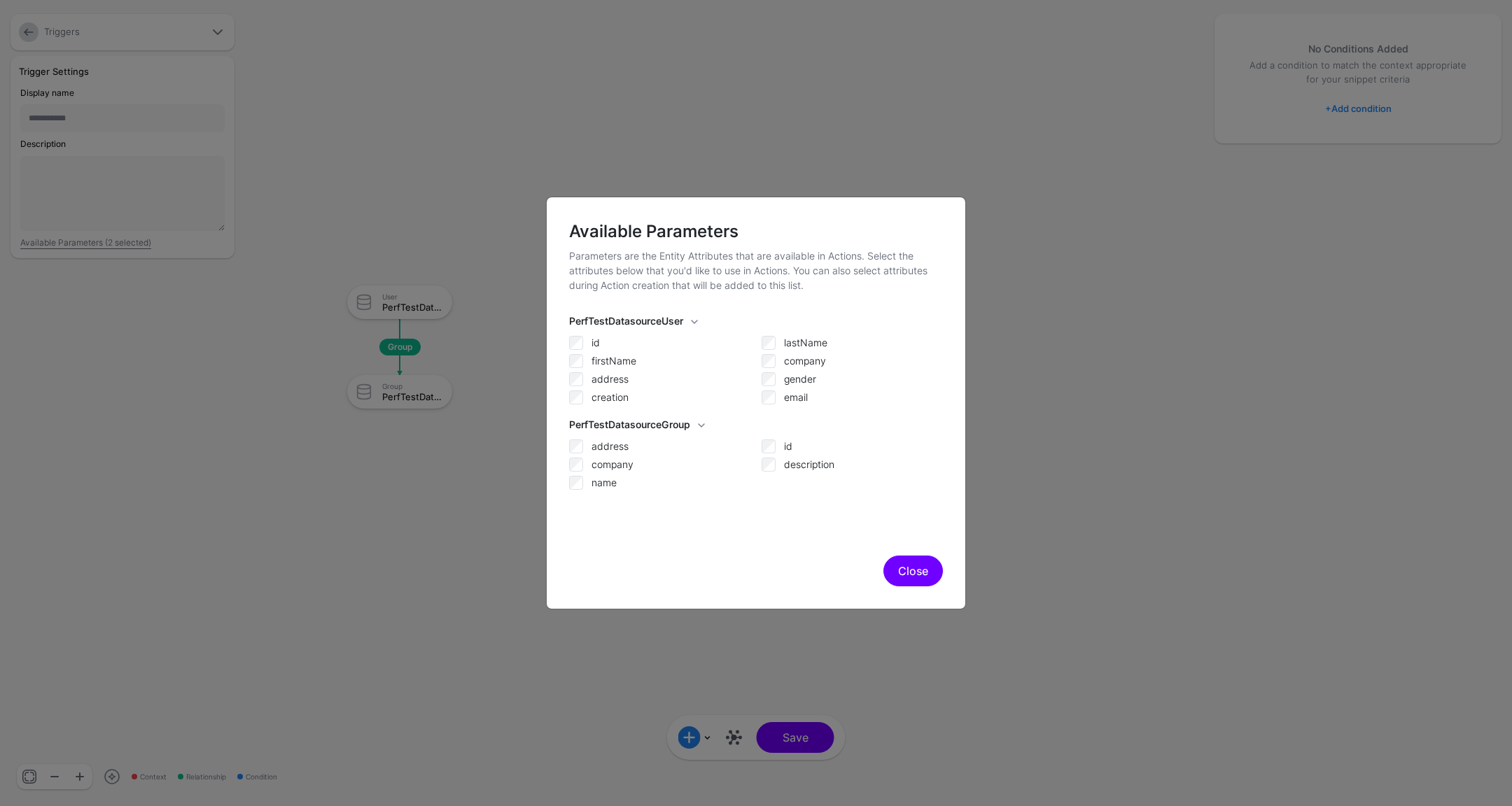
click at [0, 0] on body "**********" at bounding box center [756, 403] width 1512 height 806
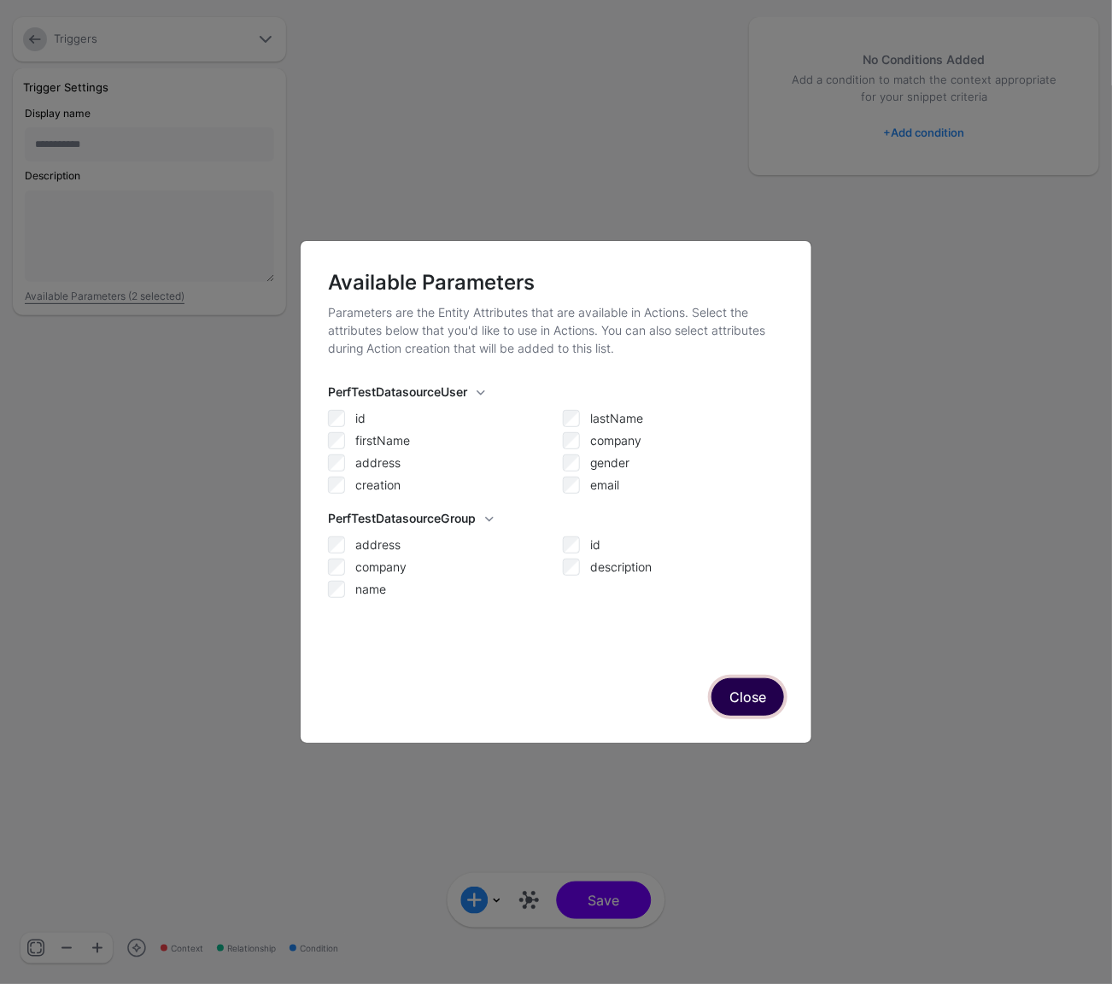
click at [760, 701] on button "Close" at bounding box center [748, 697] width 73 height 38
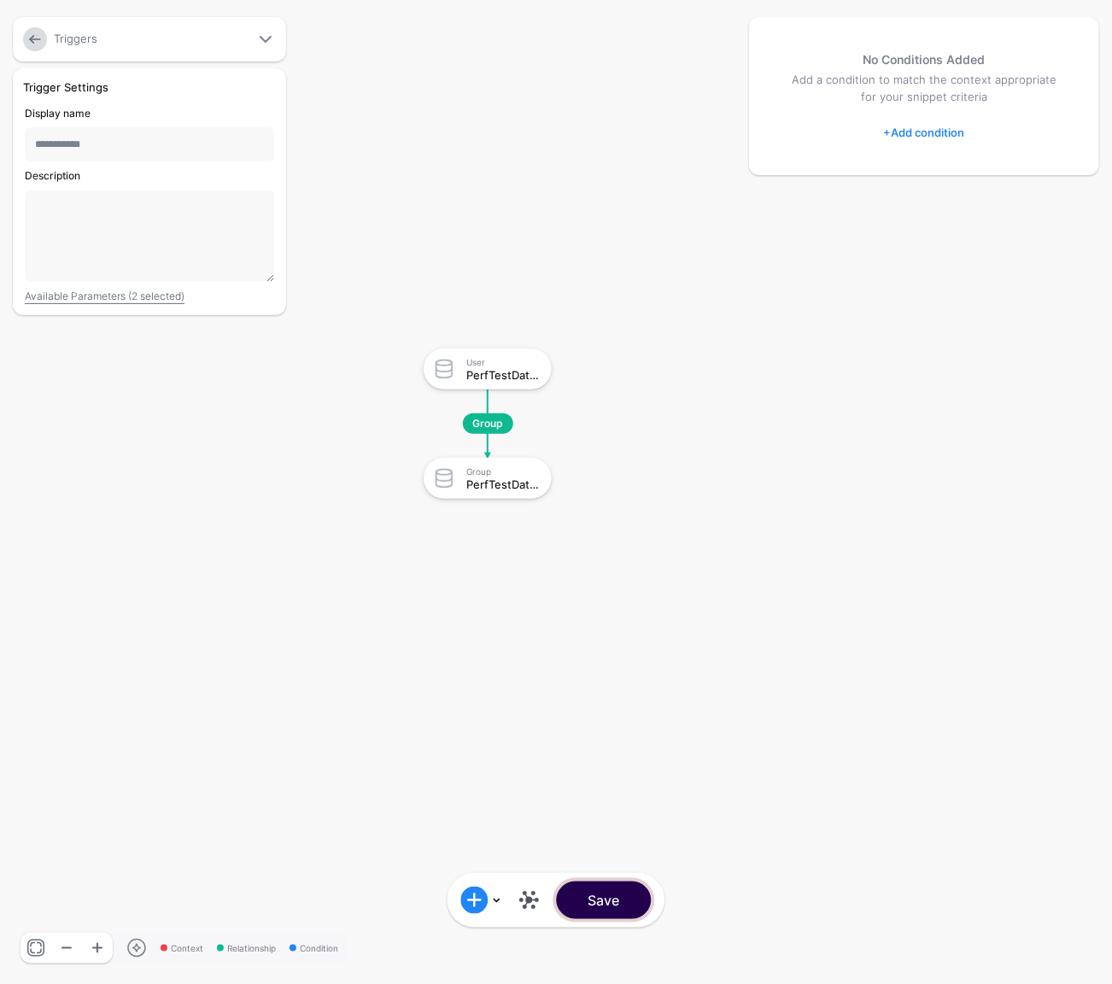
click at [628, 894] on button "Save" at bounding box center [604, 901] width 95 height 38
